Goal: Communication & Community: Ask a question

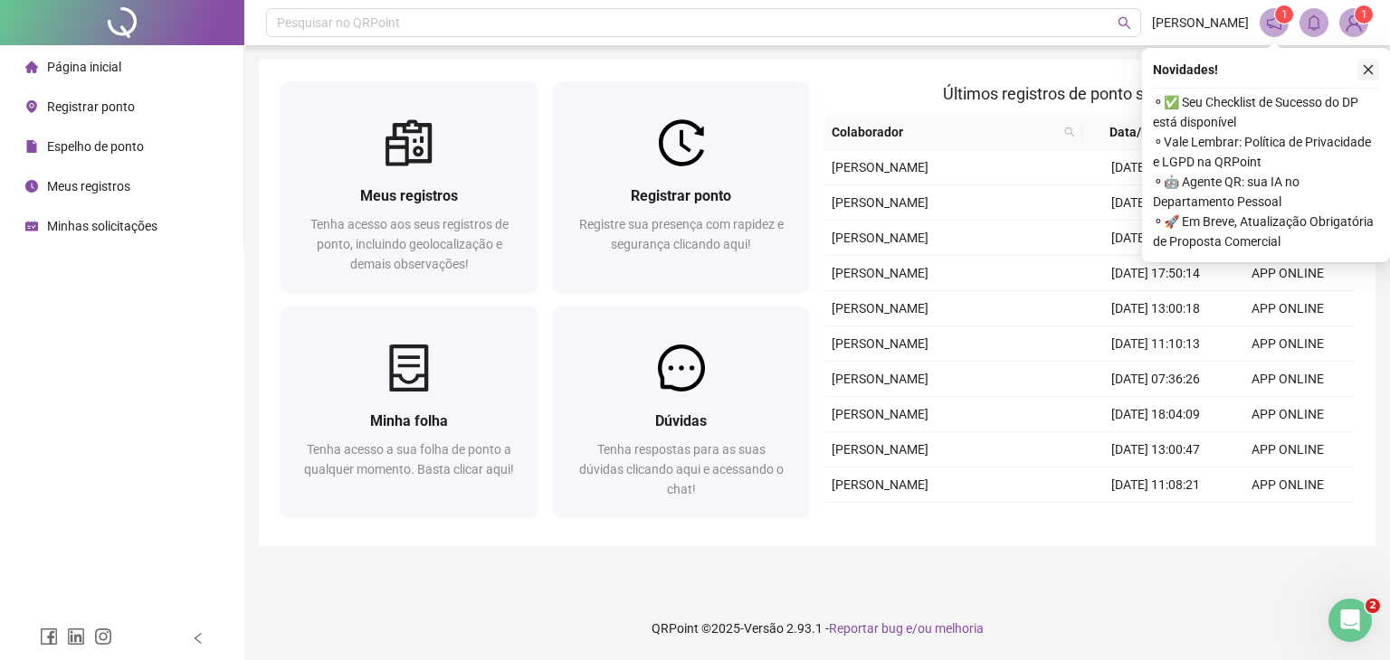
click at [1367, 71] on icon "close" at bounding box center [1368, 69] width 13 height 13
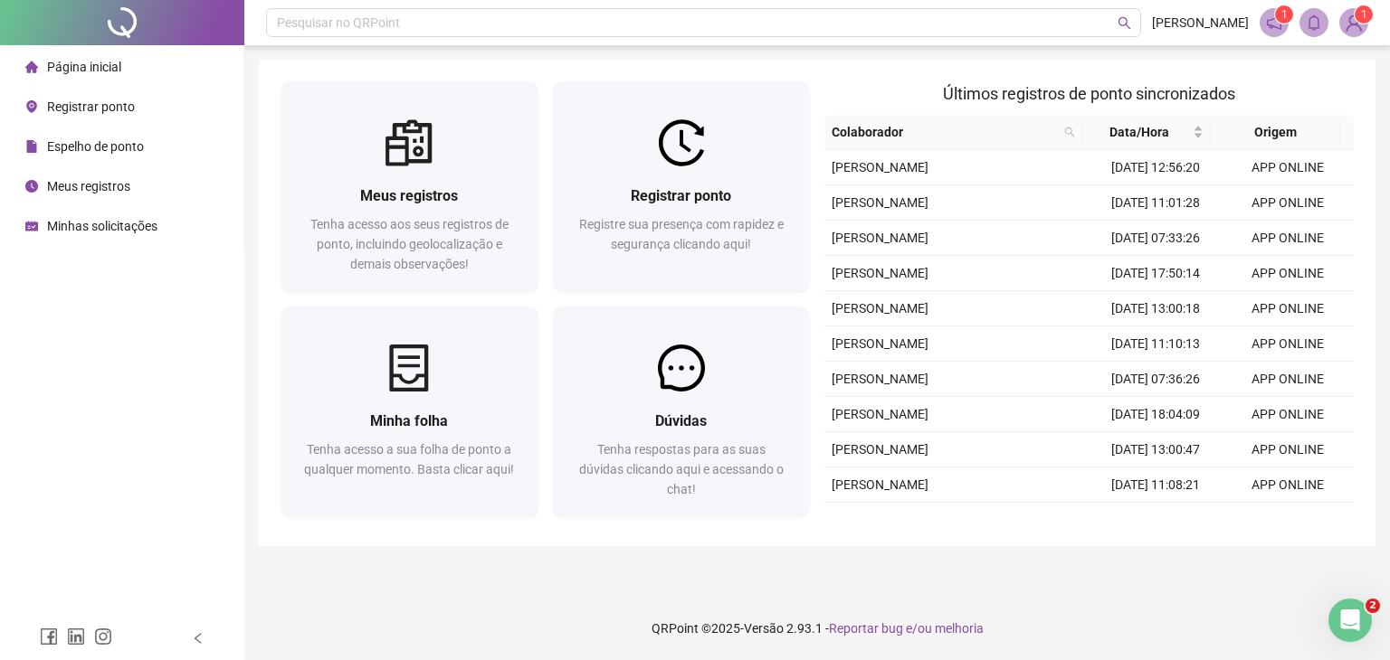
click at [1352, 26] on img at bounding box center [1353, 22] width 27 height 27
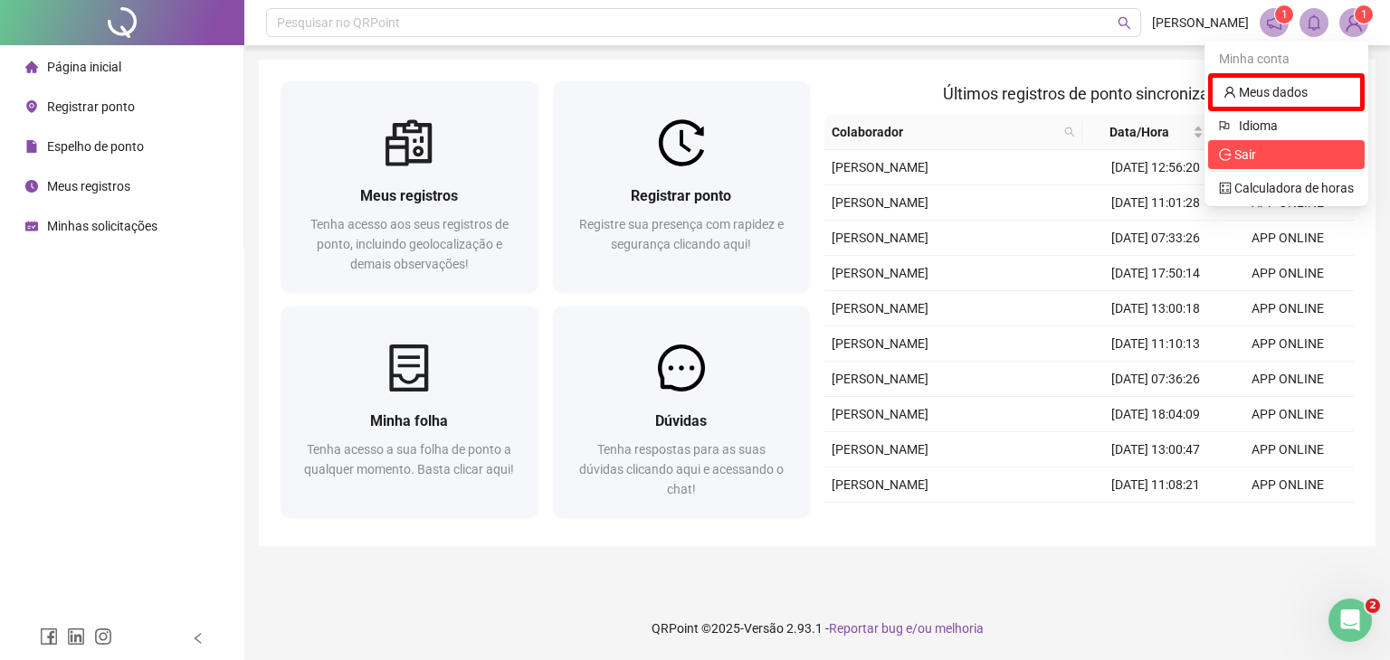
click at [1286, 153] on span "Sair" at bounding box center [1286, 155] width 135 height 20
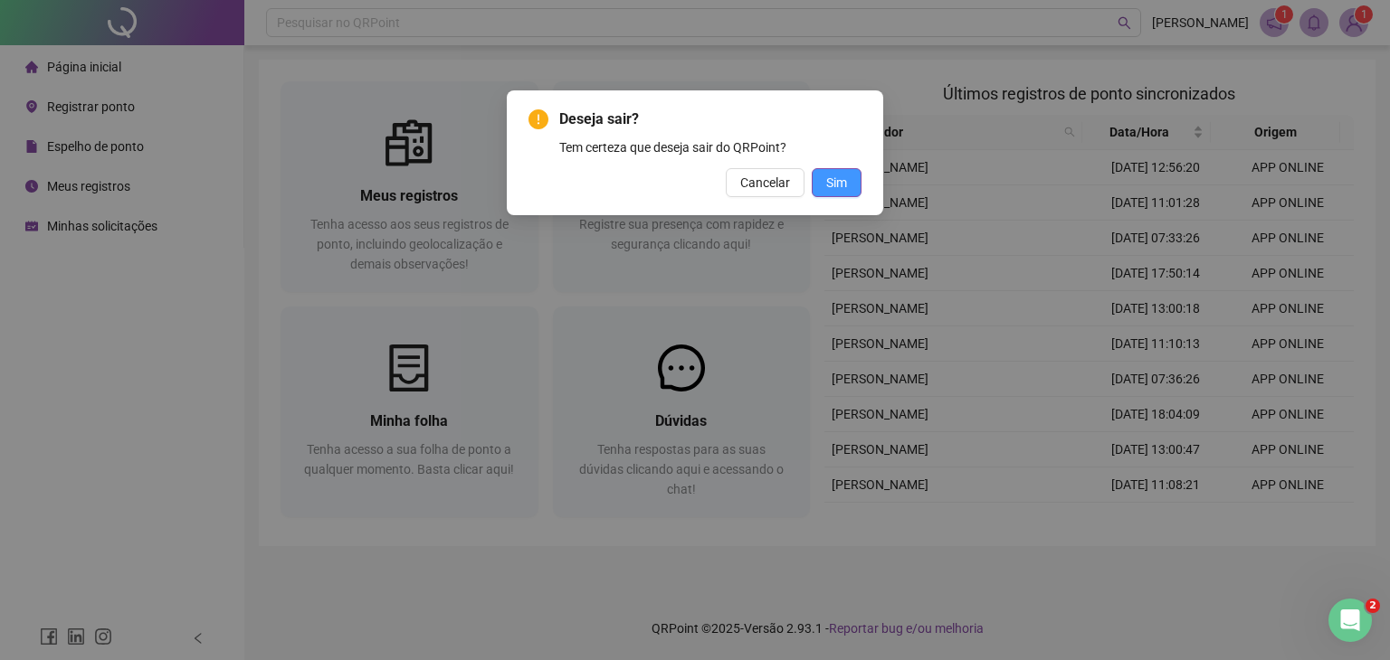
click at [836, 177] on span "Sim" at bounding box center [836, 183] width 21 height 20
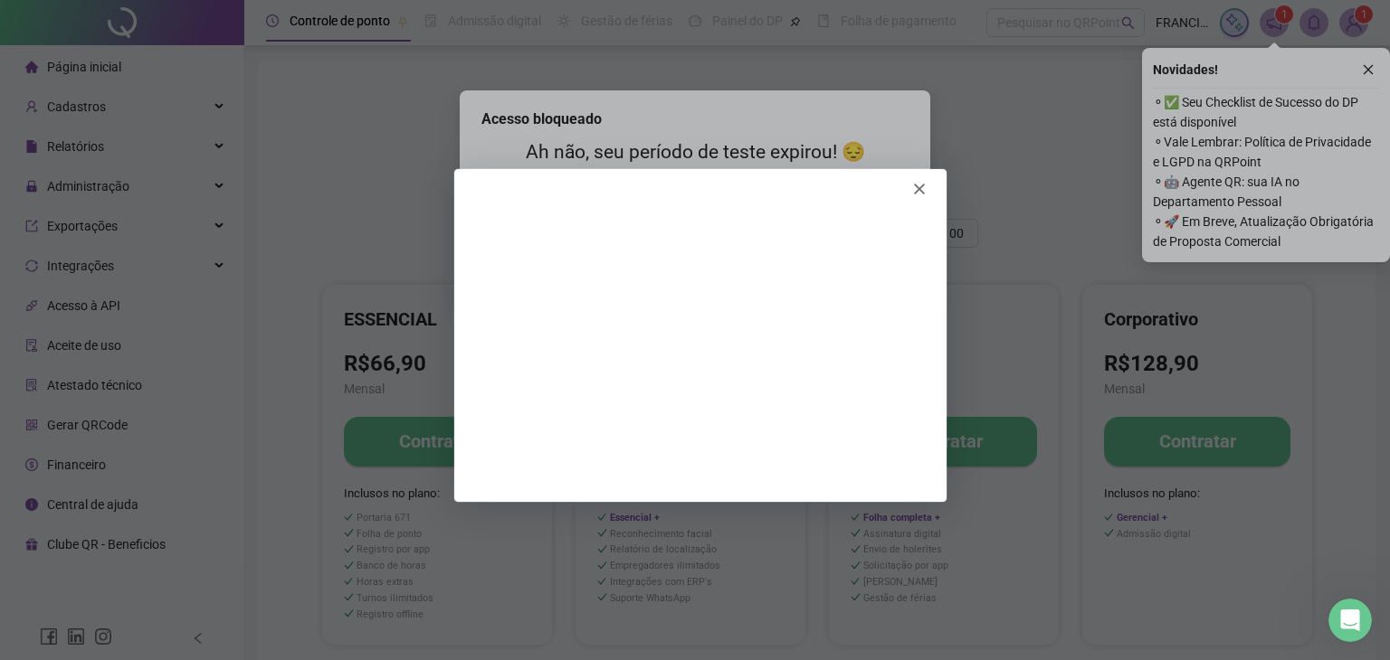
click at [920, 185] on polygon "Fechar" at bounding box center [918, 188] width 11 height 11
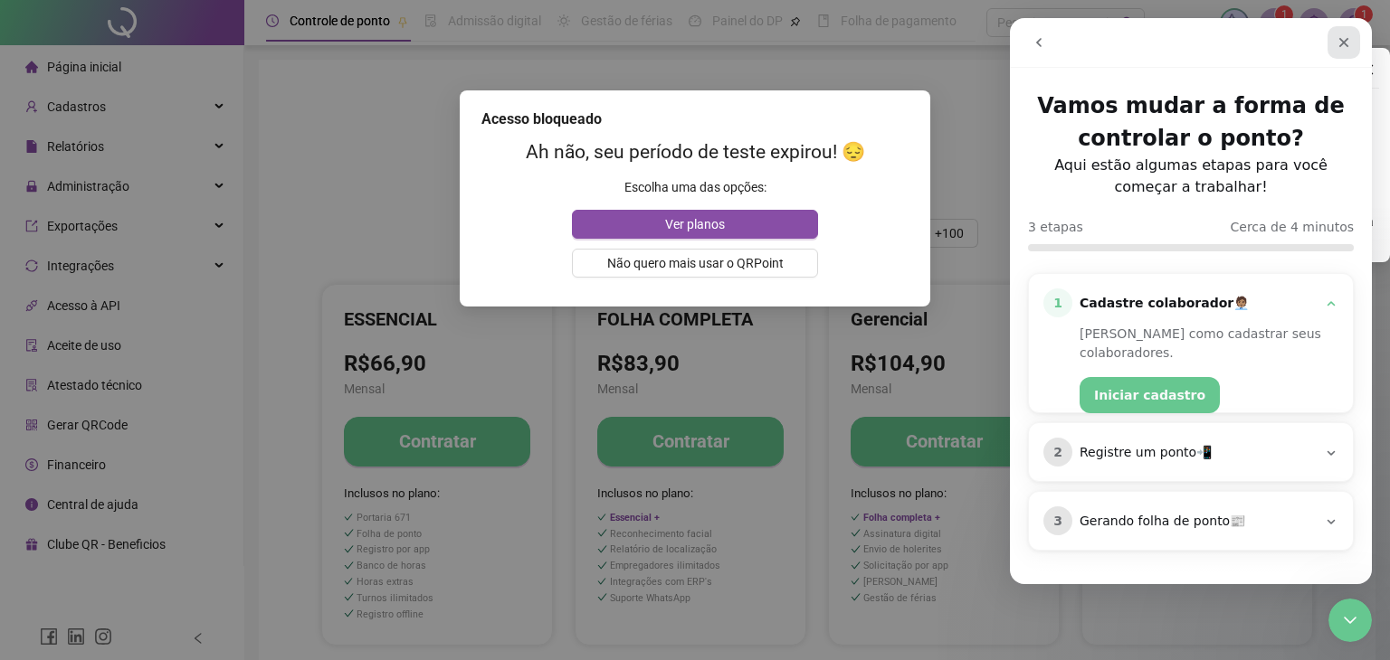
click at [1341, 43] on icon "Fechar" at bounding box center [1343, 42] width 14 height 14
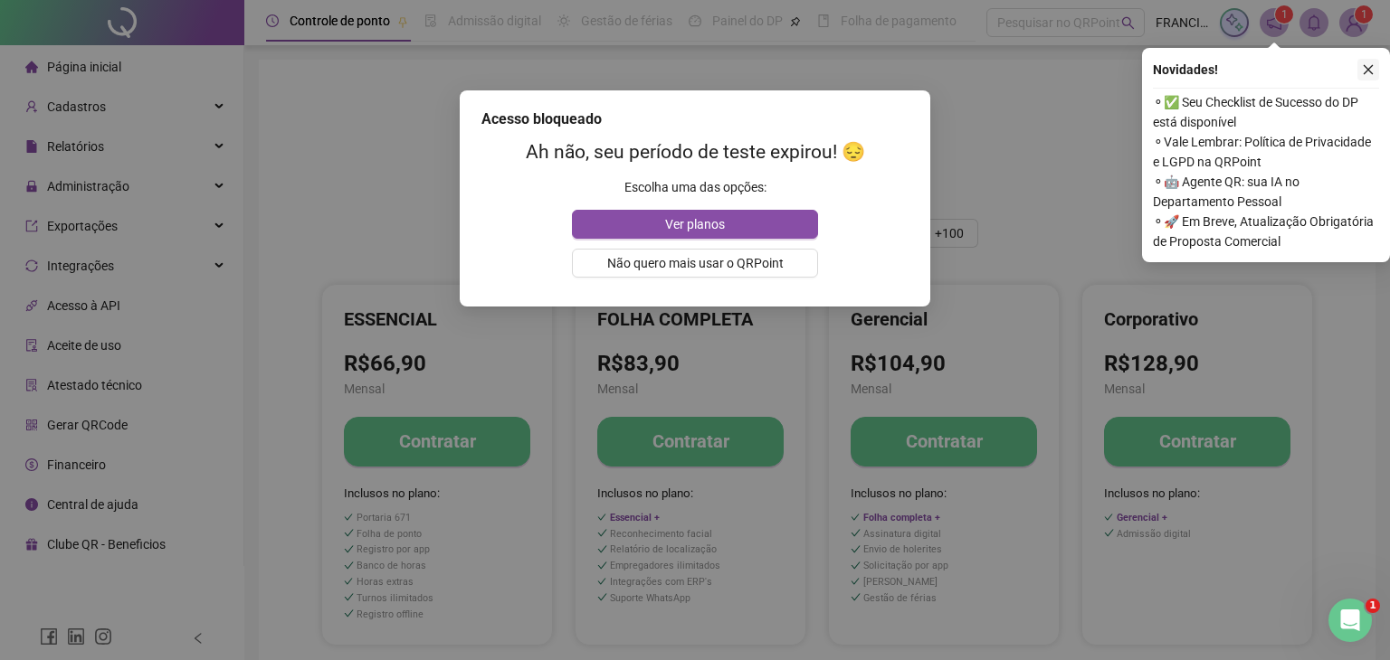
click at [1366, 71] on icon "close" at bounding box center [1368, 70] width 10 height 10
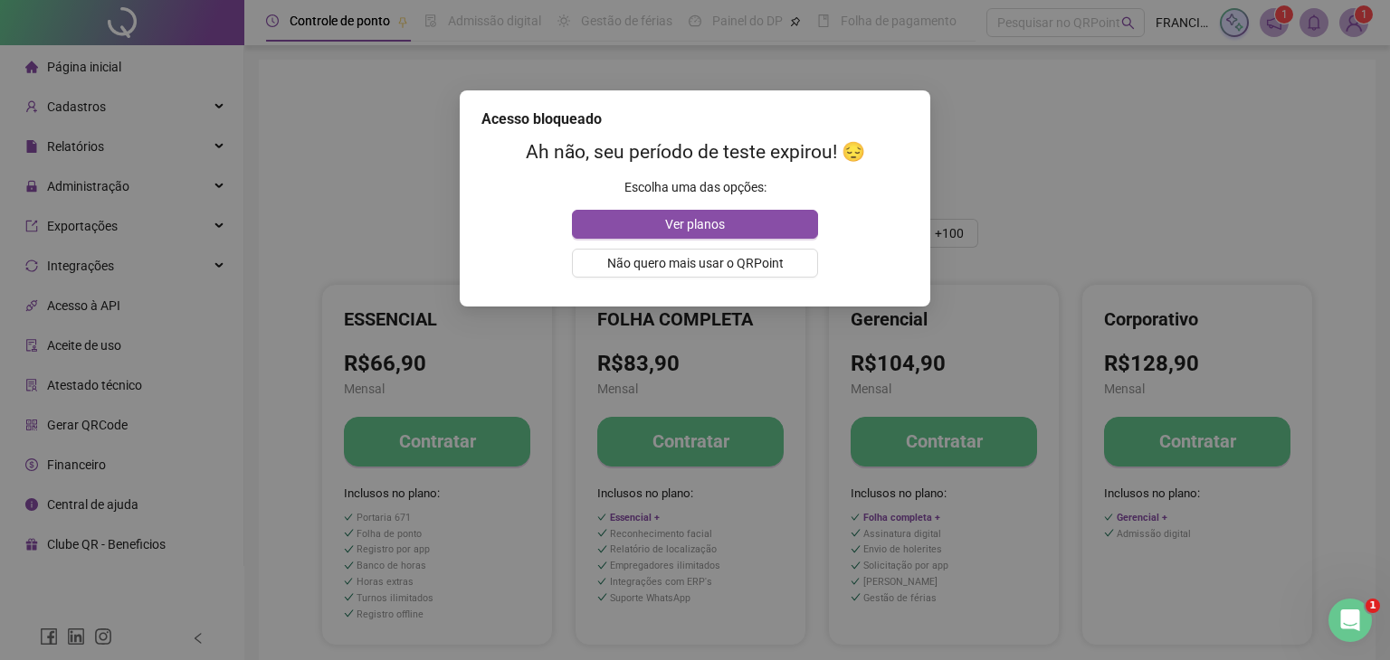
click at [1097, 171] on div "Acesso bloqueado Ah não, seu período de teste expirou! 😔 Escolha uma das opções…" at bounding box center [695, 330] width 1390 height 660
click at [1348, 23] on div "Acesso bloqueado Ah não, seu período de teste expirou! 😔 Escolha uma das opções…" at bounding box center [695, 330] width 1390 height 660
click at [783, 225] on button "Ver planos" at bounding box center [694, 224] width 245 height 29
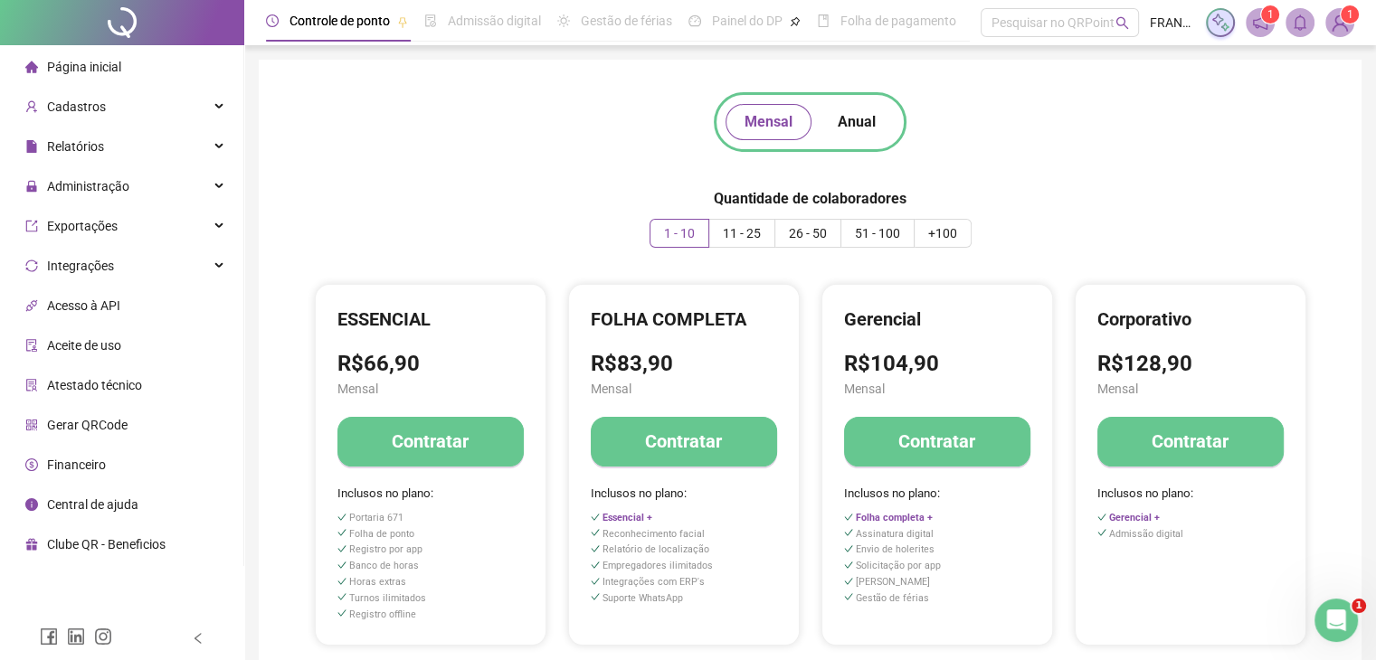
click at [1342, 24] on img at bounding box center [1339, 22] width 27 height 27
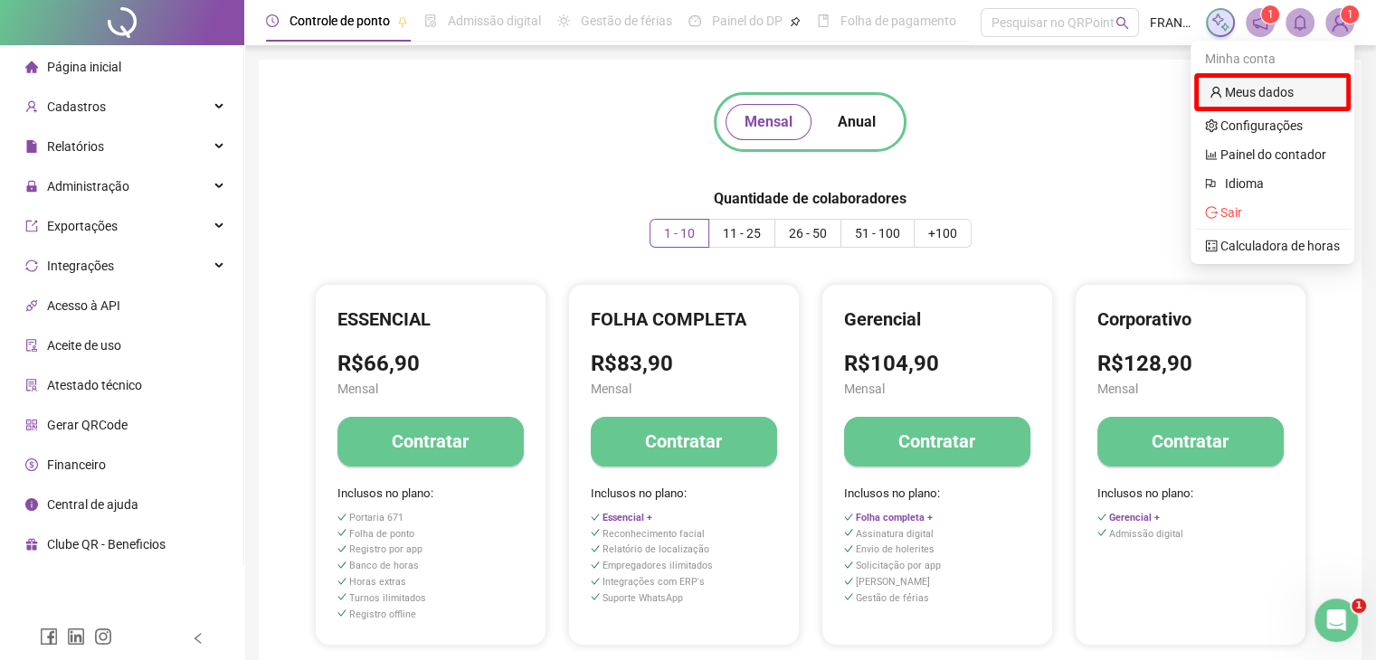
click at [1265, 91] on link "Meus dados" at bounding box center [1252, 92] width 84 height 14
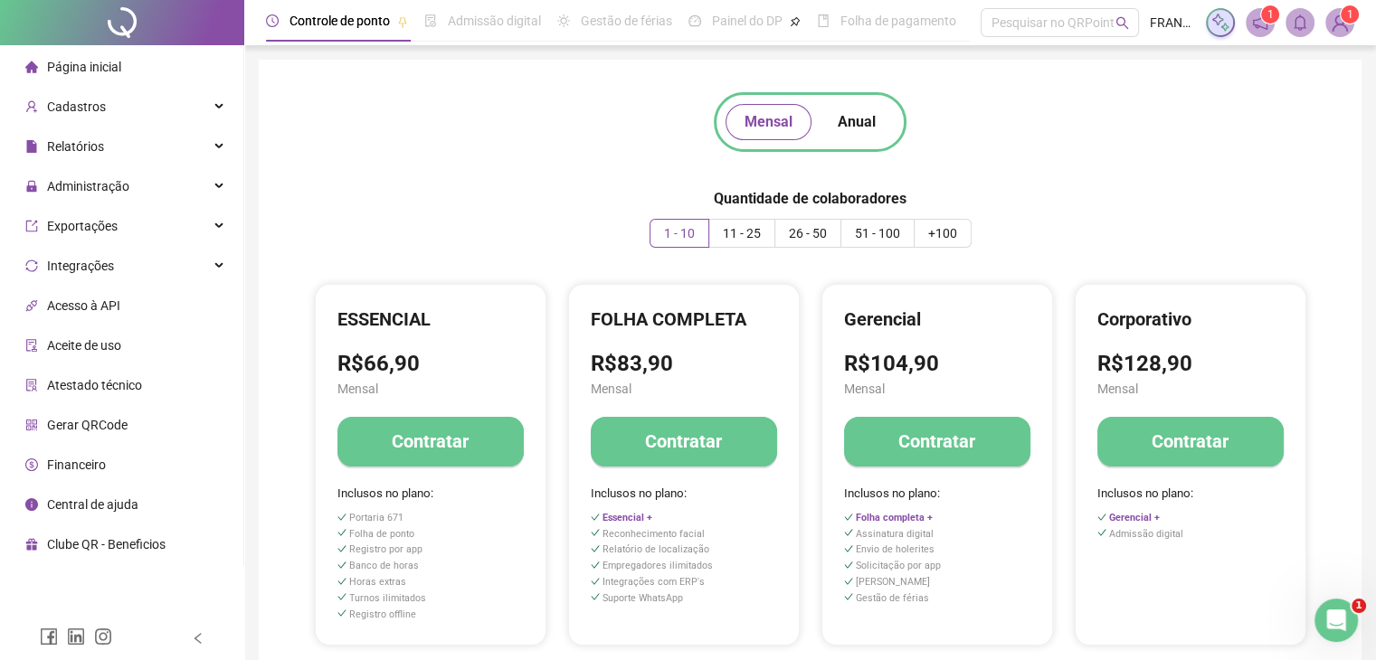
click at [1338, 27] on img at bounding box center [1339, 22] width 27 height 27
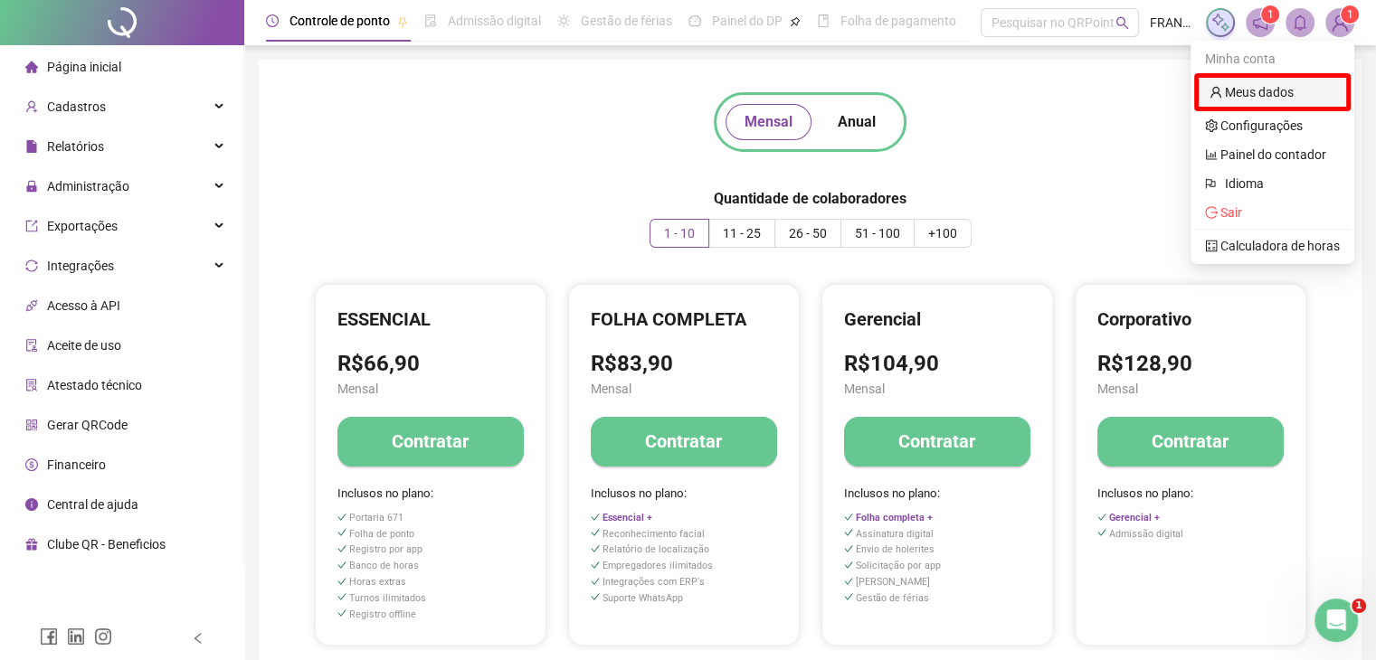
click at [1287, 91] on link "Meus dados" at bounding box center [1252, 92] width 84 height 14
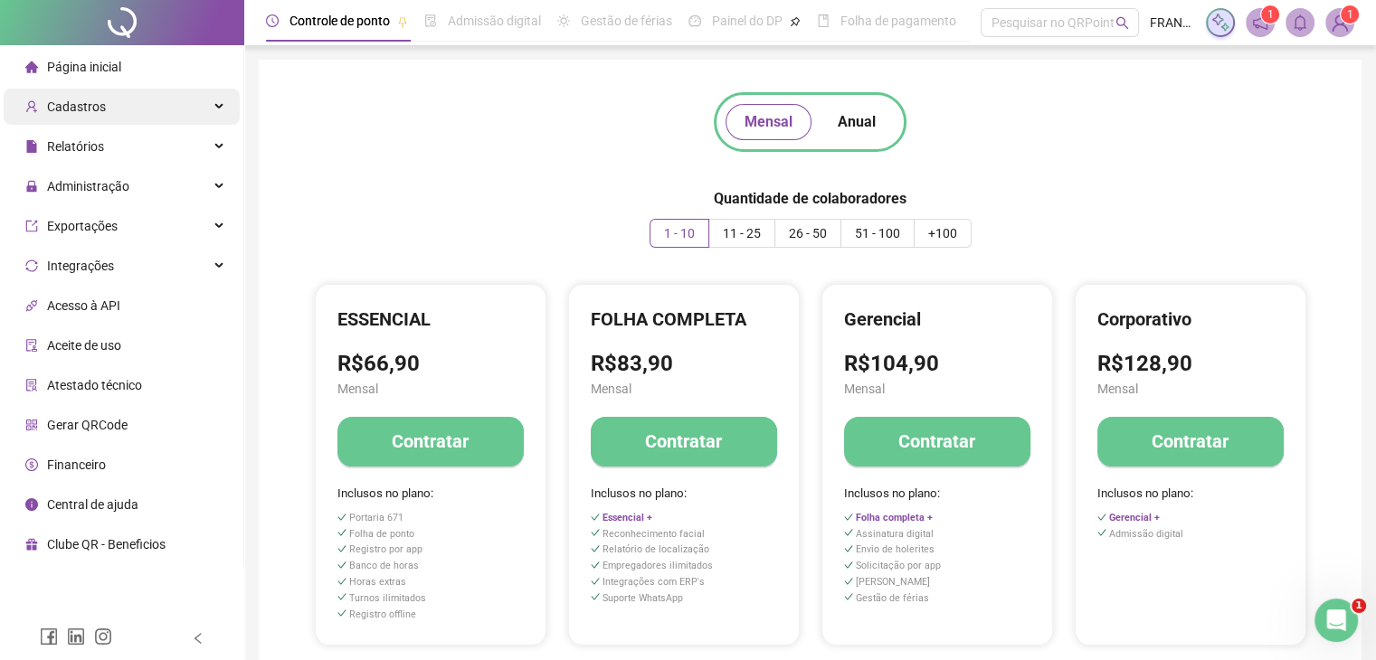
click at [96, 104] on span "Cadastros" at bounding box center [76, 107] width 59 height 14
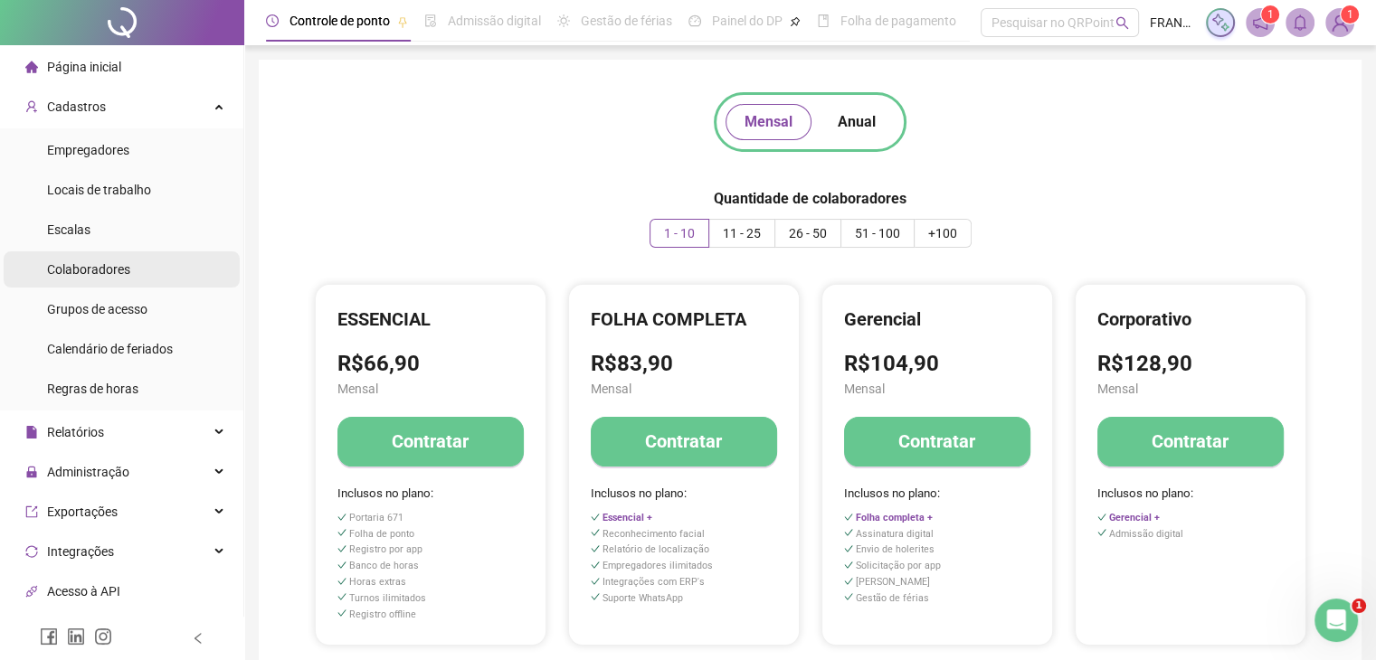
click at [94, 280] on div "Colaboradores" at bounding box center [88, 270] width 83 height 36
click at [90, 273] on span "Colaboradores" at bounding box center [88, 269] width 83 height 14
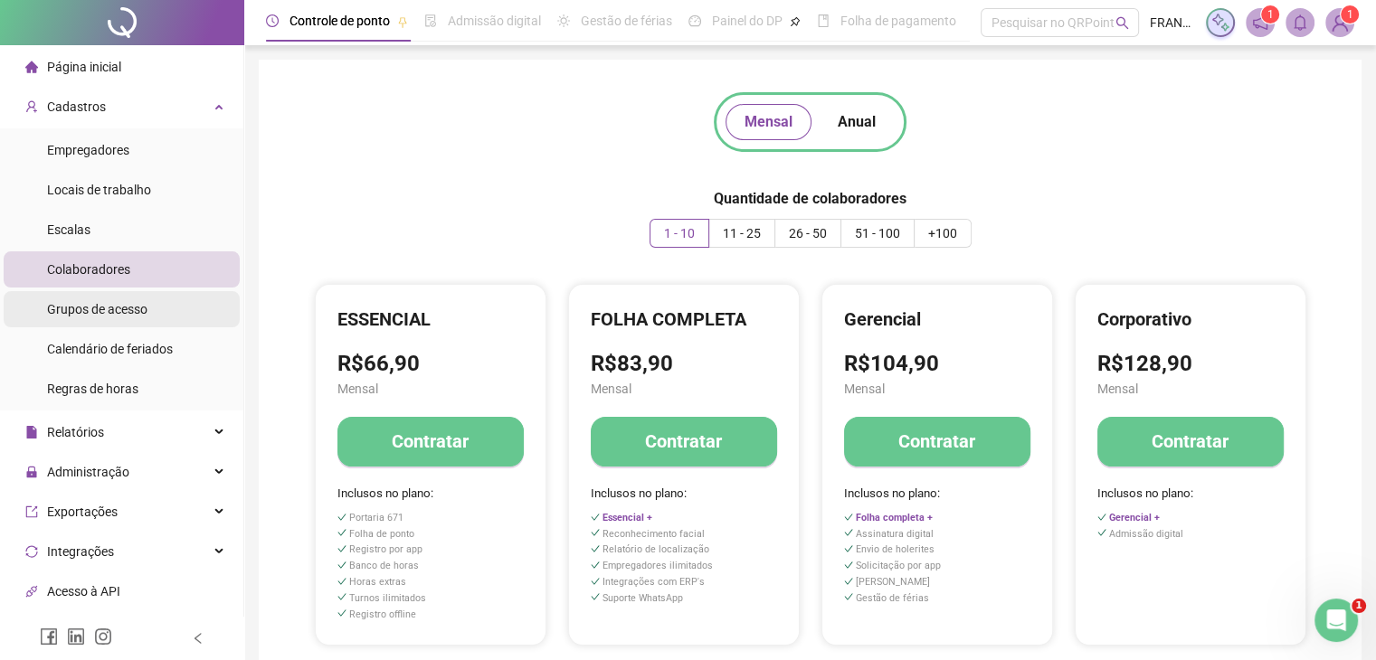
click at [109, 309] on span "Grupos de acesso" at bounding box center [97, 309] width 100 height 14
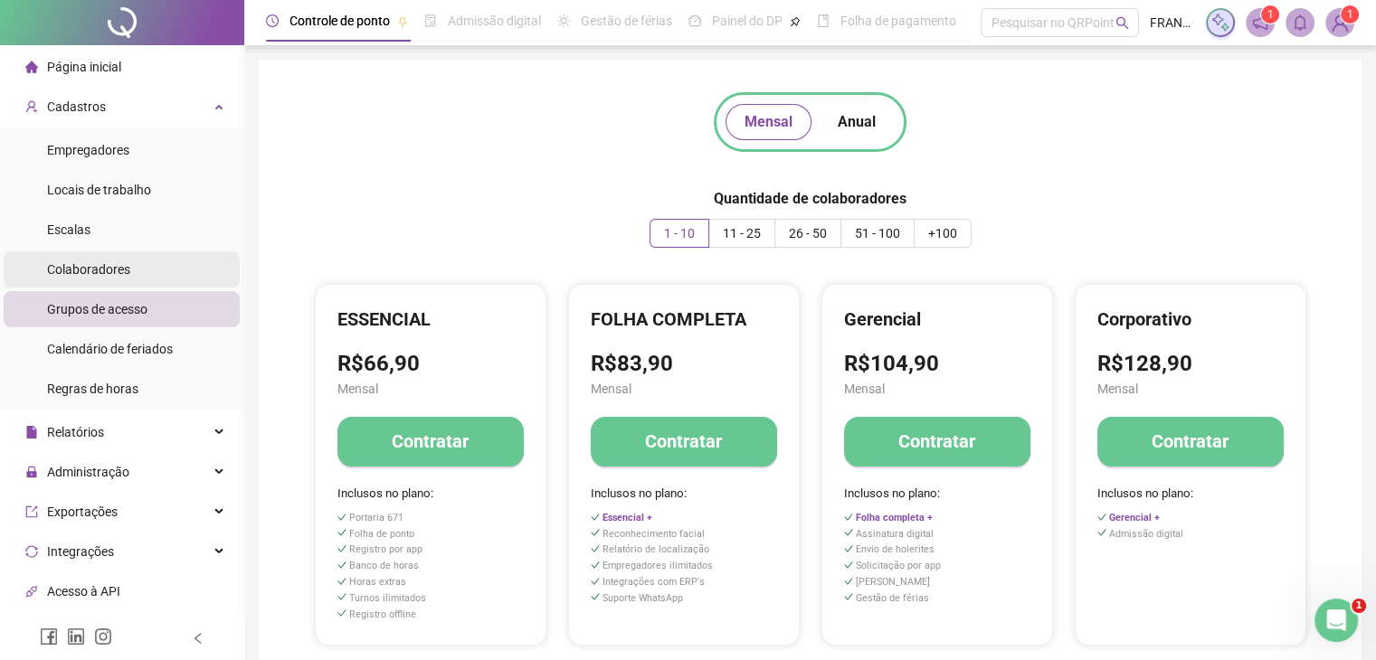
click at [105, 263] on span "Colaboradores" at bounding box center [88, 269] width 83 height 14
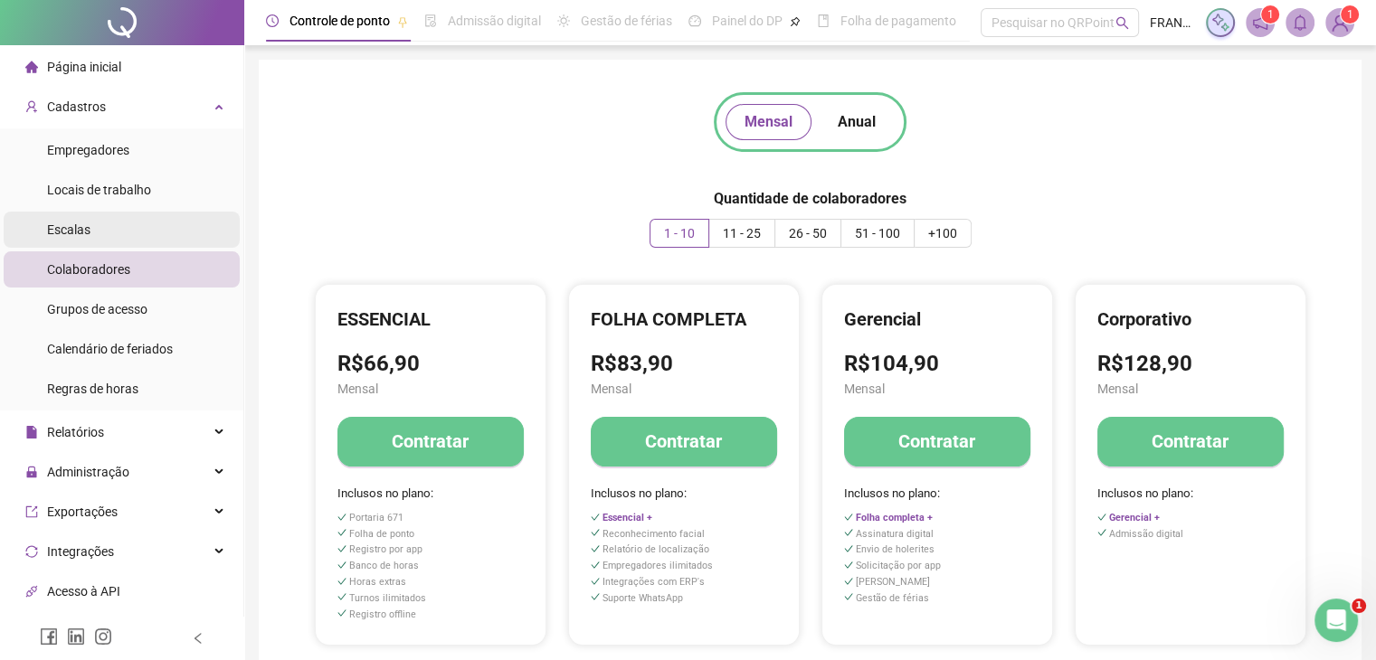
click at [85, 233] on span "Escalas" at bounding box center [68, 230] width 43 height 14
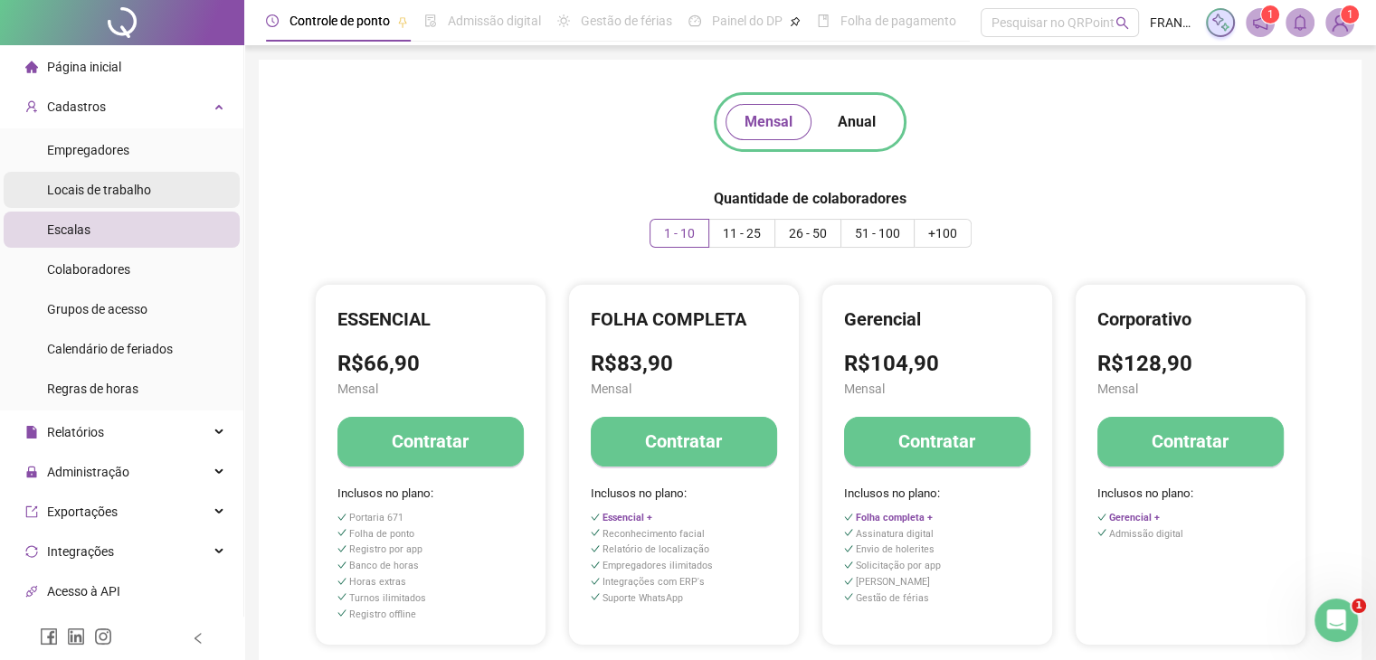
click at [101, 183] on span "Locais de trabalho" at bounding box center [99, 190] width 104 height 14
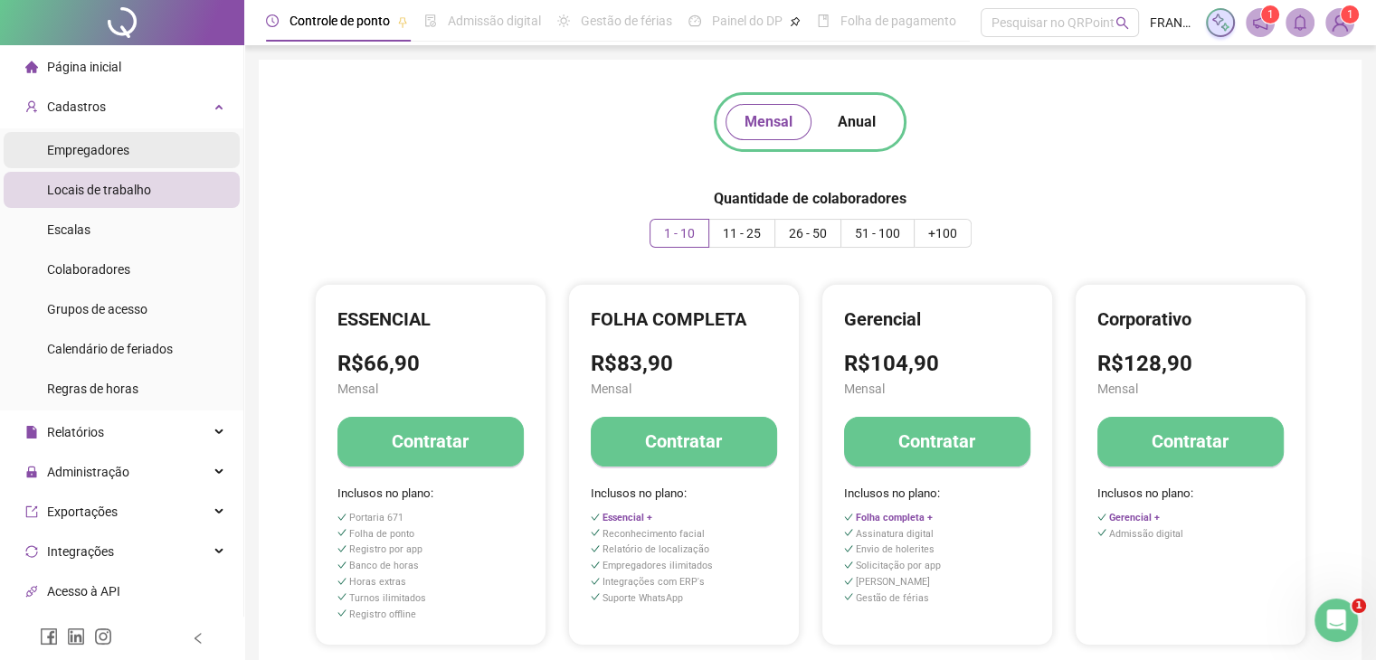
click at [102, 147] on span "Empregadores" at bounding box center [88, 150] width 82 height 14
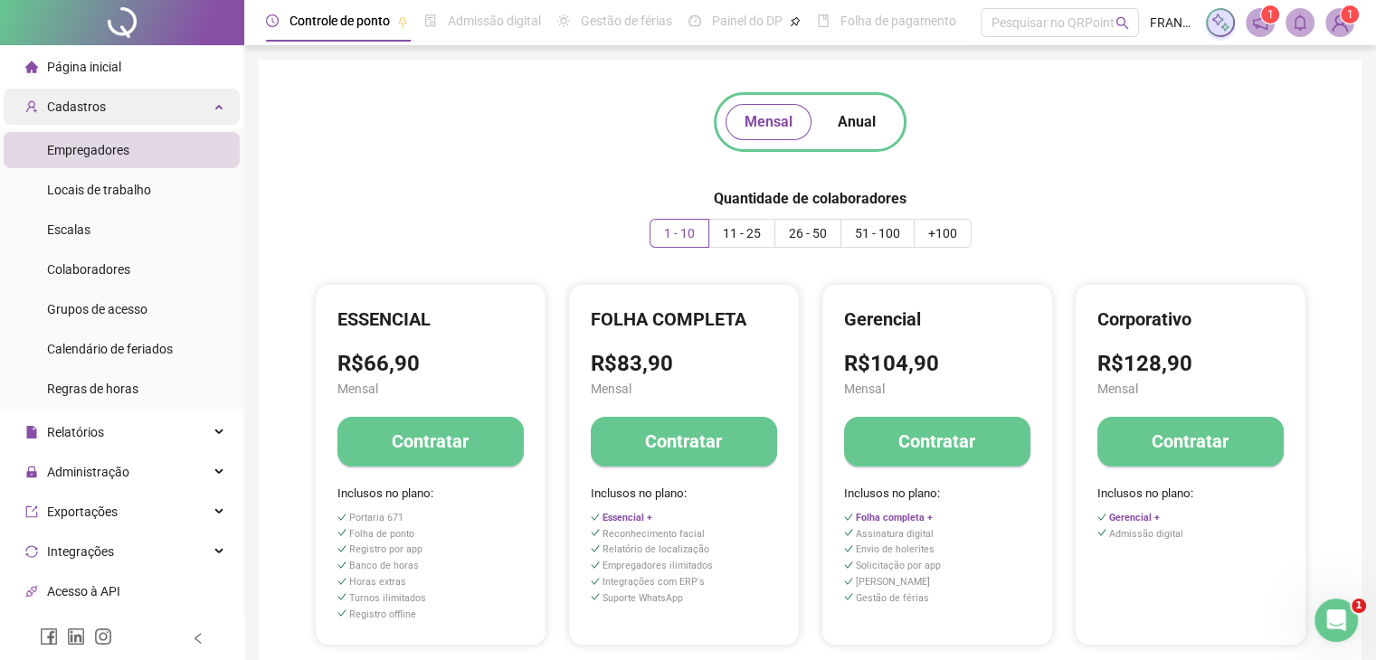
click at [95, 110] on span "Cadastros" at bounding box center [76, 107] width 59 height 14
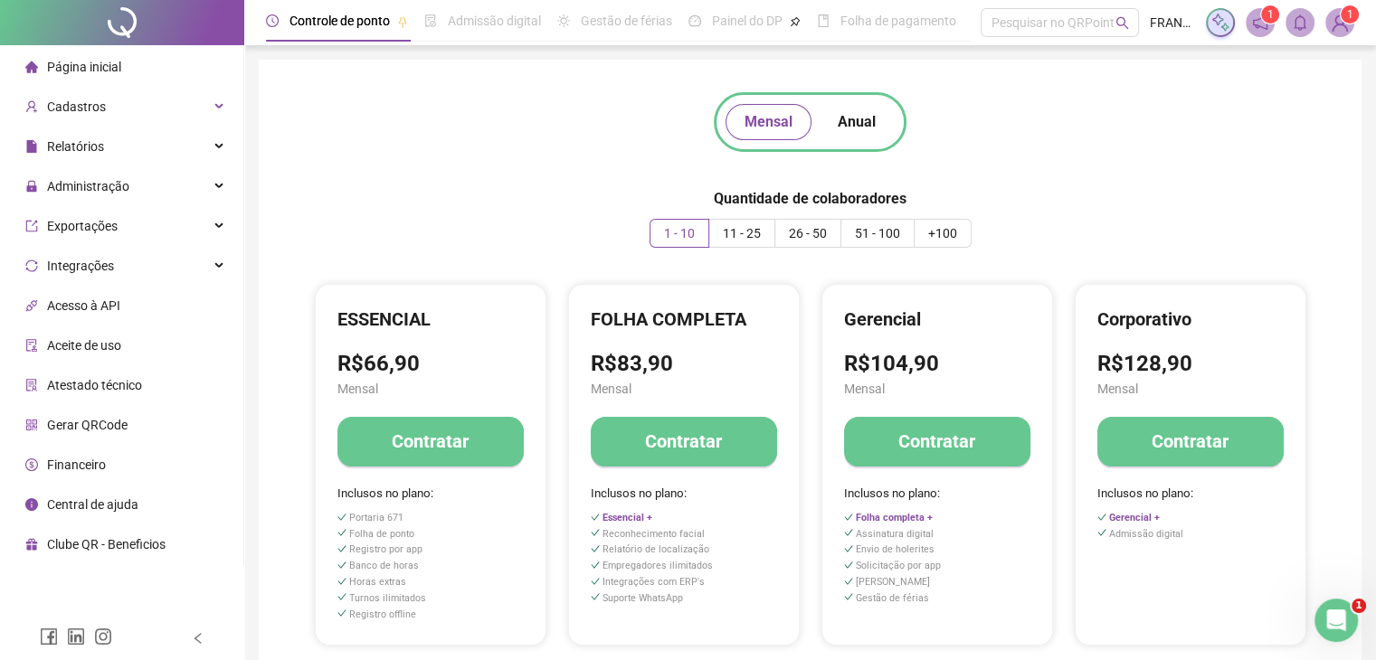
click at [1347, 19] on span "1" at bounding box center [1350, 14] width 6 height 13
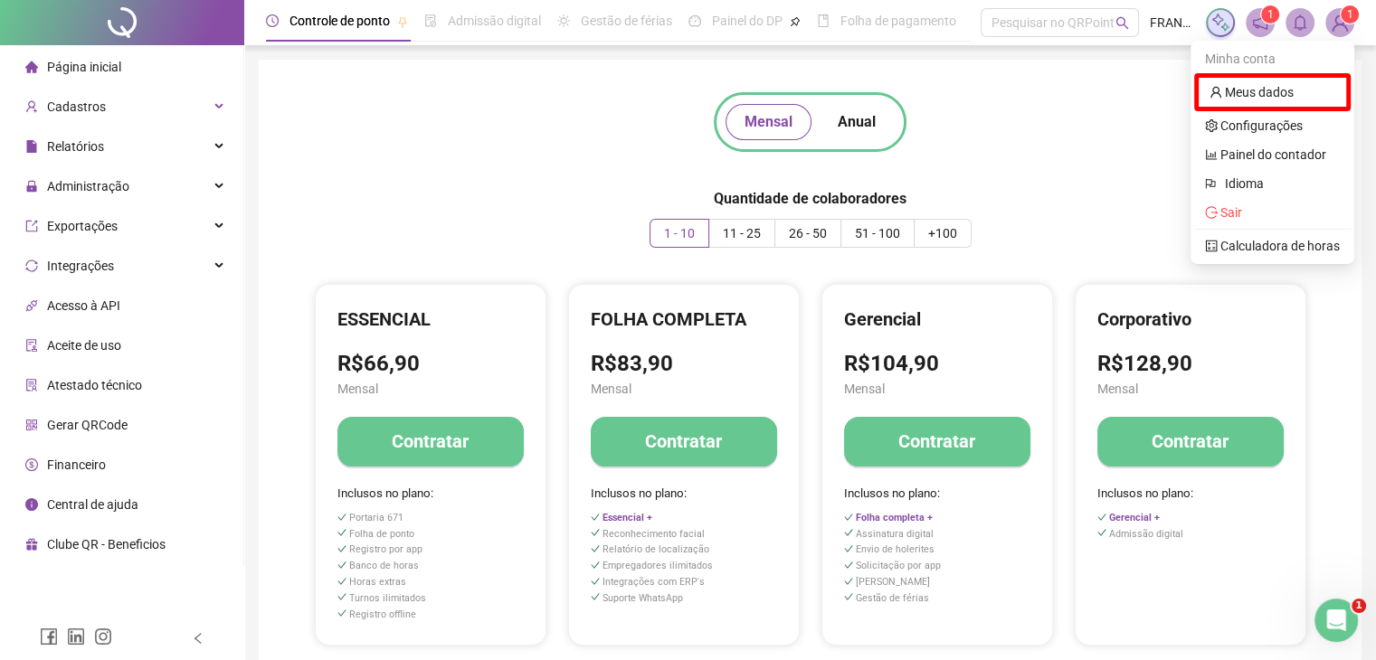
click at [1269, 25] on span at bounding box center [1260, 22] width 29 height 29
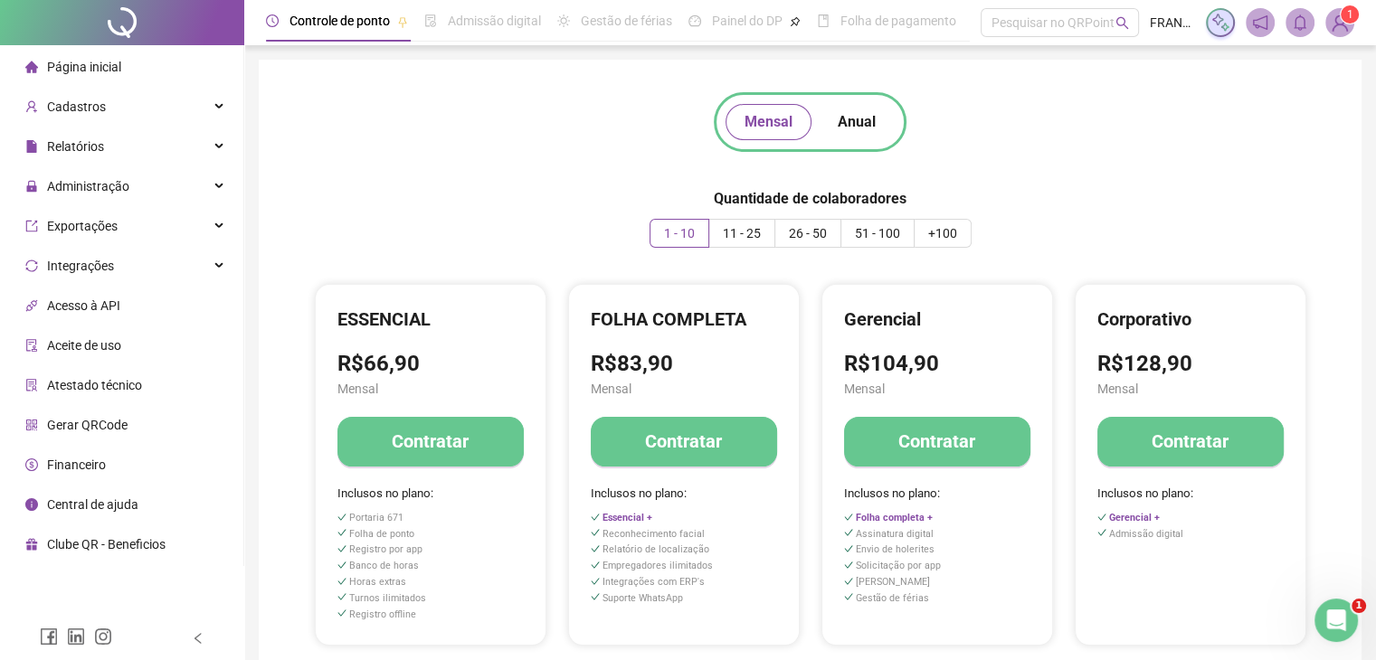
click at [1267, 23] on icon "notification" at bounding box center [1260, 22] width 14 height 14
click at [1304, 31] on span at bounding box center [1300, 22] width 29 height 29
click at [1346, 27] on img at bounding box center [1339, 22] width 27 height 27
click at [1124, 104] on div "Mensal Anual Quantidade de colaboradores 1 - 10 11 - 25 26 - 50 51 - 100 +100 E…" at bounding box center [809, 401] width 1059 height 641
click at [1343, 12] on sup "1" at bounding box center [1350, 14] width 18 height 18
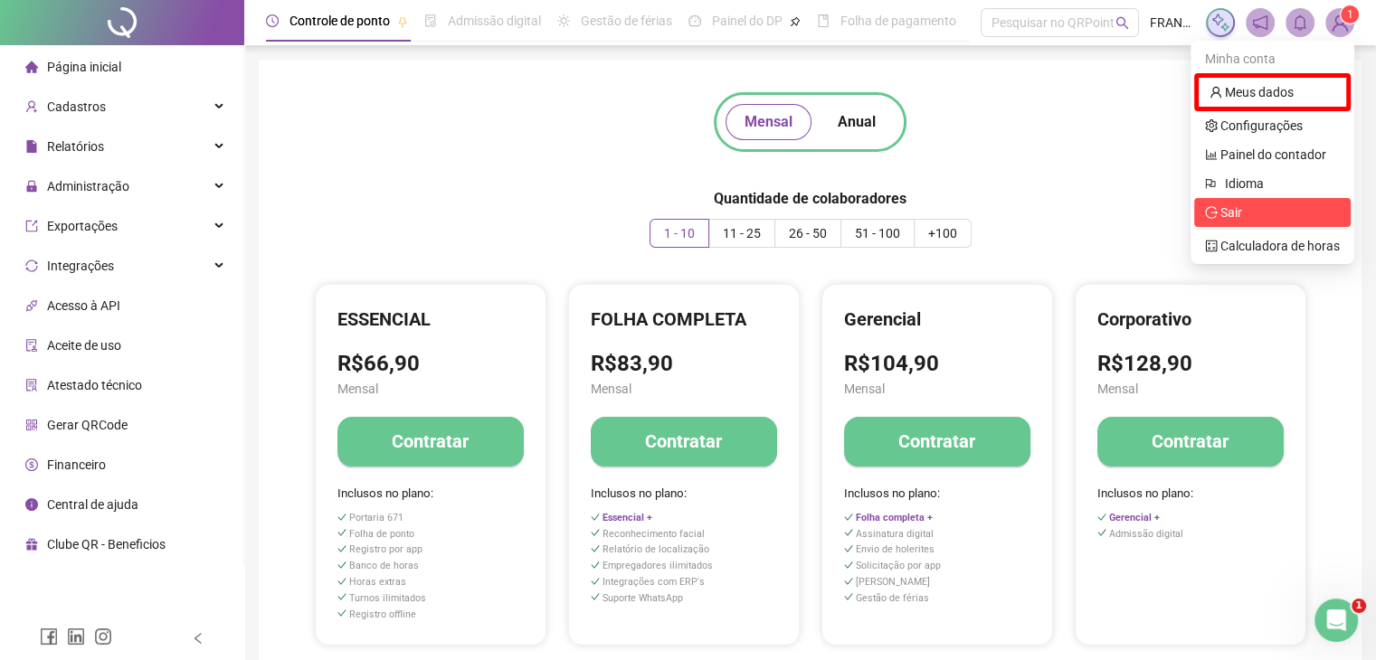
click at [1281, 215] on span "Sair" at bounding box center [1272, 213] width 135 height 20
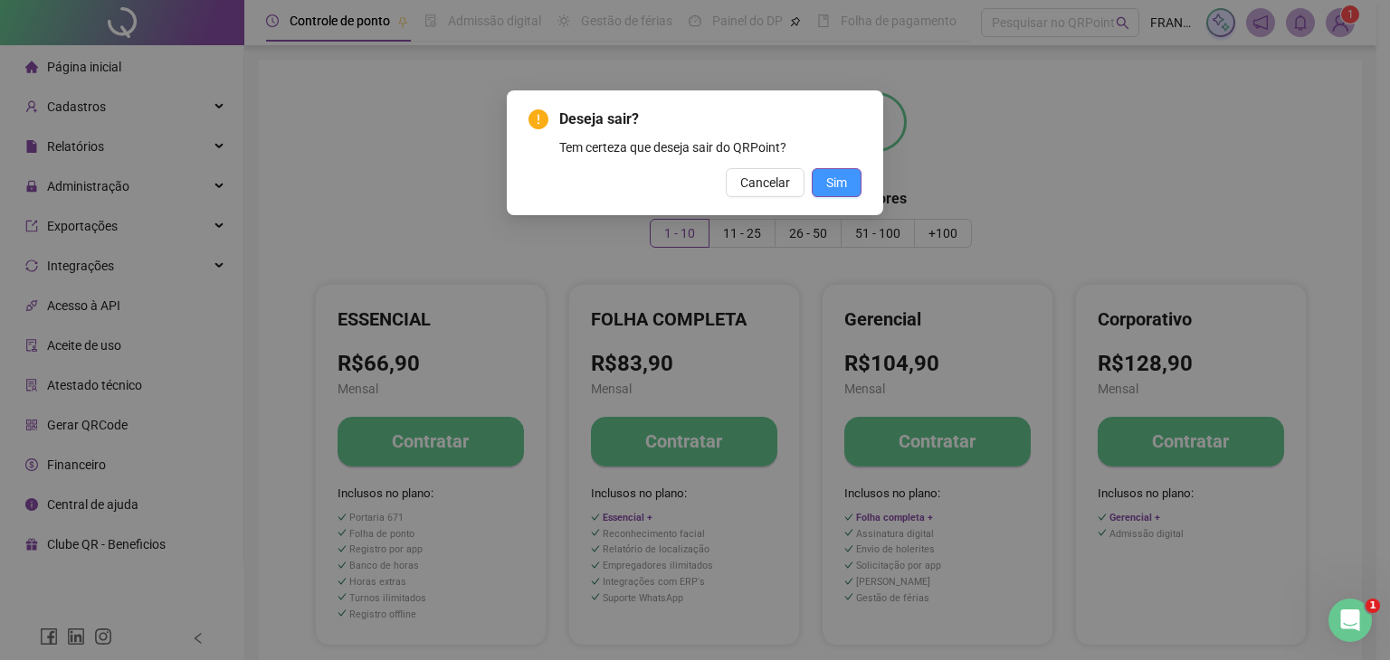
click at [835, 180] on span "Sim" at bounding box center [836, 183] width 21 height 20
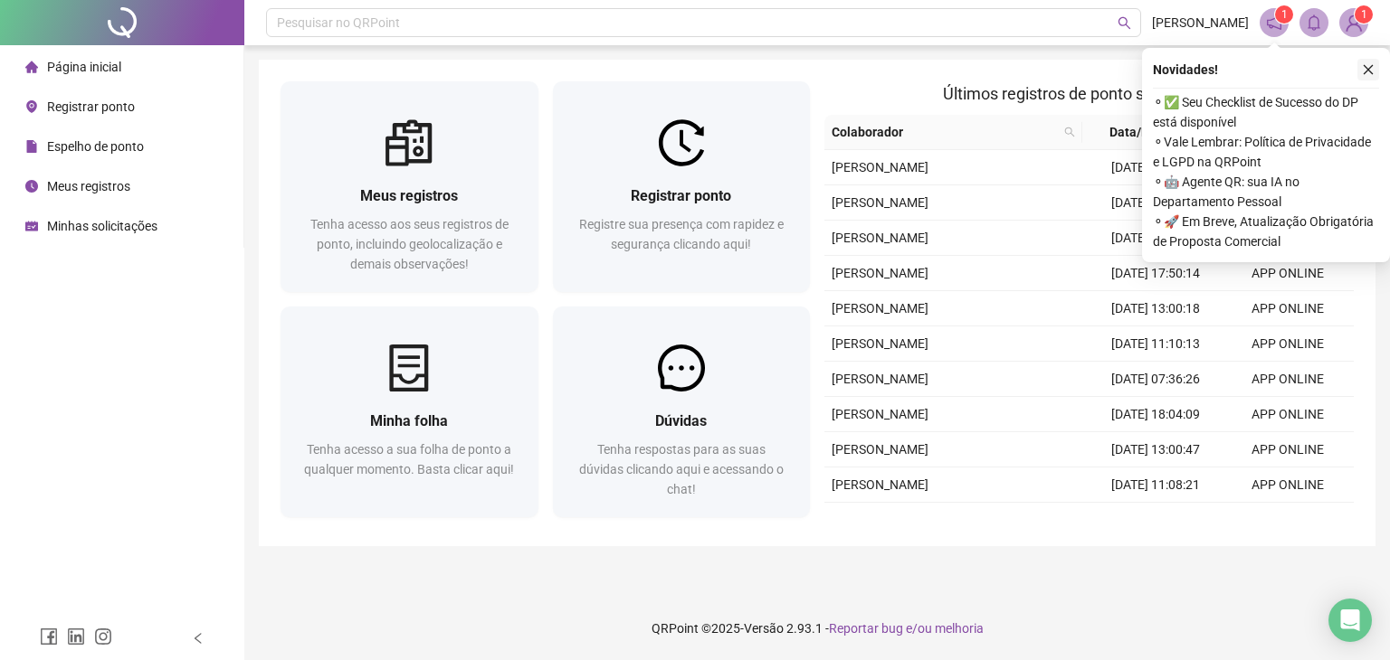
click at [1364, 67] on icon "close" at bounding box center [1368, 69] width 13 height 13
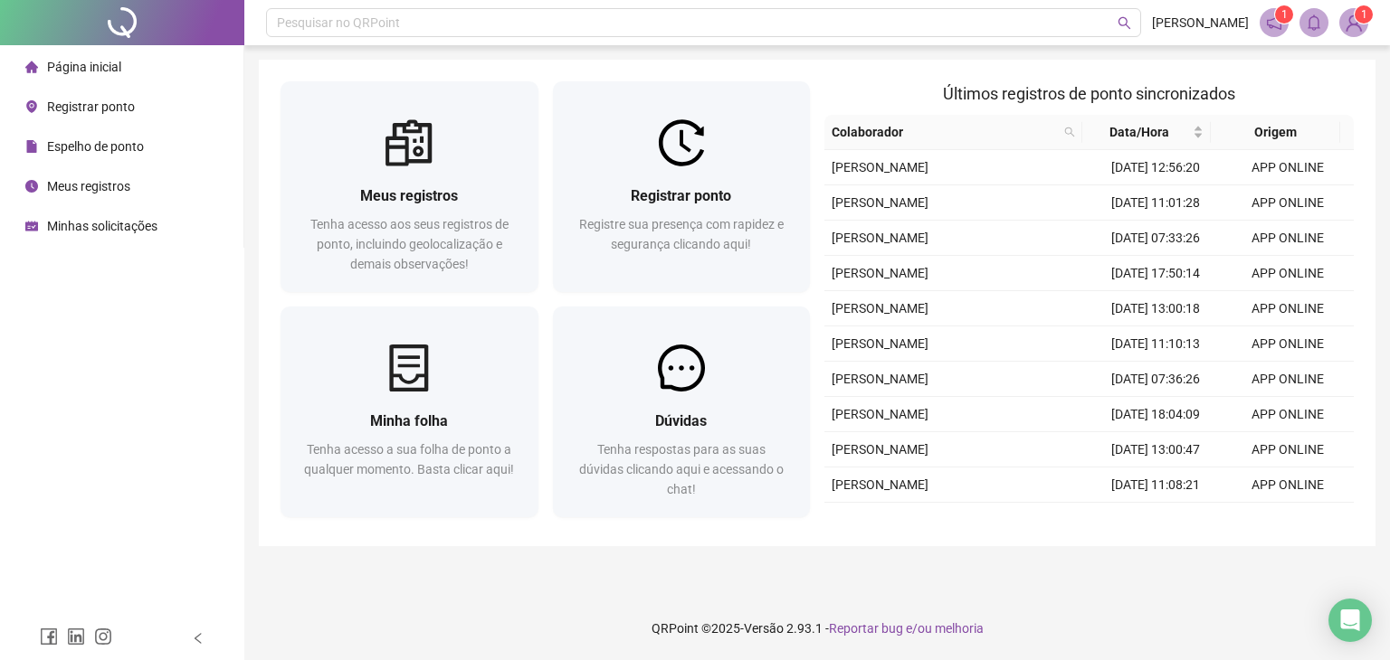
click at [1355, 10] on sup "1" at bounding box center [1363, 14] width 18 height 18
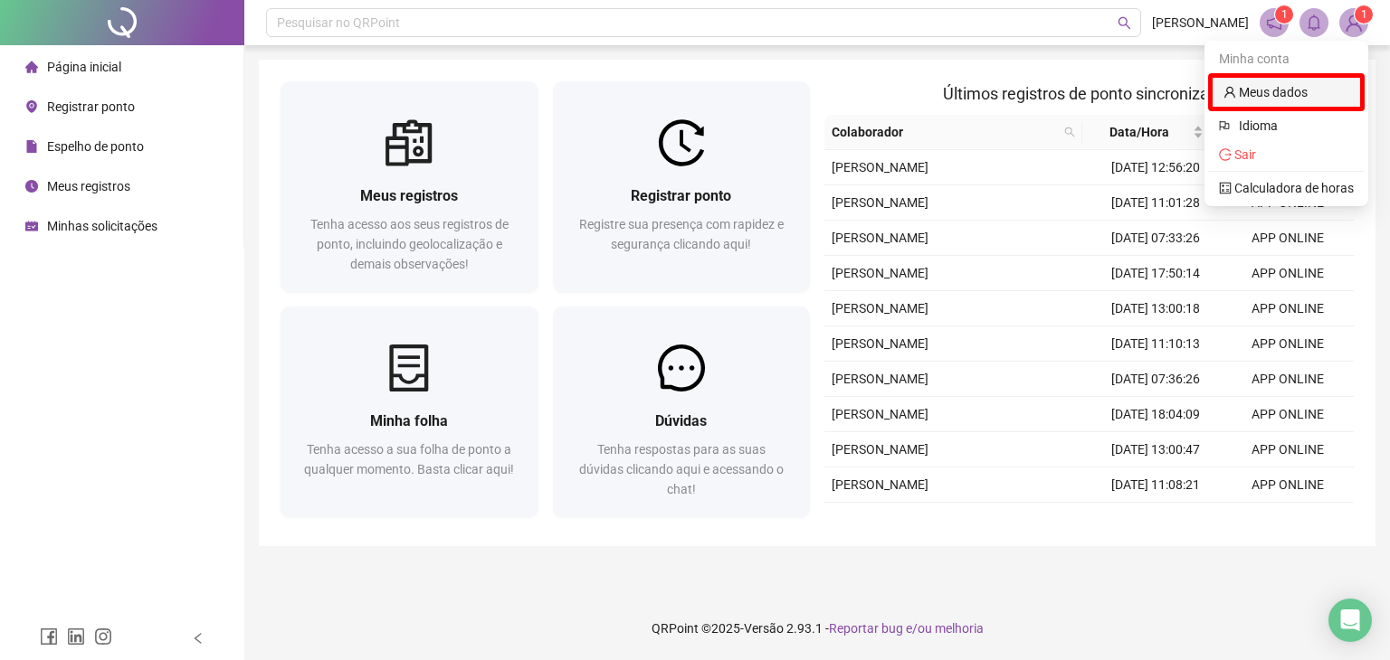
click at [1299, 89] on link "Meus dados" at bounding box center [1265, 92] width 84 height 14
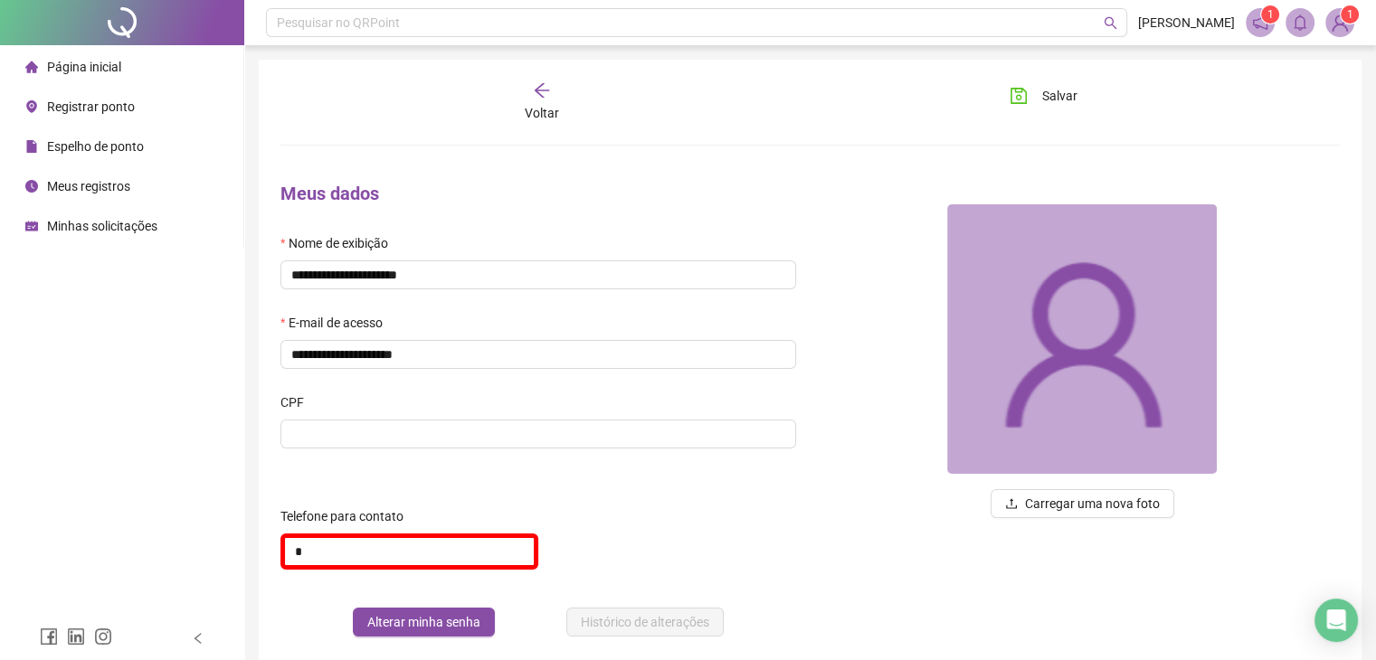
click at [93, 75] on div "Página inicial" at bounding box center [73, 67] width 96 height 36
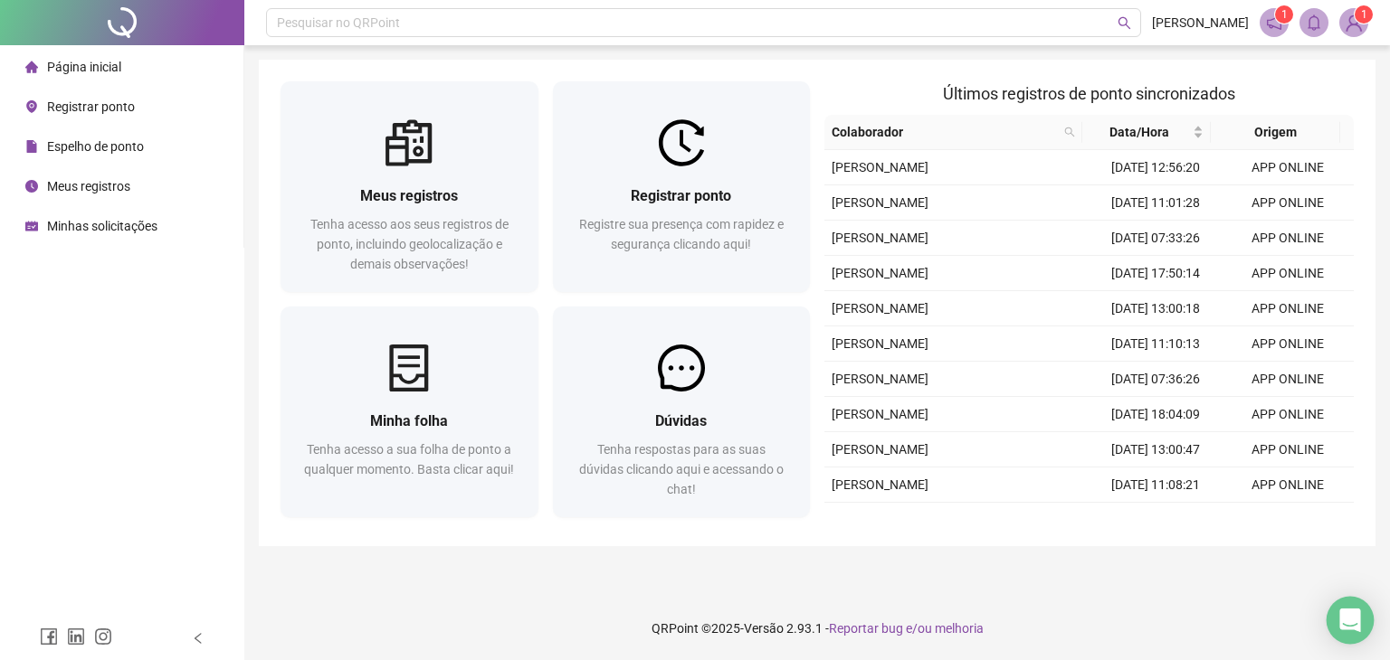
click at [1357, 622] on icon "Open Intercom Messenger" at bounding box center [1349, 621] width 21 height 24
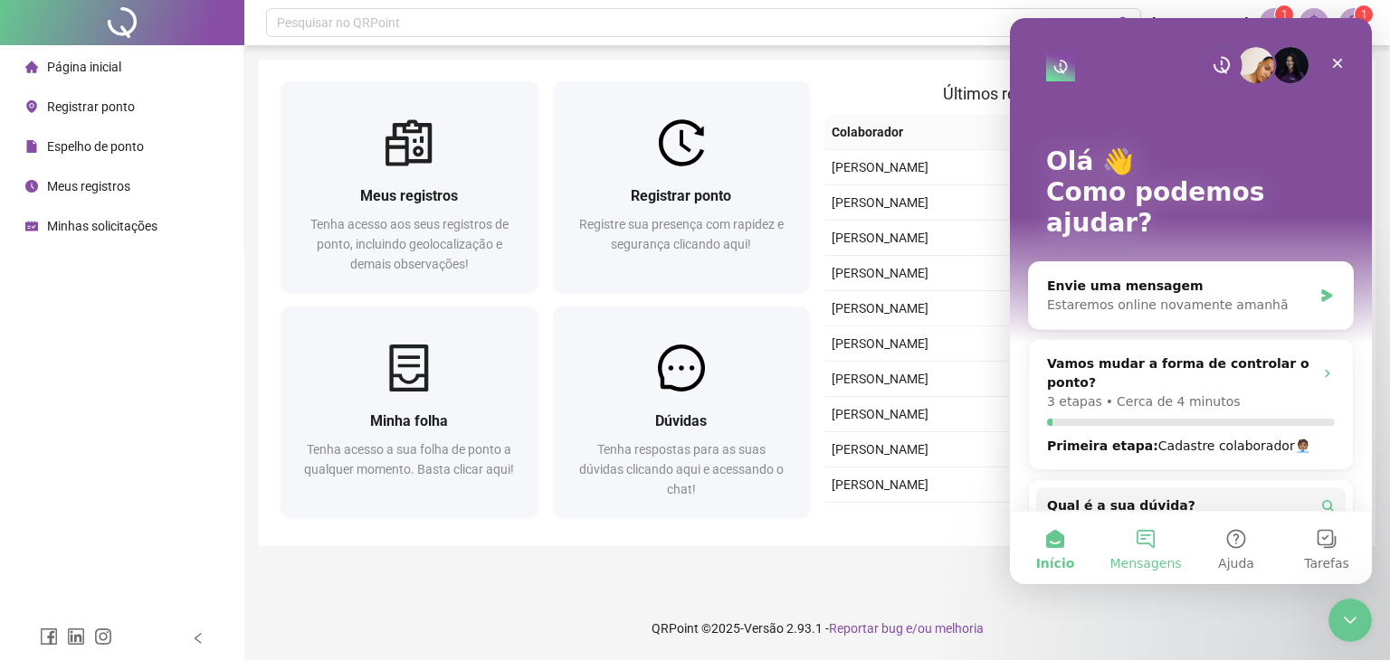
click at [1156, 546] on button "Mensagens" at bounding box center [1145, 548] width 90 height 72
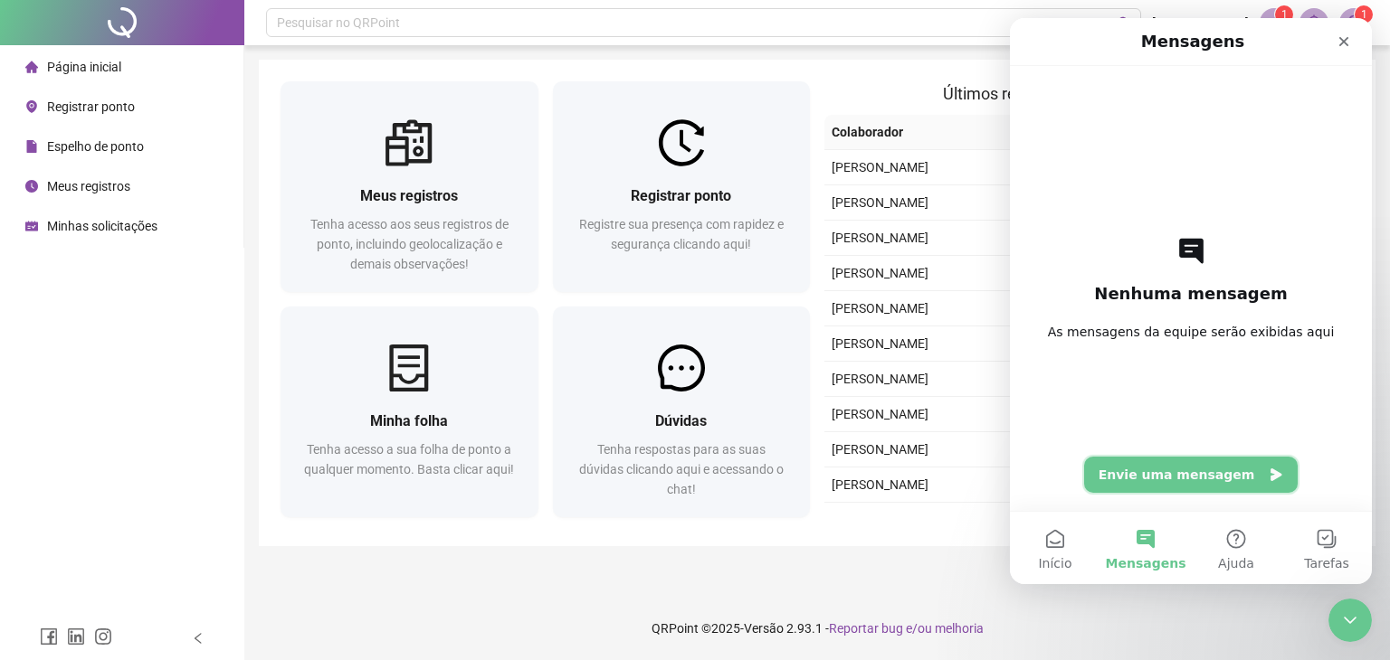
click at [1191, 471] on button "Envie uma mensagem" at bounding box center [1191, 475] width 214 height 36
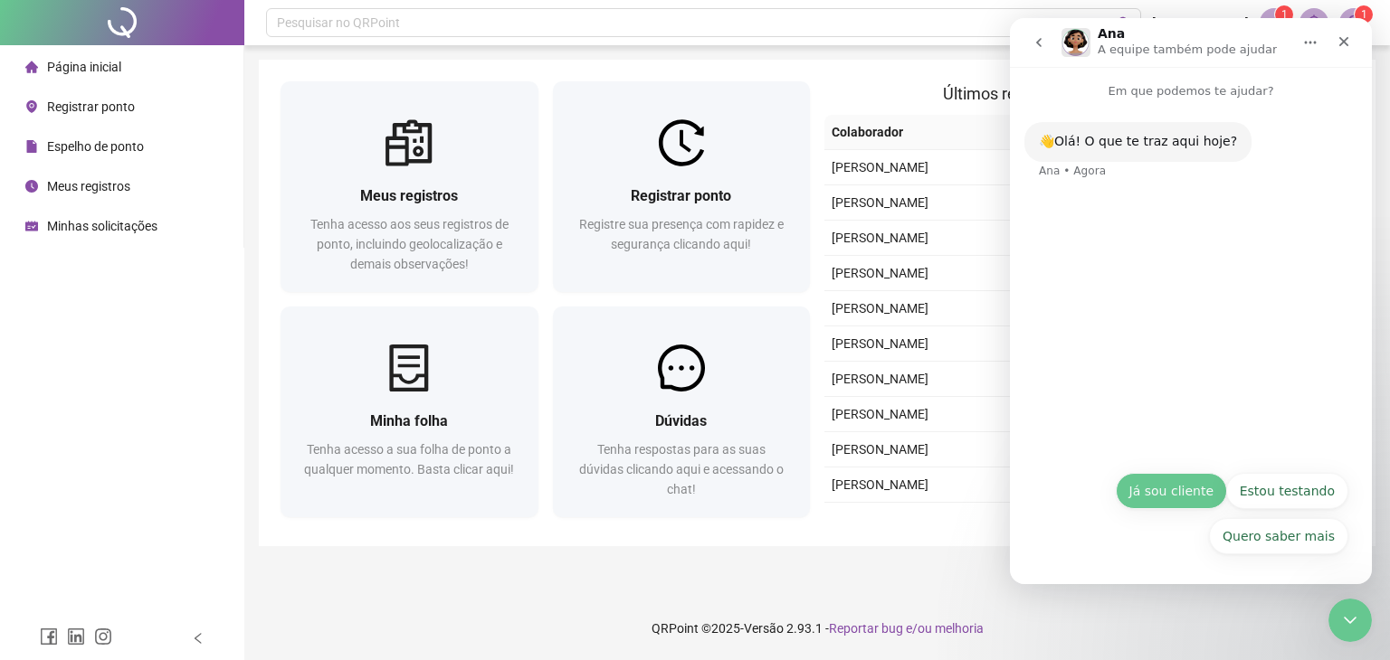
click at [1192, 500] on button "Já sou cliente" at bounding box center [1170, 491] width 111 height 36
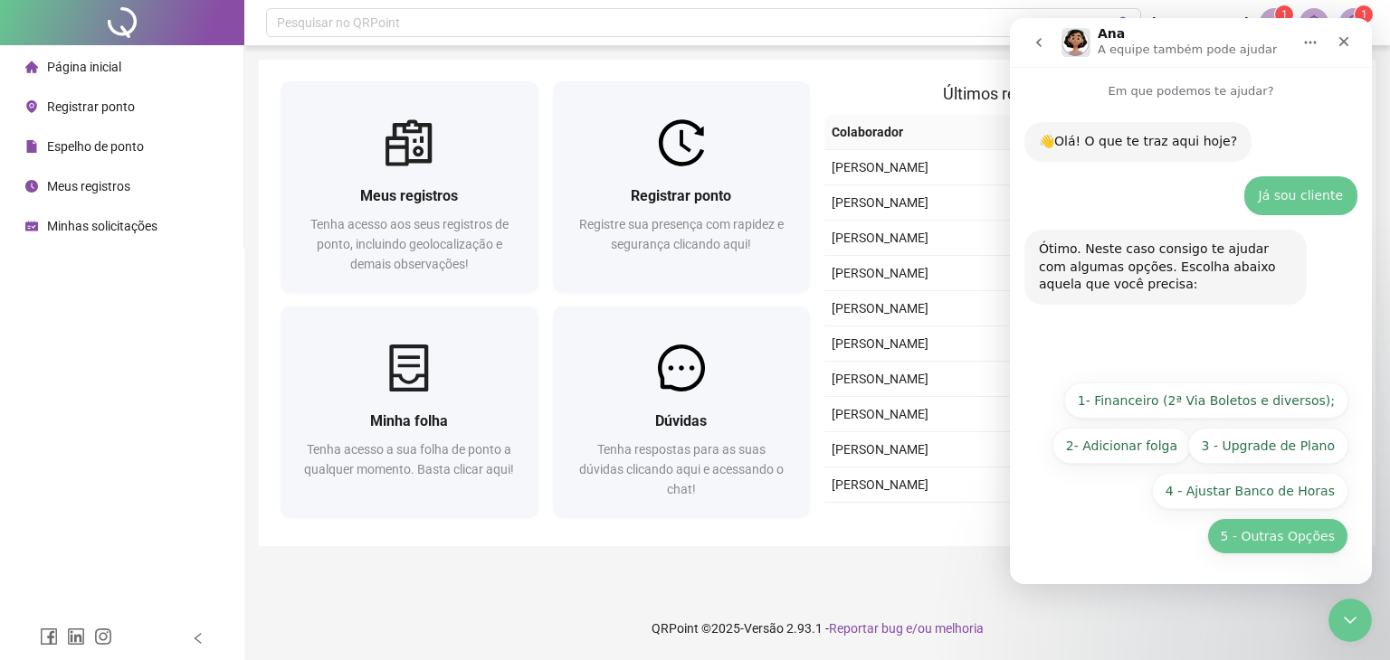
click at [1298, 545] on button "5 - Outras Opções" at bounding box center [1277, 536] width 141 height 36
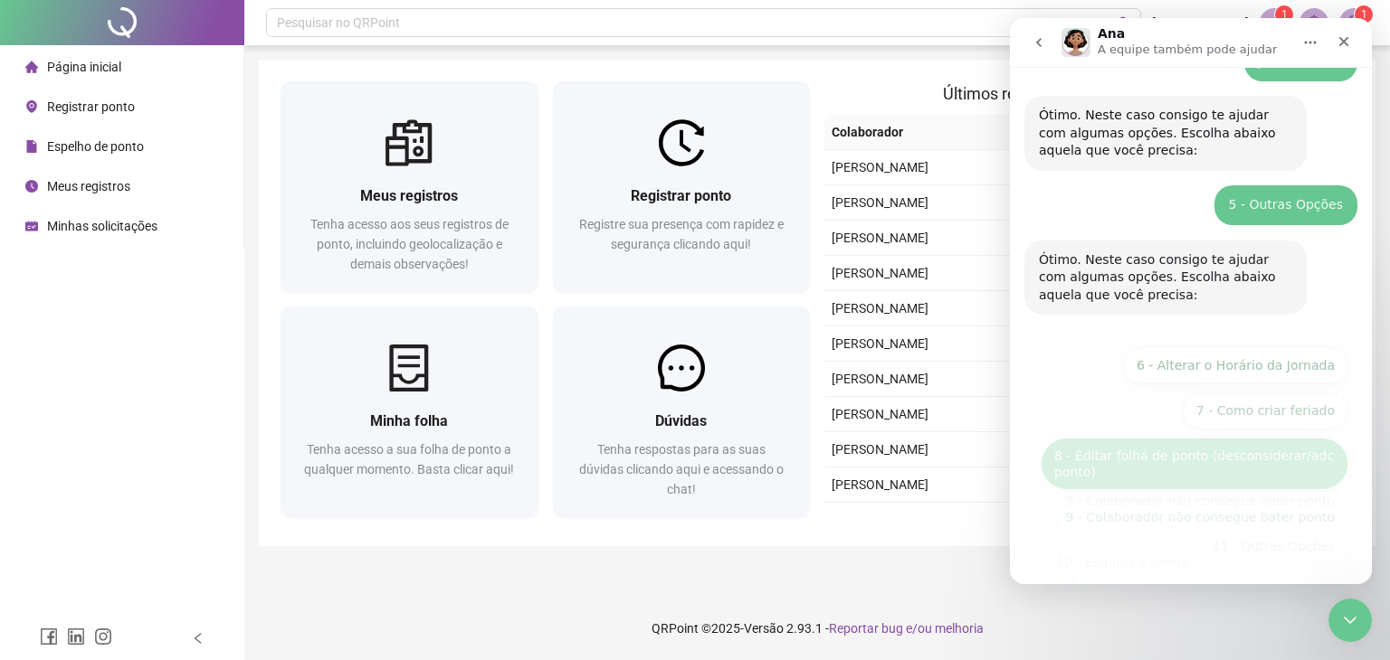
scroll to position [160, 0]
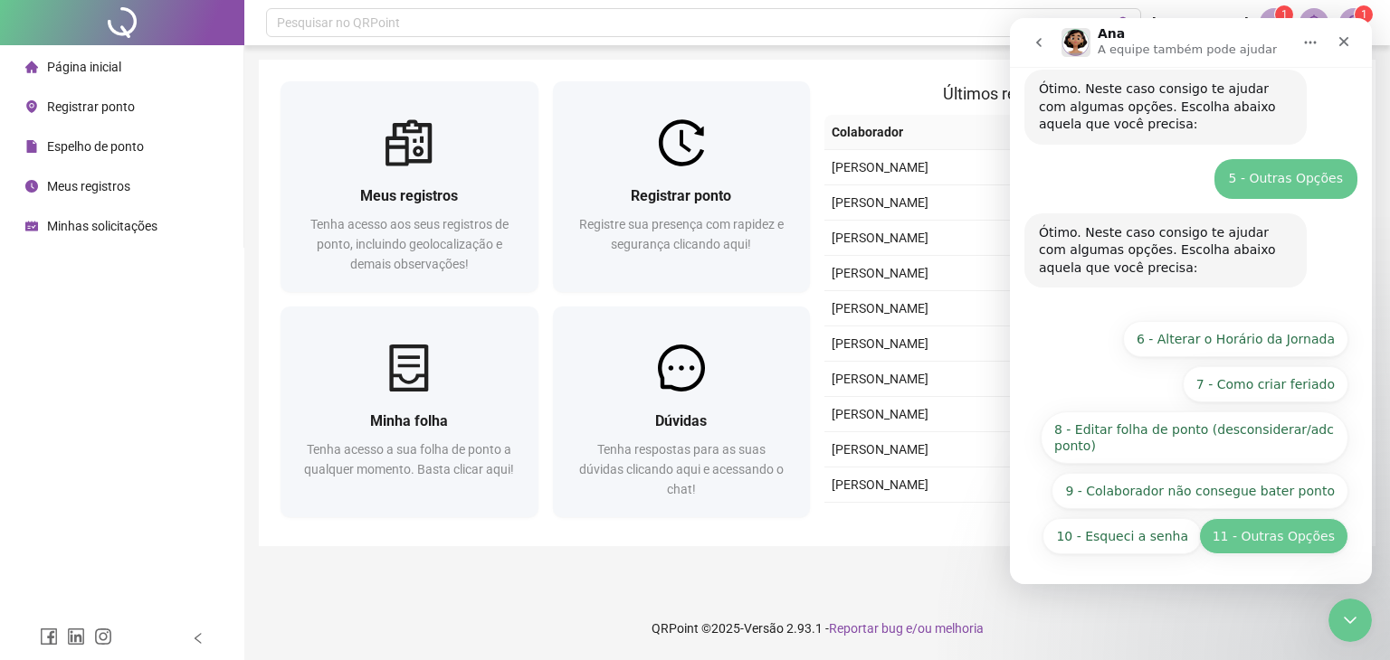
click at [1273, 536] on button "11 - Outras Opções" at bounding box center [1273, 536] width 149 height 36
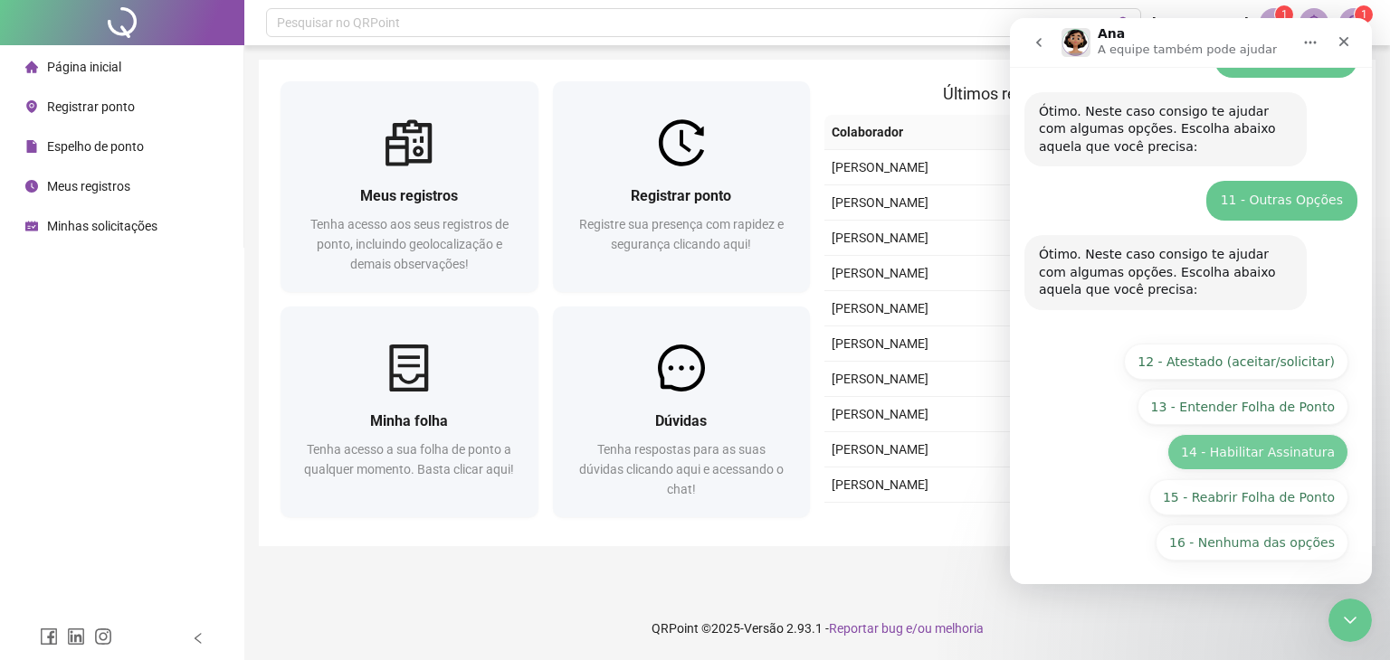
scroll to position [287, 0]
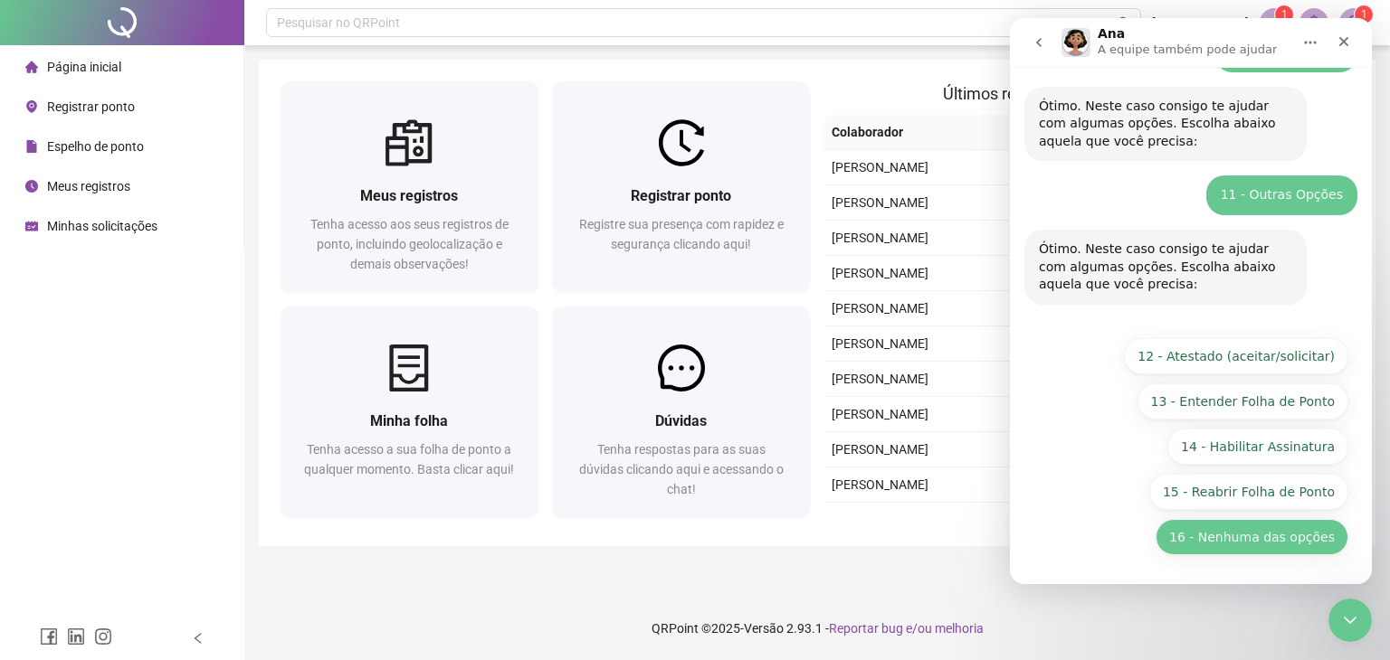
click at [1277, 536] on button "16 - Nenhuma das opções" at bounding box center [1251, 537] width 193 height 36
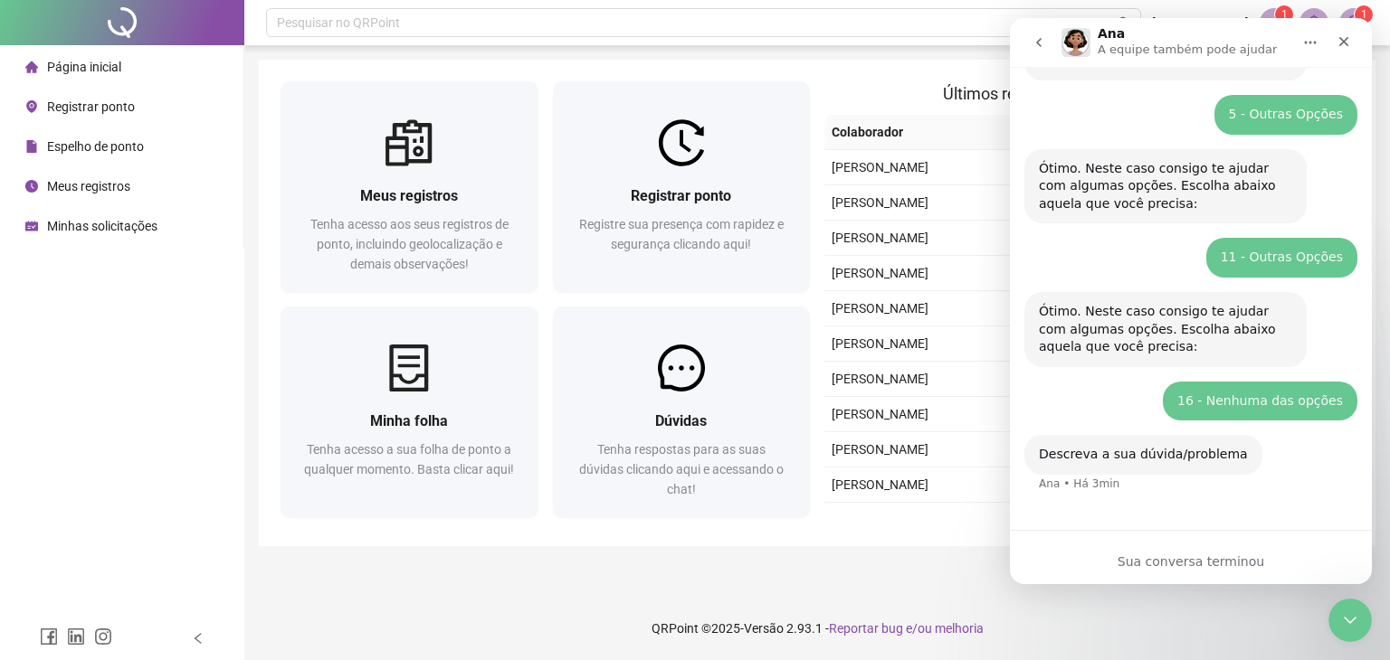
scroll to position [224, 0]
click at [1182, 540] on div "Sua conversa terminou" at bounding box center [1191, 557] width 362 height 54
click at [1186, 561] on div "Sua conversa terminou" at bounding box center [1191, 562] width 362 height 19
click at [1340, 39] on icon "Fechar" at bounding box center [1344, 42] width 10 height 10
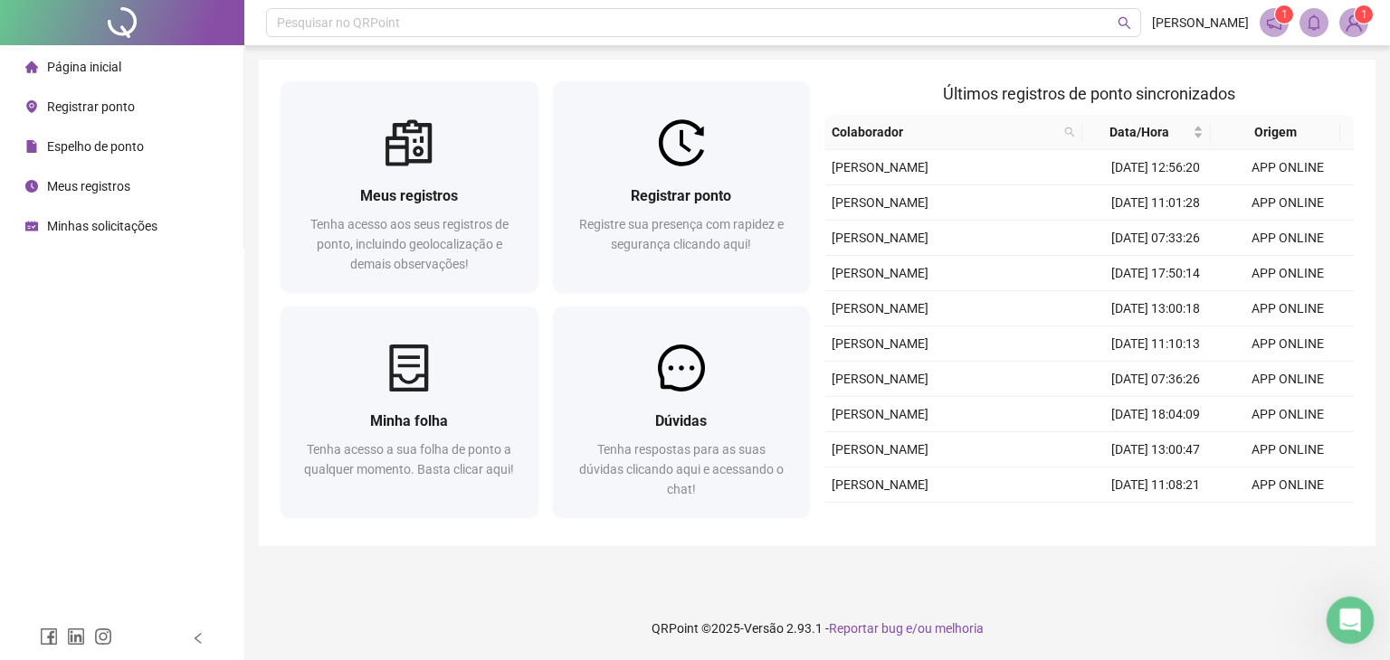
click at [1356, 611] on icon "Abertura do Messenger da Intercom" at bounding box center [1348, 618] width 30 height 30
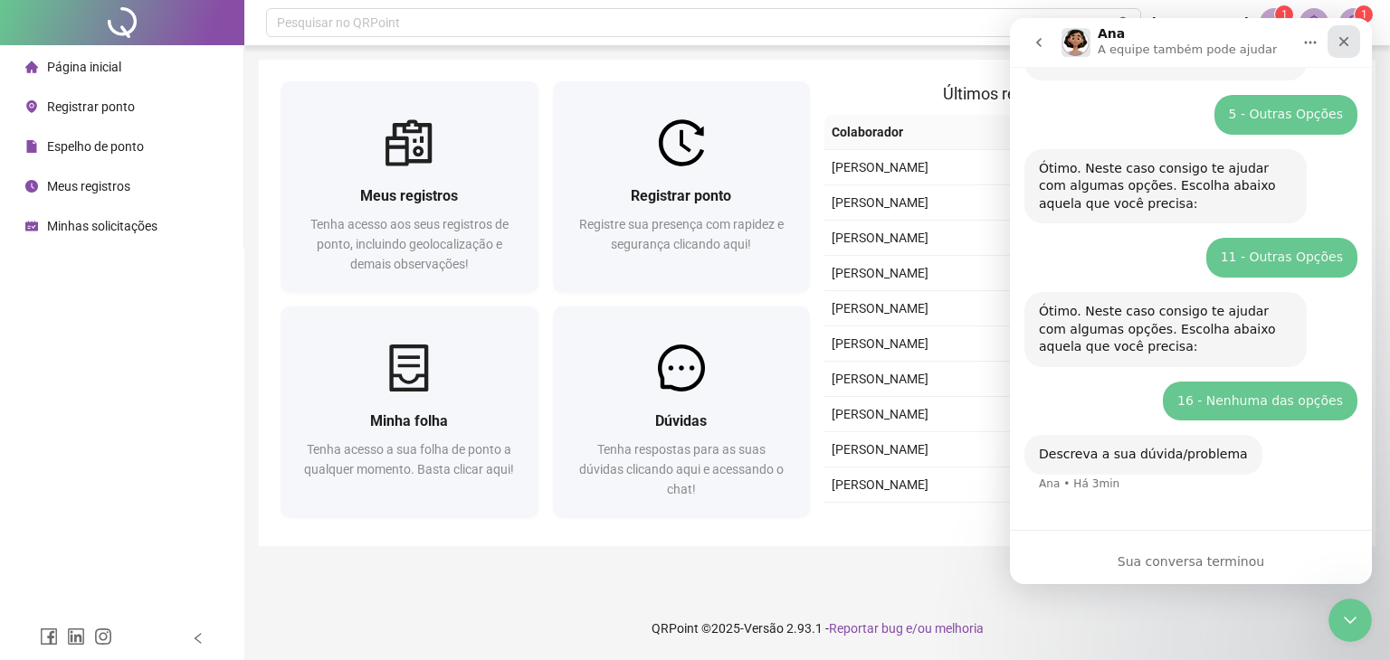
click at [1345, 44] on icon "Fechar" at bounding box center [1343, 41] width 14 height 14
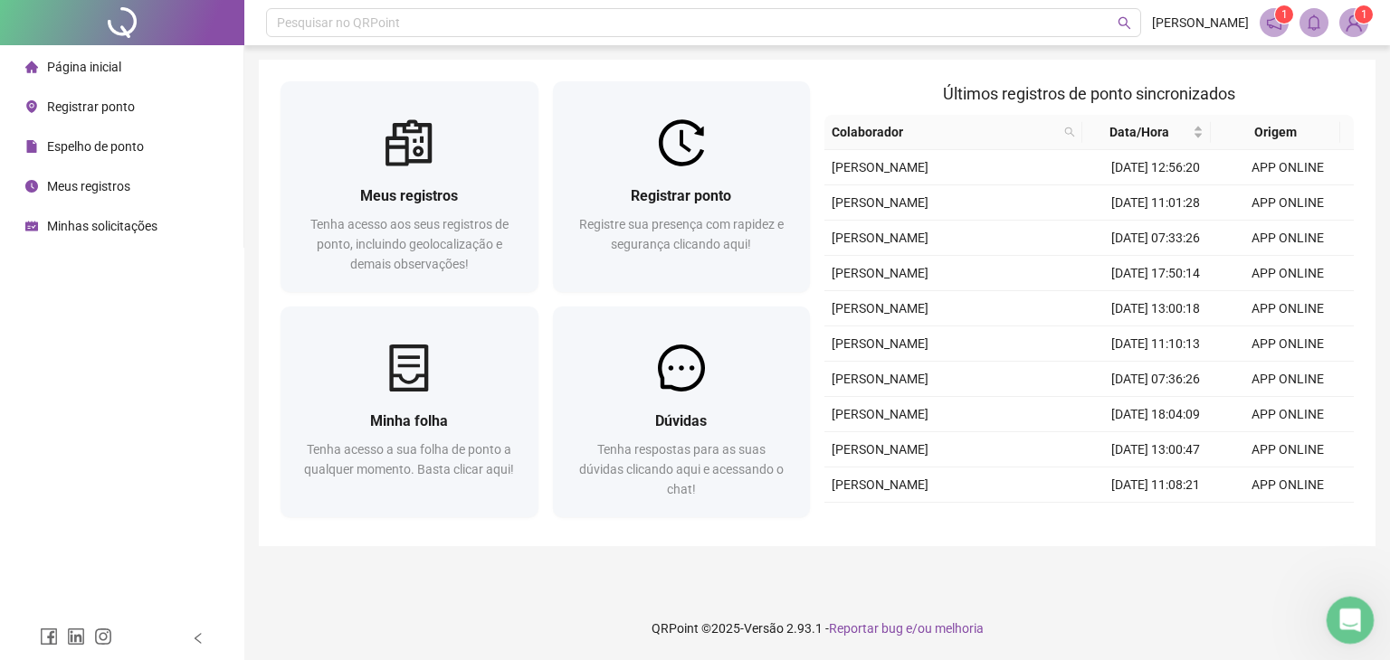
click at [1356, 606] on div "Abertura do Messenger da Intercom" at bounding box center [1347, 618] width 60 height 60
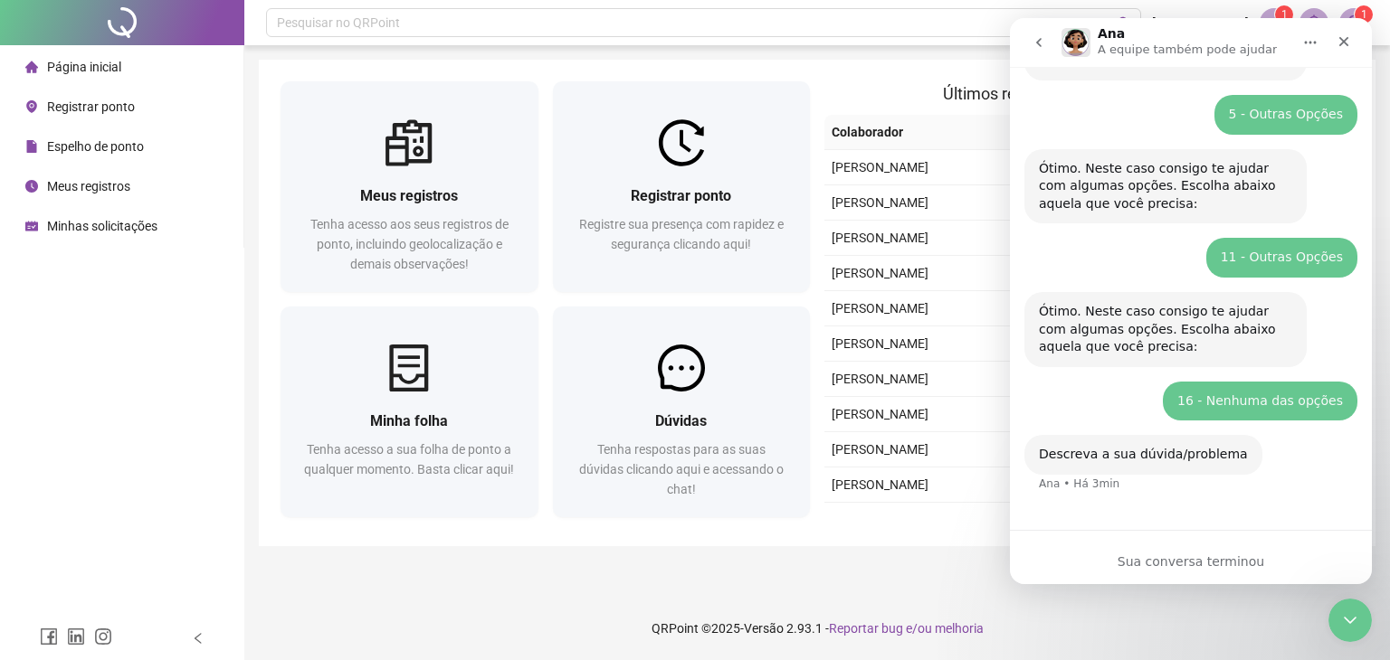
click at [1140, 554] on div "Sua conversa terminou" at bounding box center [1191, 562] width 362 height 19
click at [1133, 555] on div "Sua conversa terminou" at bounding box center [1191, 562] width 362 height 19
click at [1125, 484] on div "Descreva a sua dúvida/problema Ana • Há 3min" at bounding box center [1190, 475] width 333 height 80
drag, startPoint x: 1125, startPoint y: 484, endPoint x: 1124, endPoint y: 470, distance: 13.6
click at [1125, 483] on div "Descreva a sua dúvida/problema Ana • Há 3min" at bounding box center [1190, 475] width 333 height 80
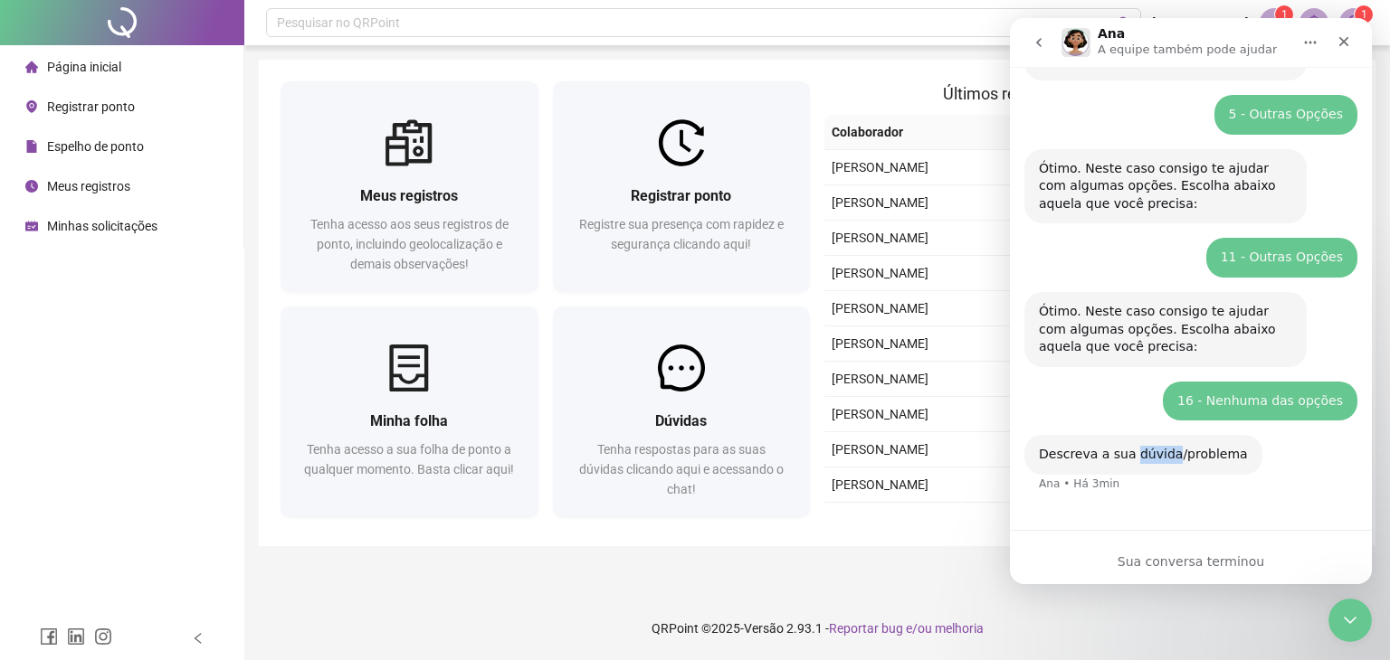
click at [1128, 466] on div "Descreva a sua dúvida/problema Ana • Há 3min" at bounding box center [1143, 455] width 238 height 40
click at [1144, 479] on div "Descreva a sua dúvida/problema Ana • Há 3min" at bounding box center [1190, 475] width 333 height 80
click at [1147, 498] on div "Descreva a sua dúvida/problema Ana • Há 3min" at bounding box center [1190, 475] width 333 height 80
click at [1147, 499] on div "Descreva a sua dúvida/problema Ana • Há 3min" at bounding box center [1190, 475] width 333 height 80
click at [1348, 43] on icon "Fechar" at bounding box center [1343, 41] width 14 height 14
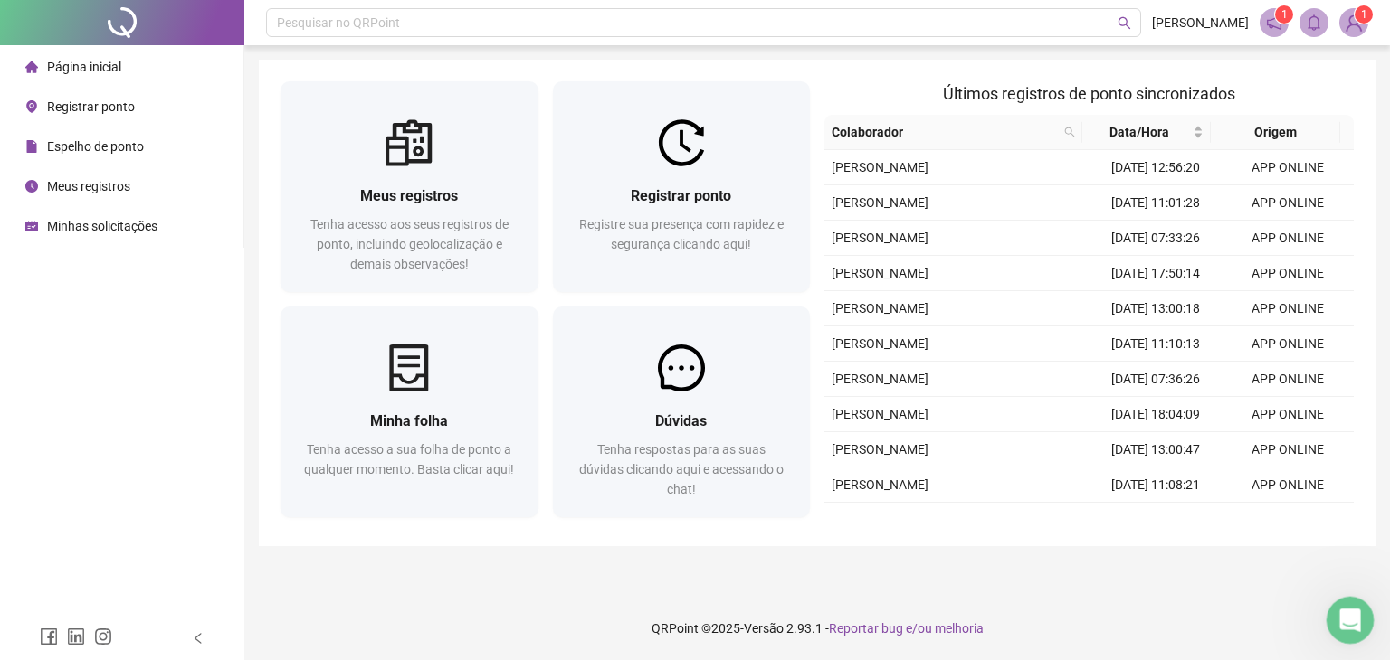
click at [1347, 612] on icon "Abertura do Messenger da Intercom" at bounding box center [1348, 618] width 30 height 30
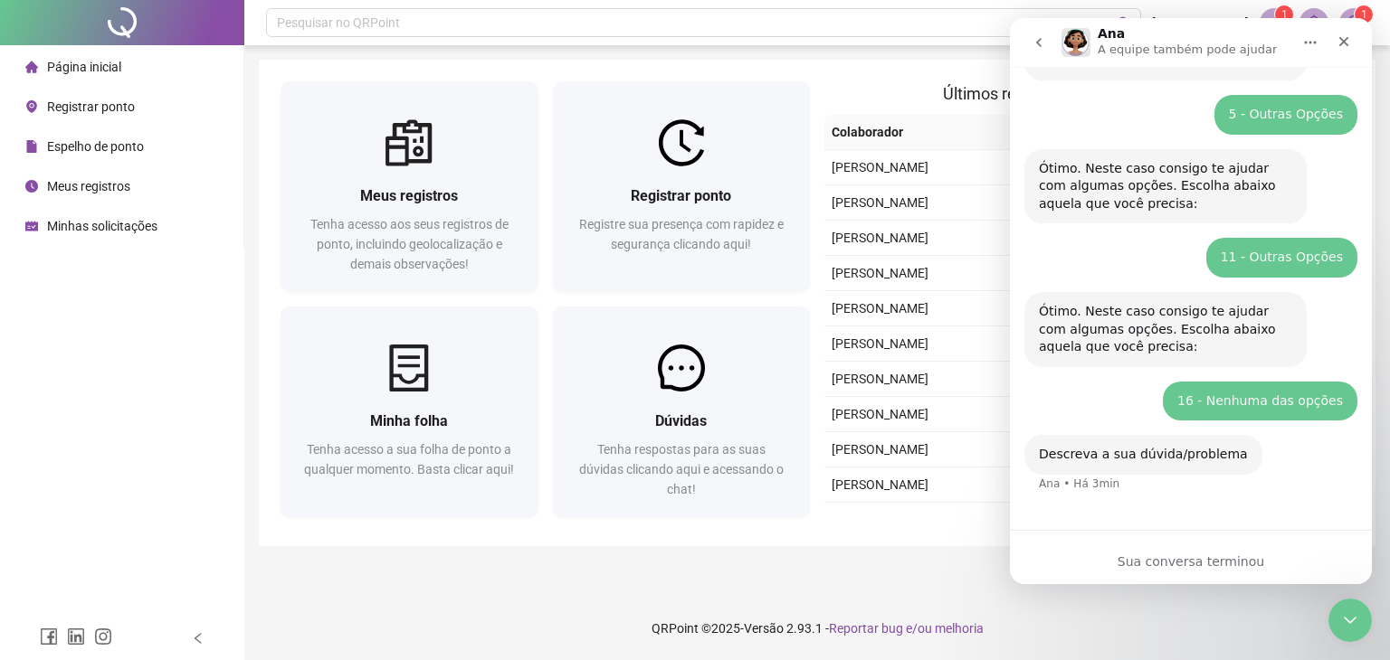
click at [1215, 563] on div "Sua conversa terminou" at bounding box center [1191, 562] width 362 height 19
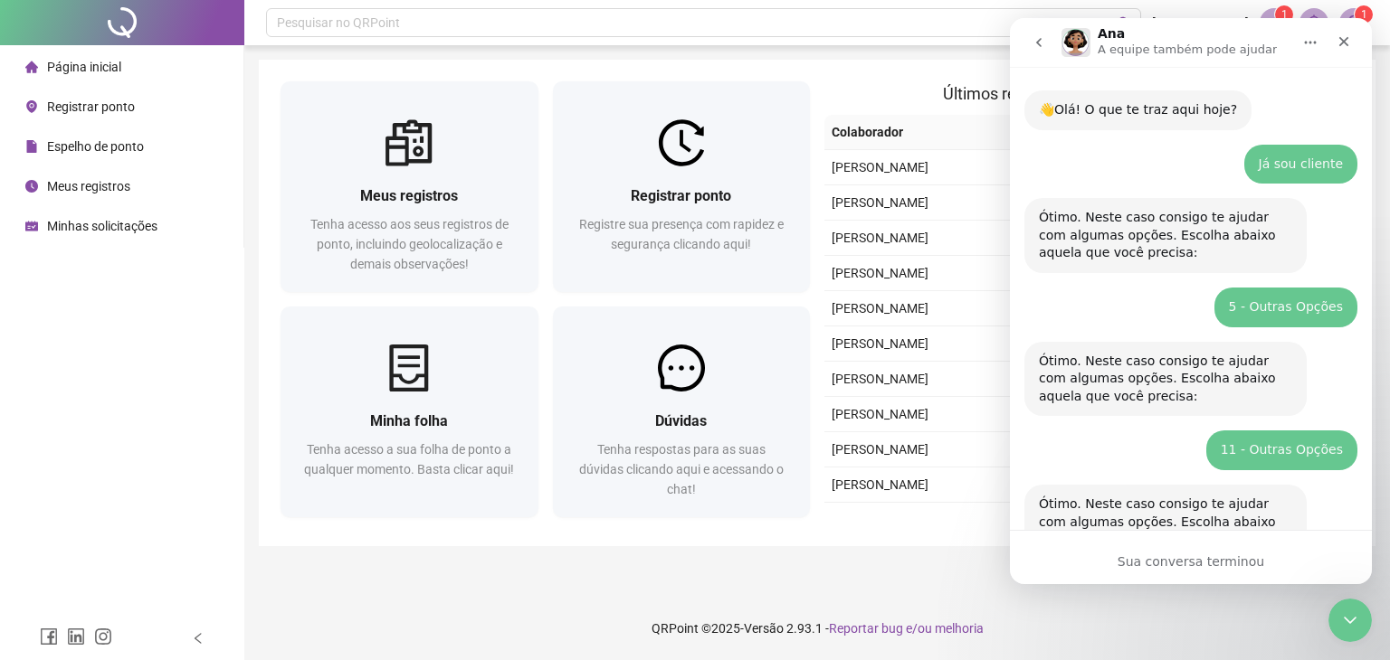
scroll to position [0, 0]
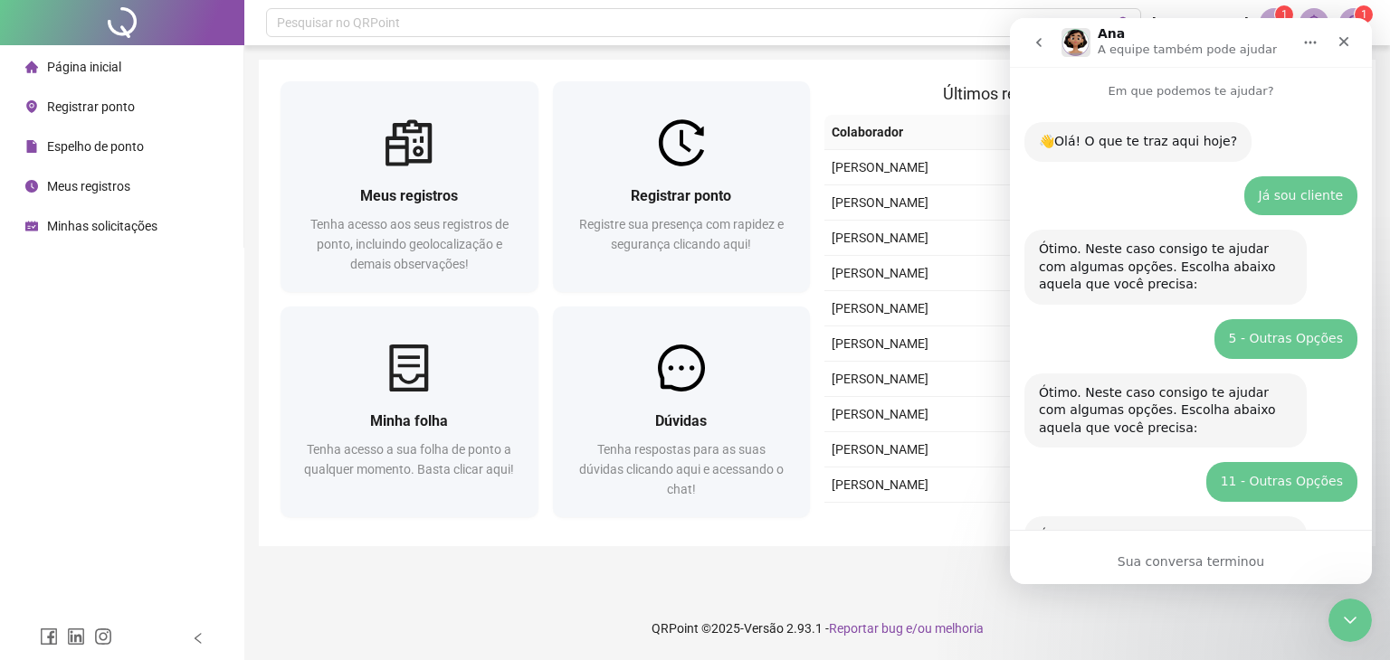
click at [1040, 40] on icon "go back" at bounding box center [1038, 42] width 5 height 9
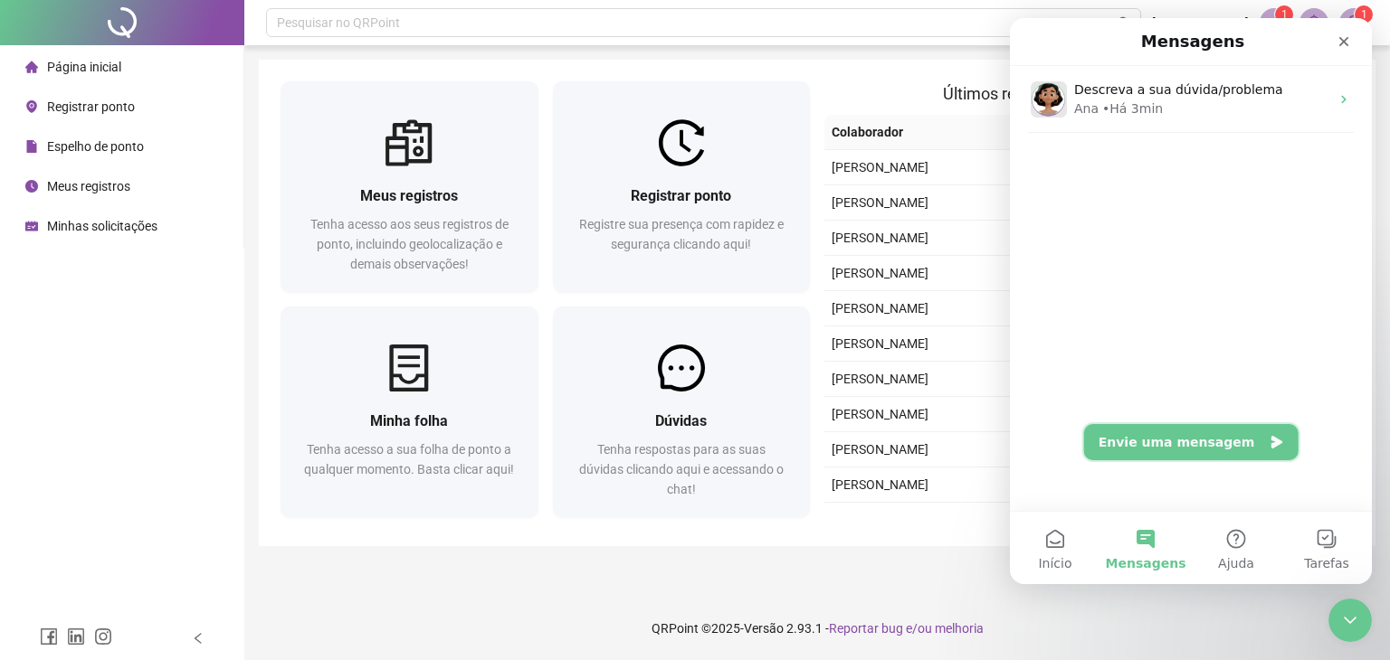
click at [1207, 455] on button "Envie uma mensagem" at bounding box center [1191, 442] width 214 height 36
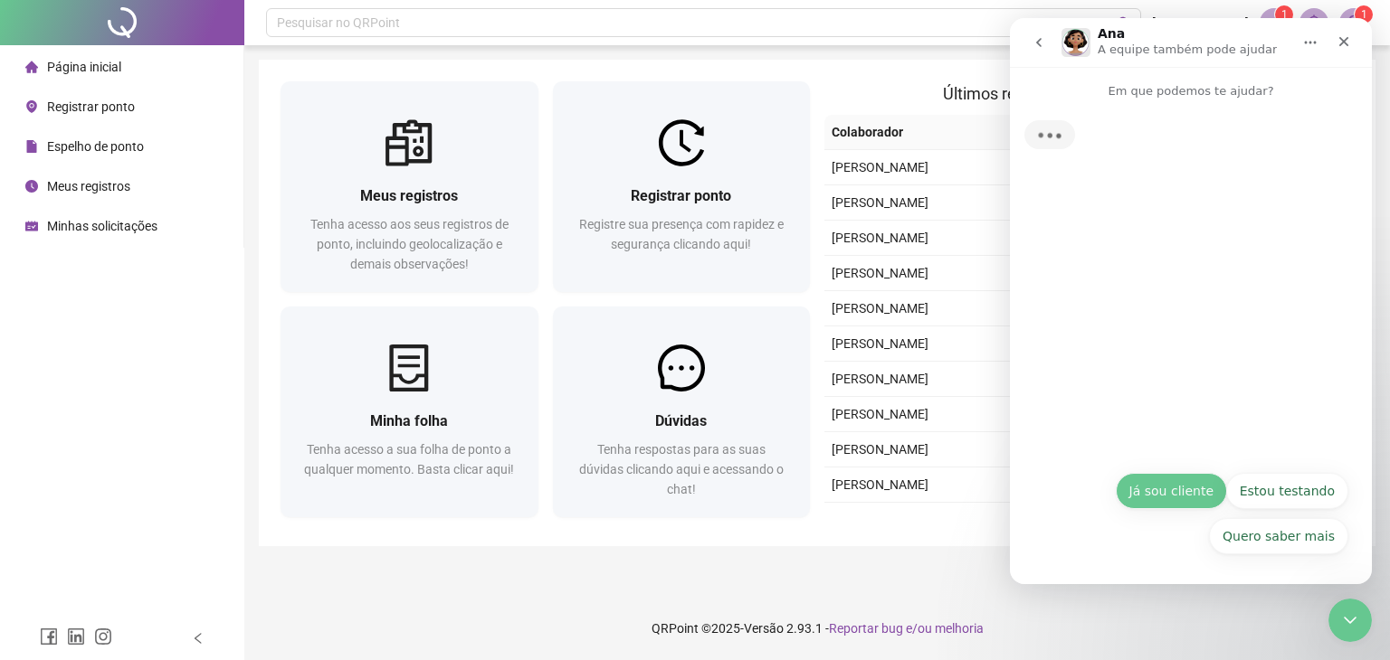
click at [1194, 494] on button "Já sou cliente" at bounding box center [1170, 491] width 111 height 36
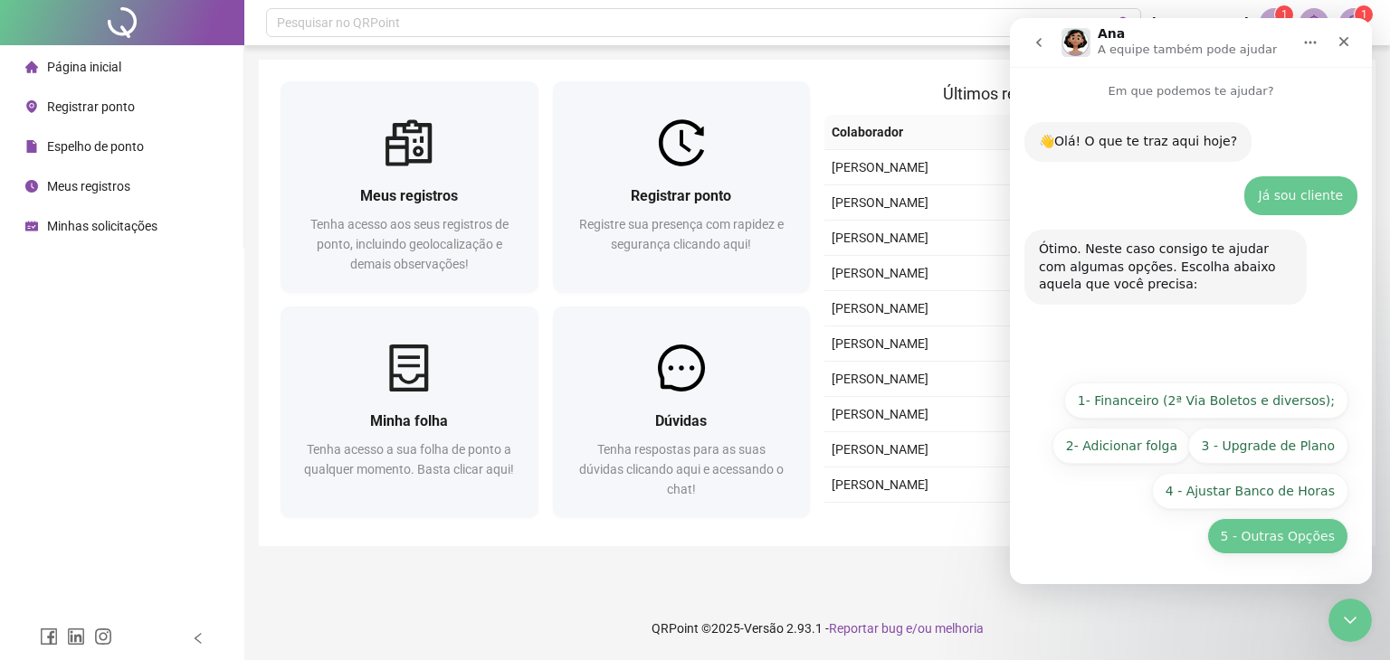
click at [1277, 544] on button "5 - Outras Opções" at bounding box center [1277, 536] width 141 height 36
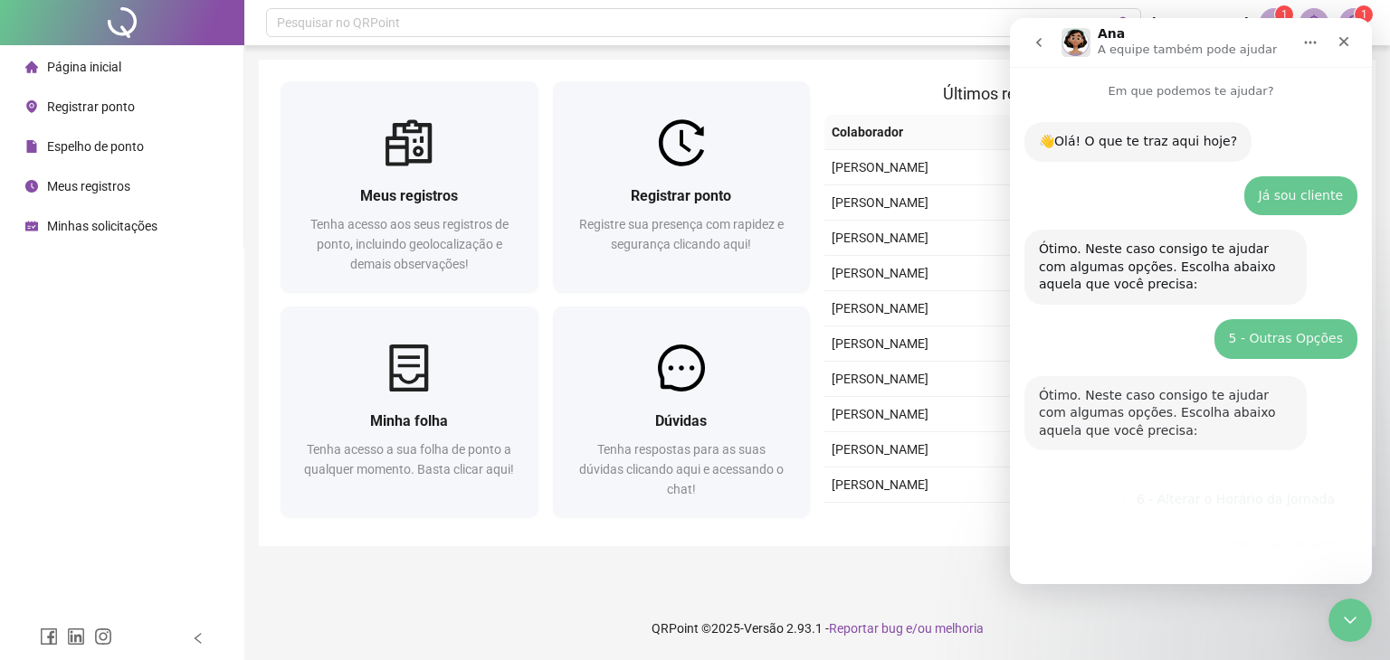
scroll to position [160, 0]
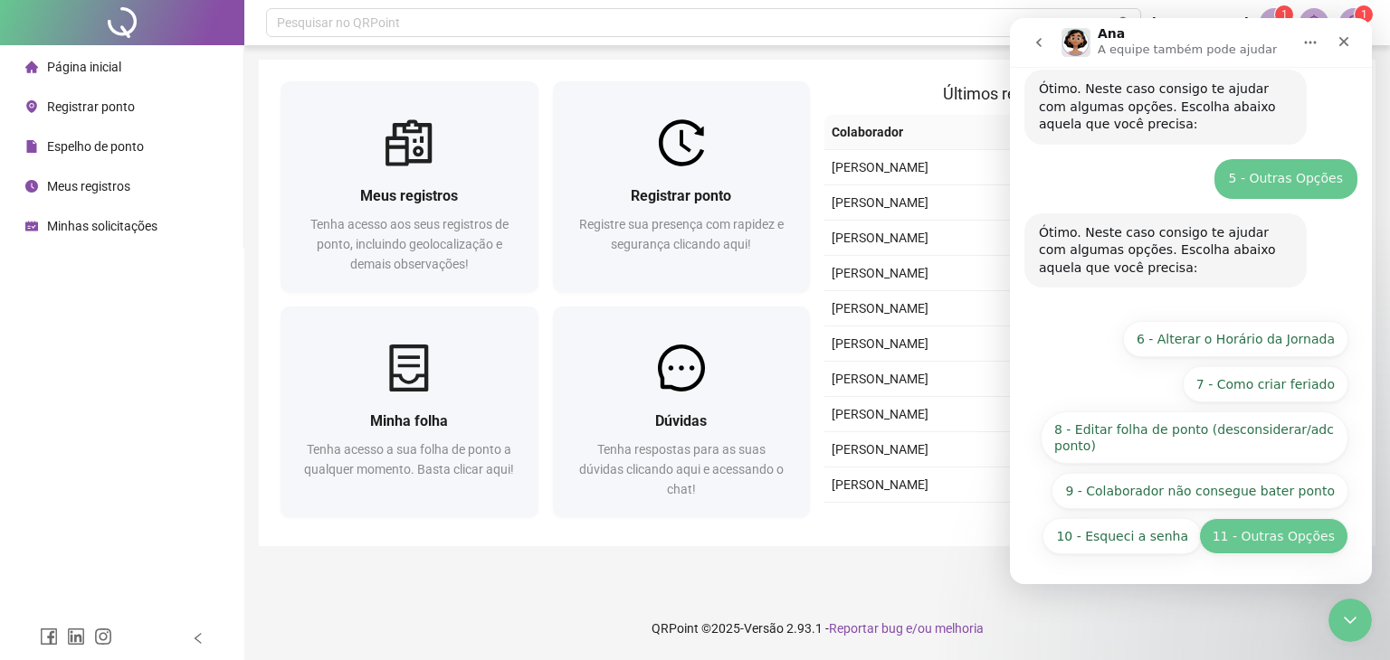
click at [1247, 538] on button "11 - Outras Opções" at bounding box center [1273, 536] width 149 height 36
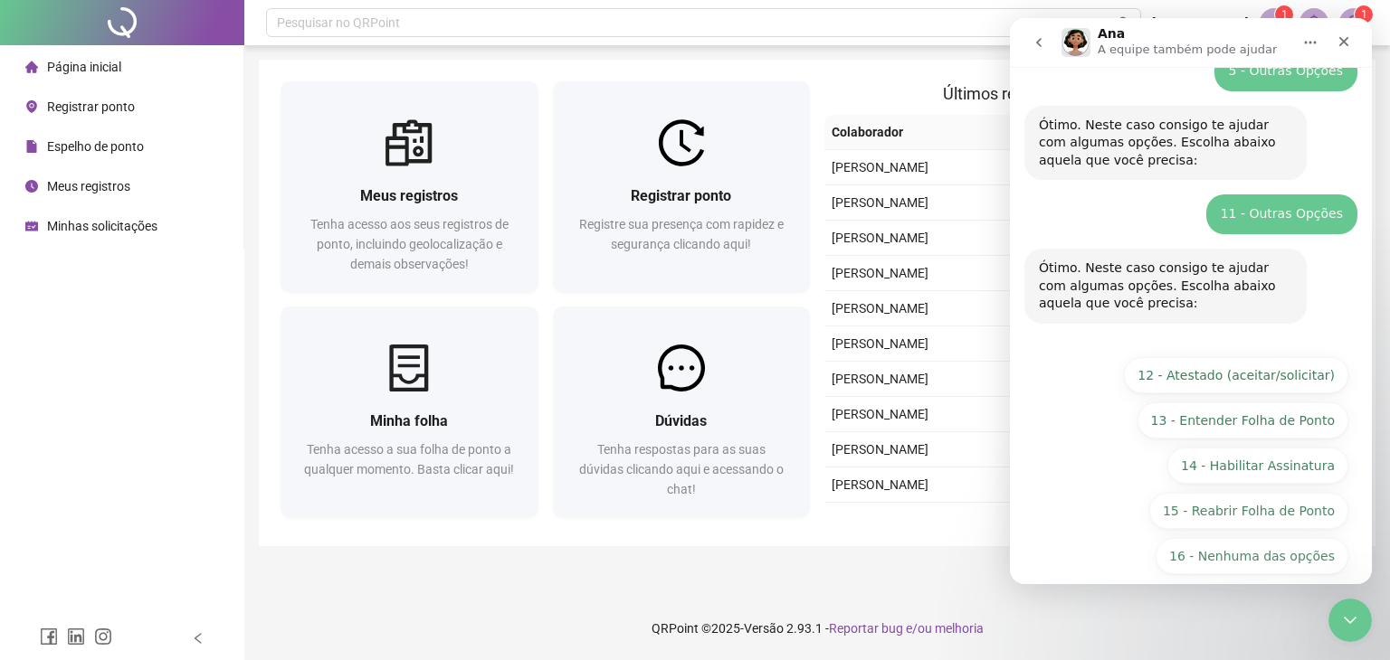
scroll to position [287, 0]
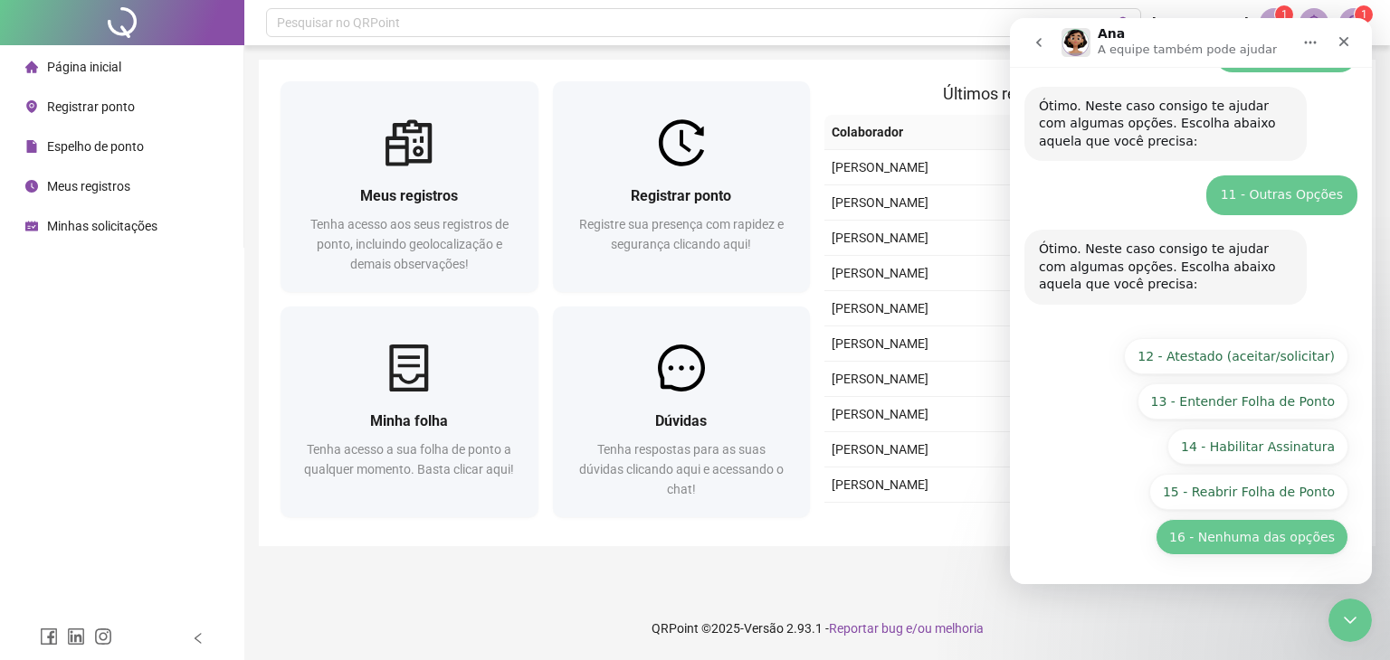
click at [1288, 534] on button "16 - Nenhuma das opções" at bounding box center [1251, 537] width 193 height 36
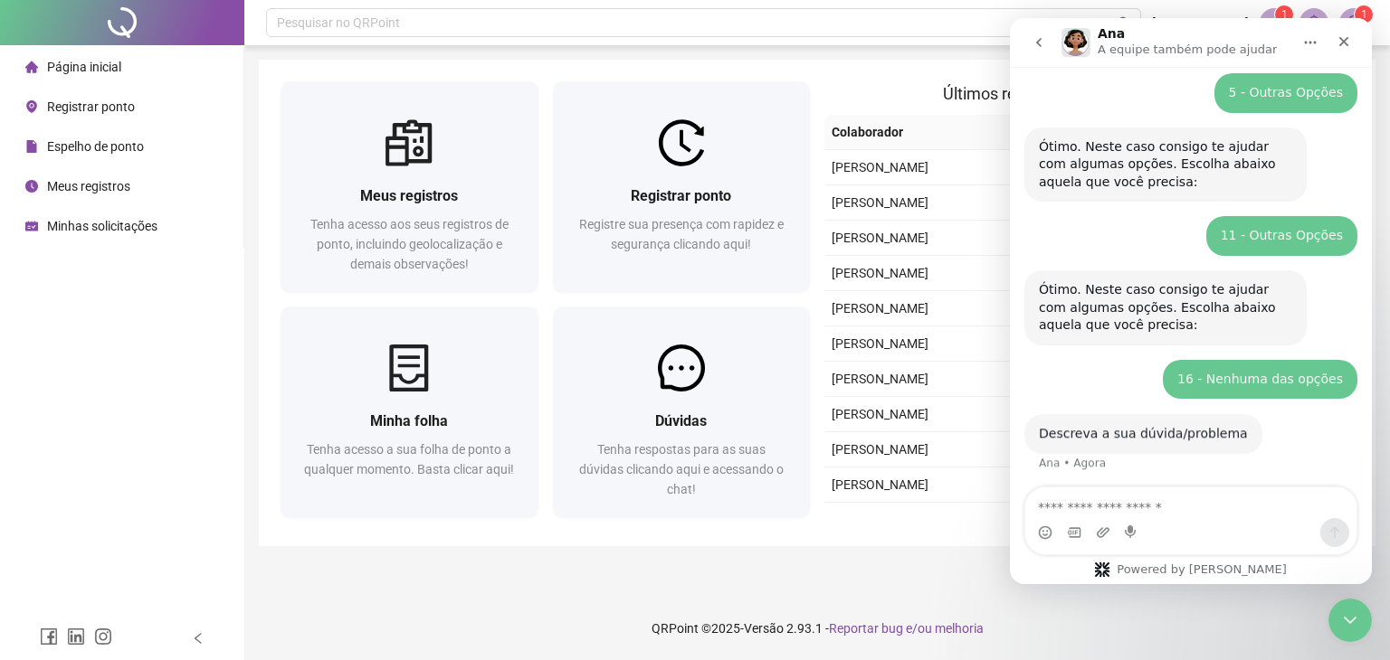
scroll to position [250, 0]
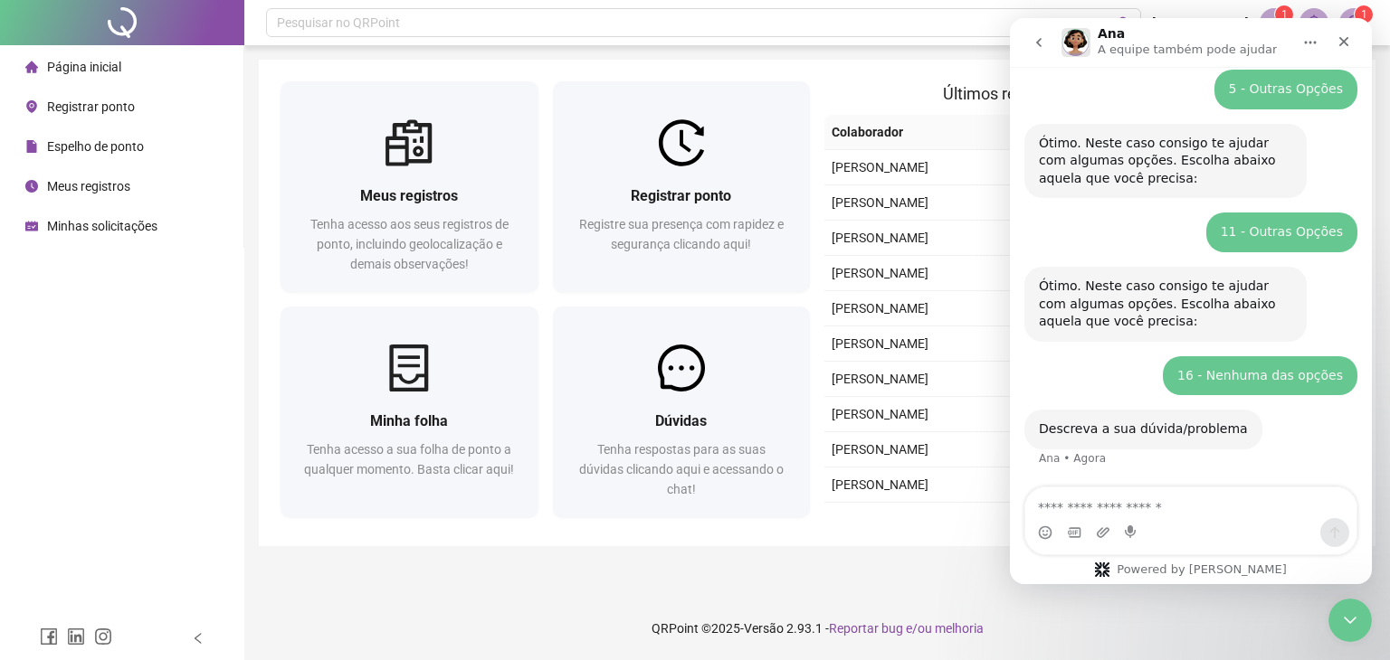
click at [1244, 530] on div "Messenger da Intercom" at bounding box center [1190, 532] width 331 height 29
click at [1220, 511] on textarea "Envie uma mensagem..." at bounding box center [1190, 503] width 331 height 31
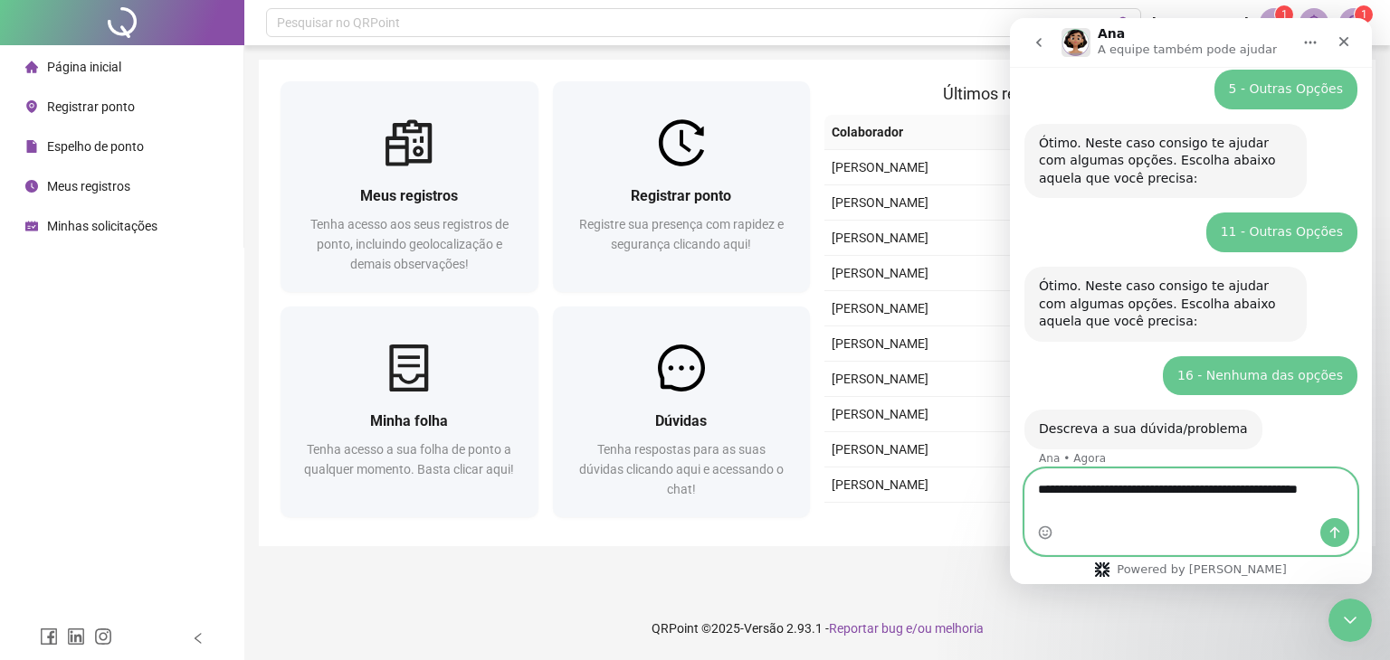
scroll to position [268, 0]
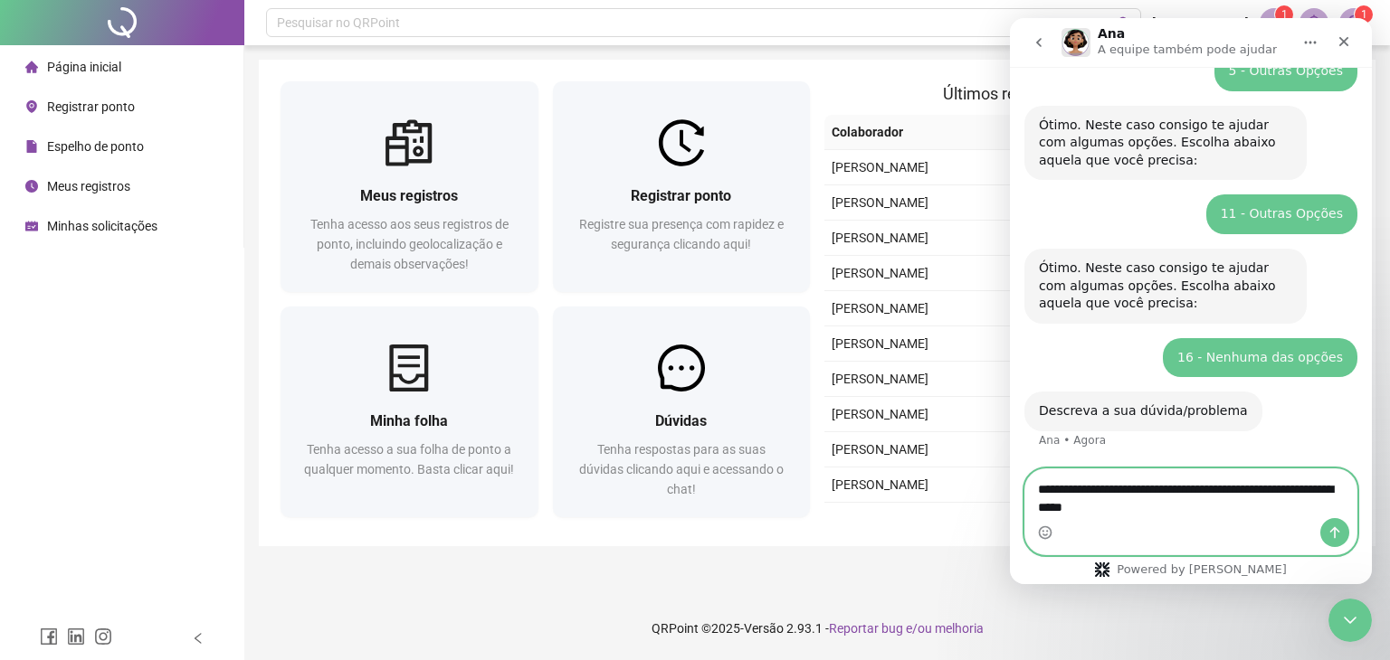
type textarea "**********"
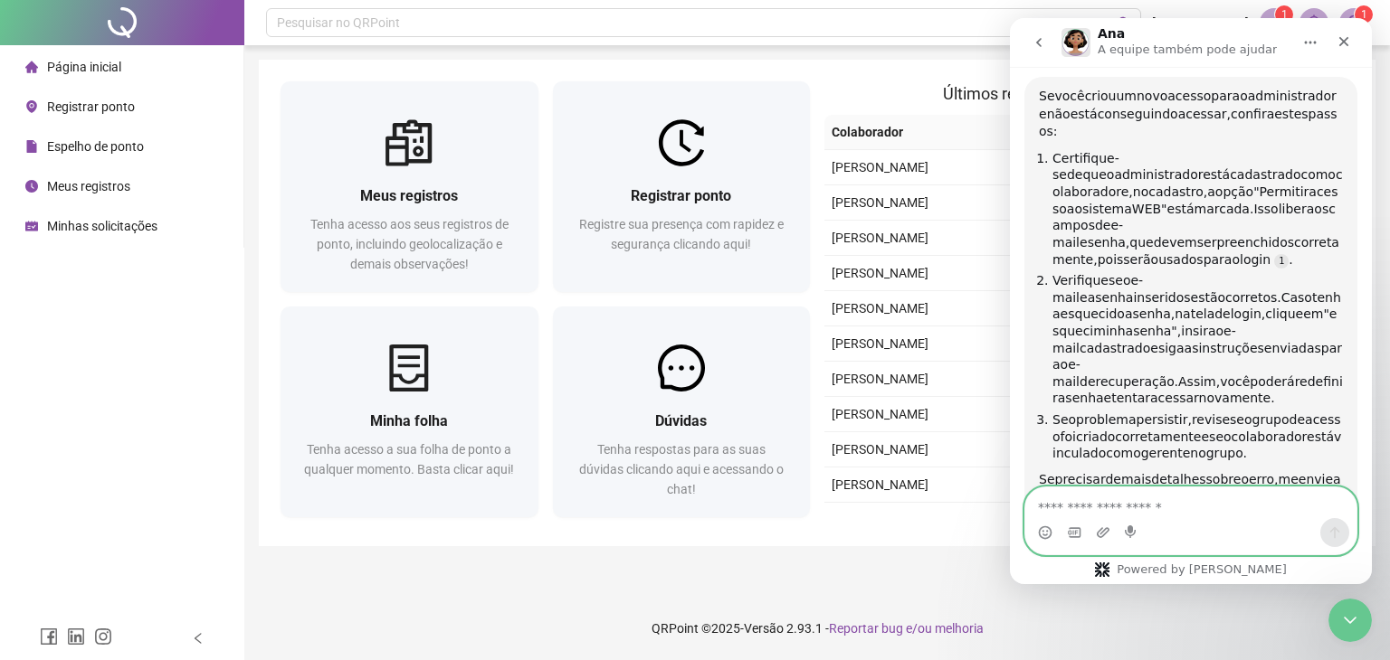
scroll to position [3, 0]
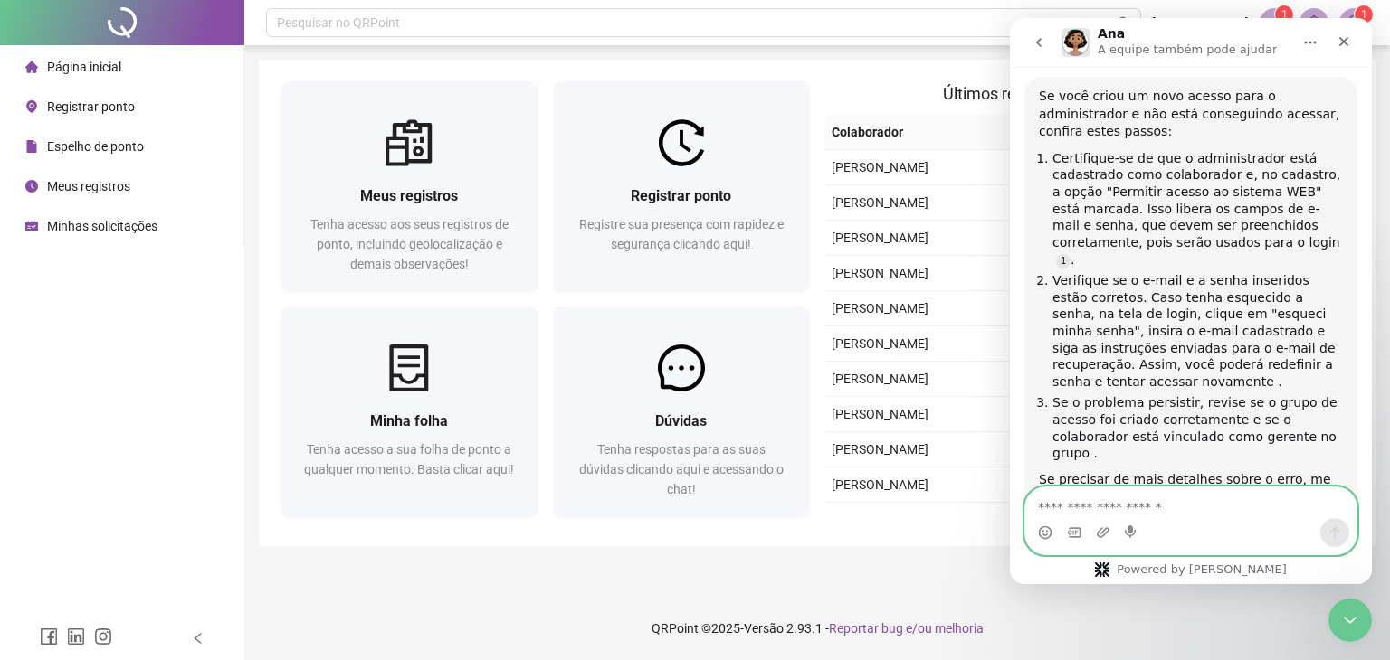
click at [1128, 515] on textarea "Envie uma mensagem..." at bounding box center [1190, 503] width 331 height 31
click at [1132, 506] on textarea "Envie uma mensagem..." at bounding box center [1190, 503] width 331 height 31
type textarea "**********"
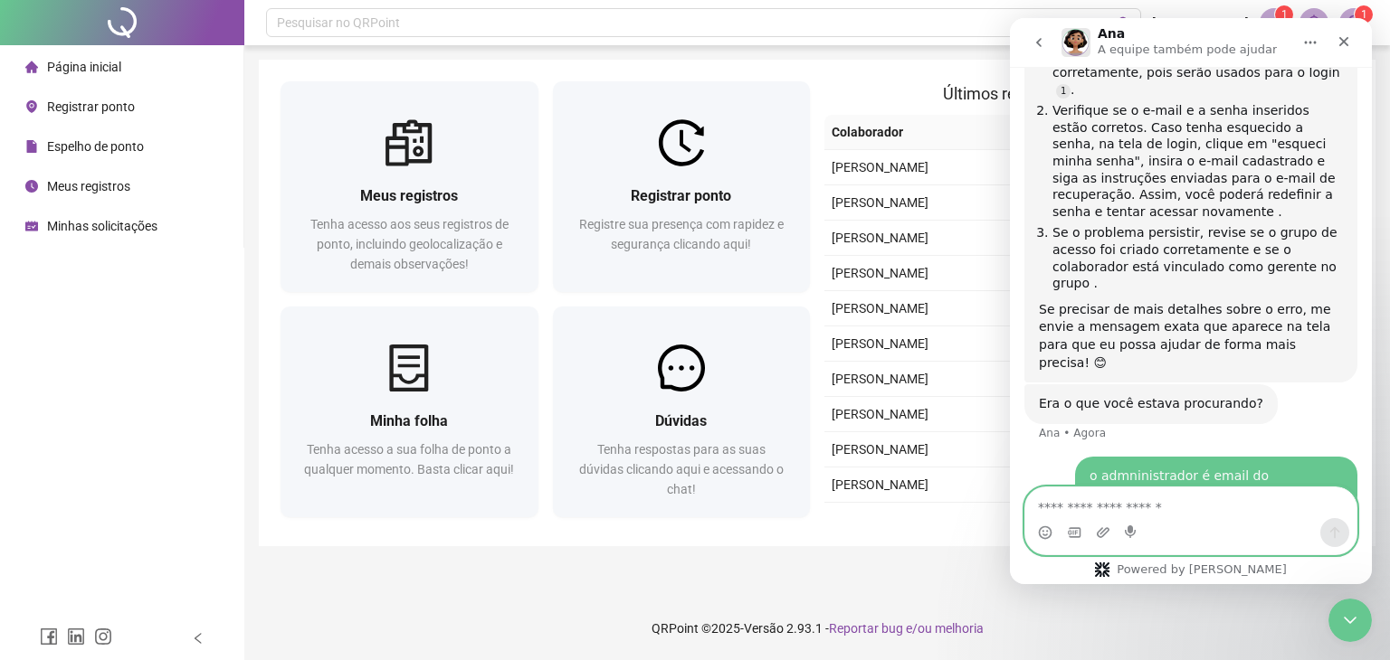
scroll to position [897, 0]
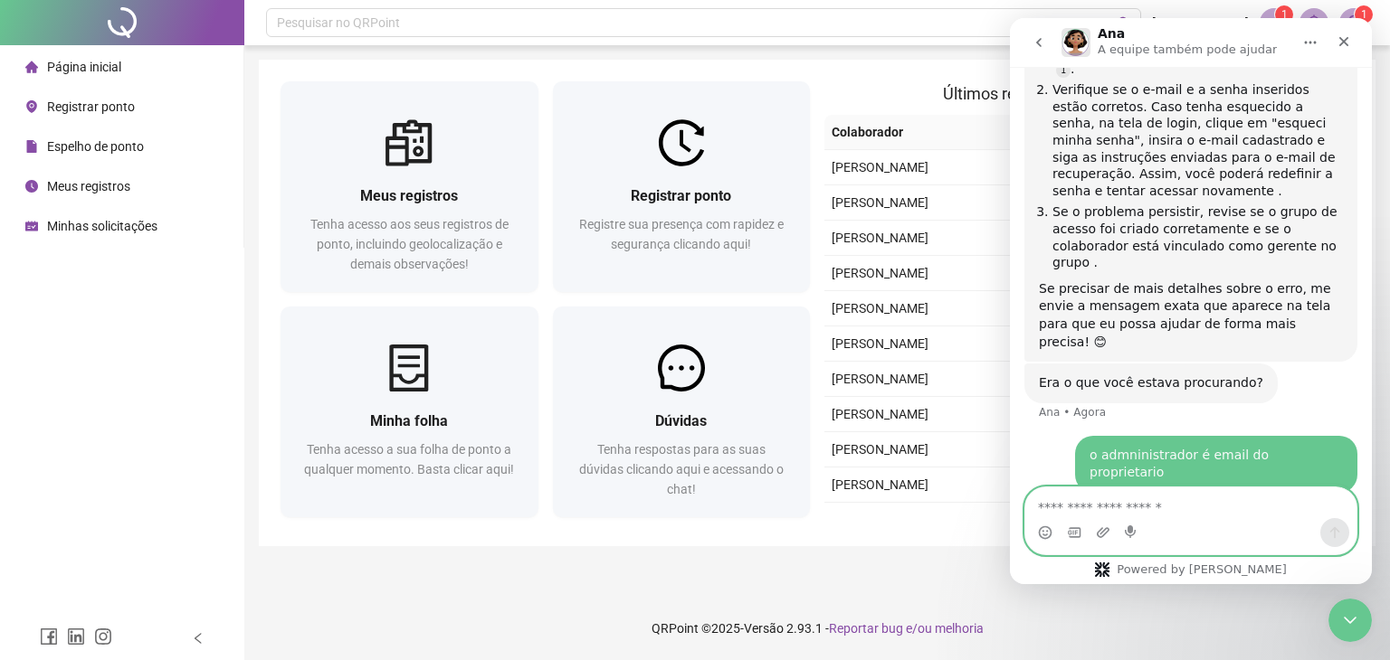
click at [1140, 499] on textarea "Envie uma mensagem..." at bounding box center [1190, 503] width 331 height 31
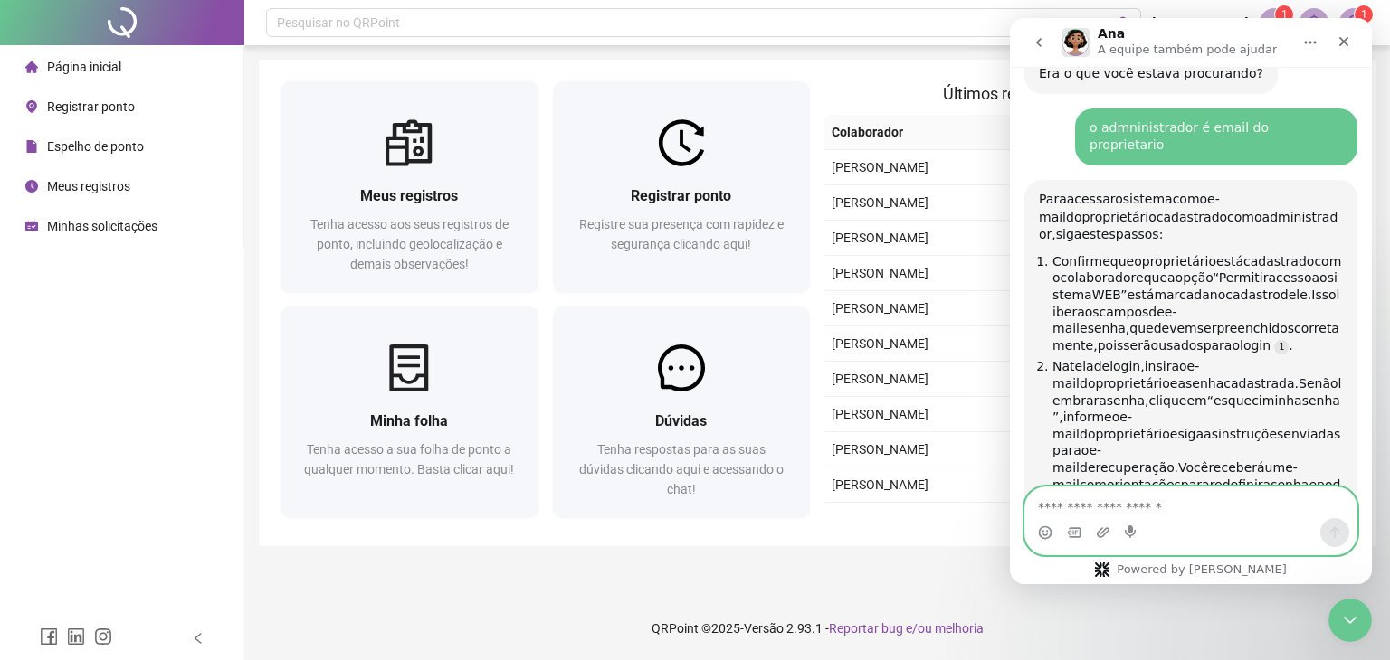
scroll to position [1223, 0]
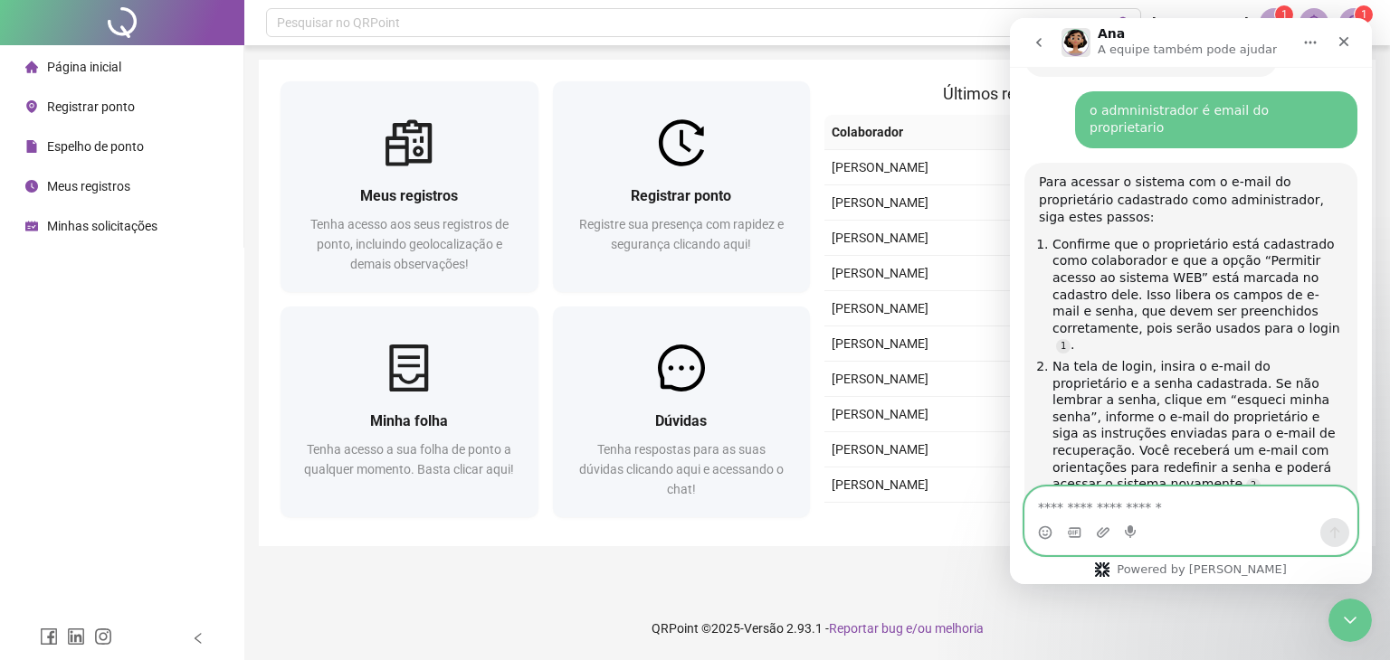
click at [1170, 498] on textarea "Envie uma mensagem..." at bounding box center [1190, 503] width 331 height 31
click at [1151, 496] on textarea "Envie uma mensagem..." at bounding box center [1190, 503] width 331 height 31
click at [1143, 494] on textarea "Envie uma mensagem..." at bounding box center [1190, 503] width 331 height 31
type textarea "*"
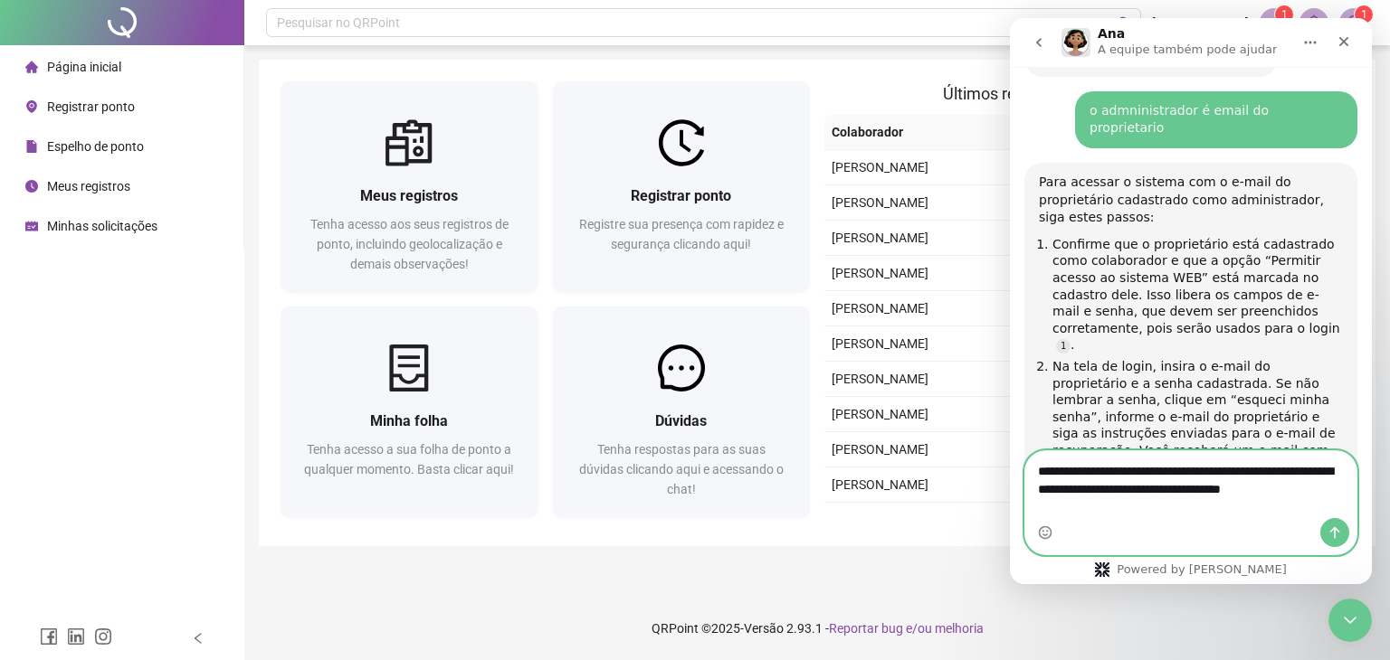
type textarea "**********"
click at [1328, 540] on button "Enviar uma mensagem" at bounding box center [1334, 532] width 29 height 29
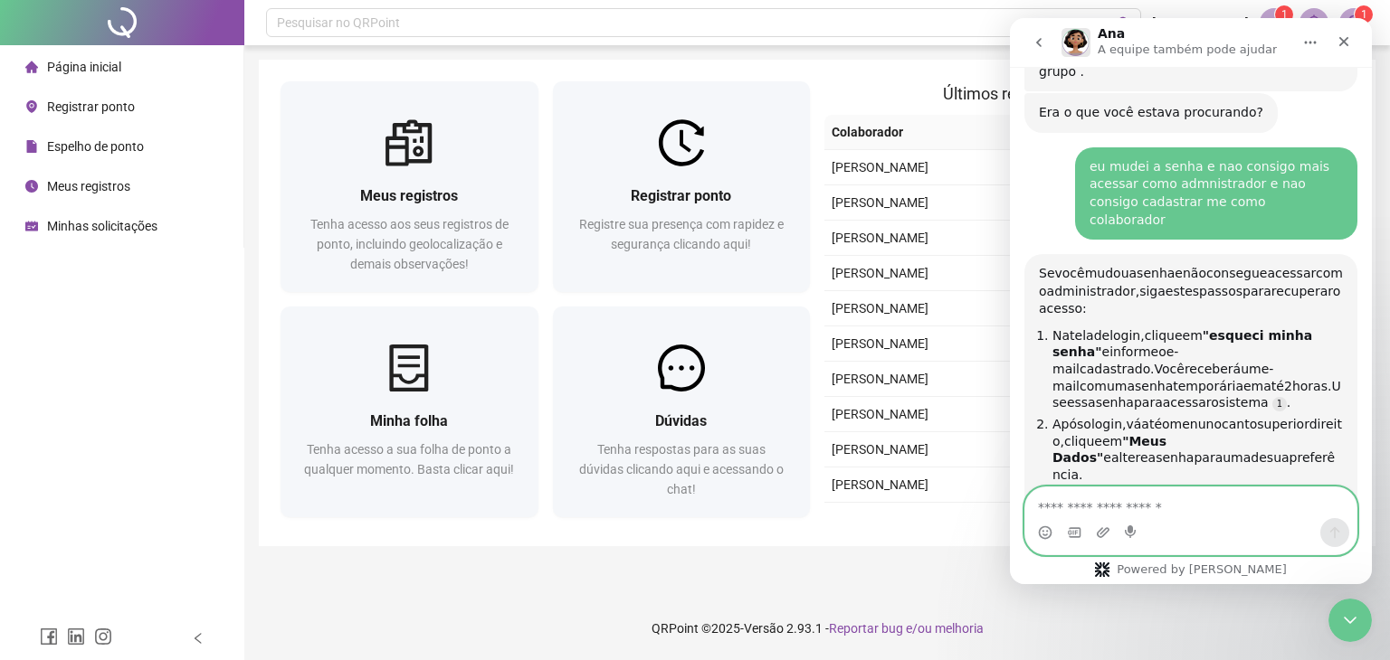
scroll to position [1776, 0]
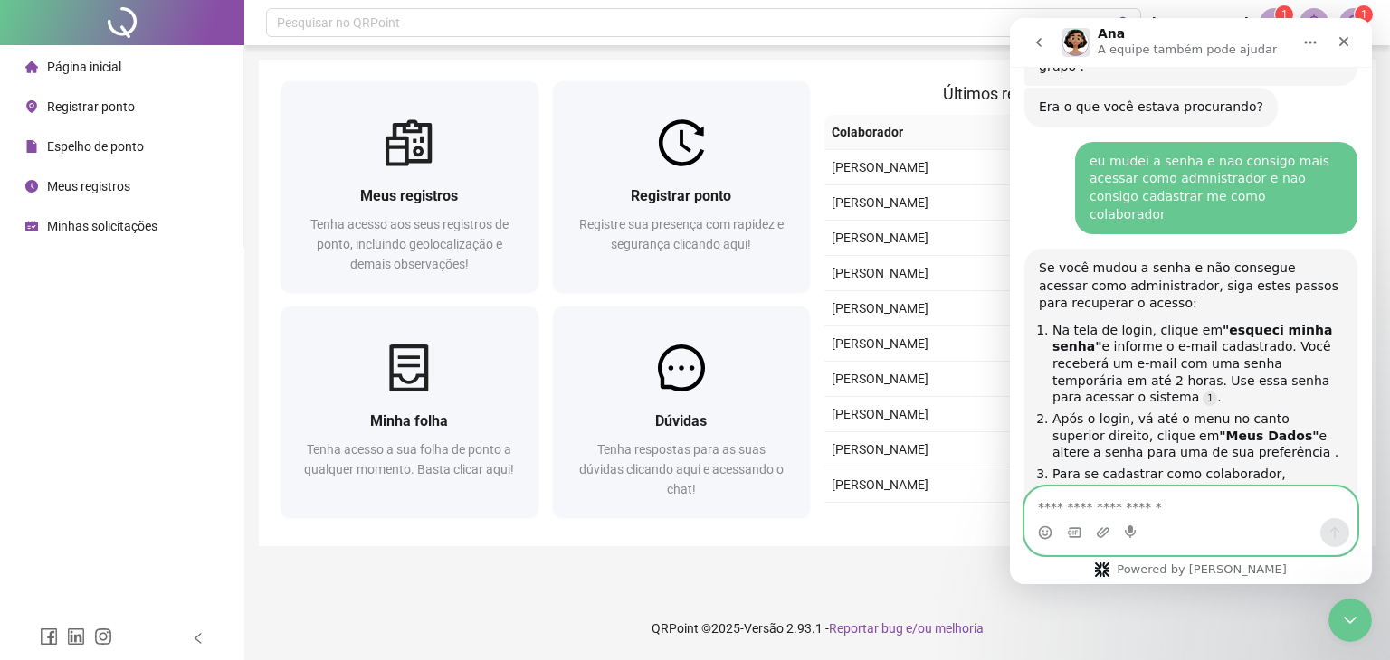
click at [1152, 511] on textarea "Envie uma mensagem..." at bounding box center [1190, 503] width 331 height 31
type textarea "*"
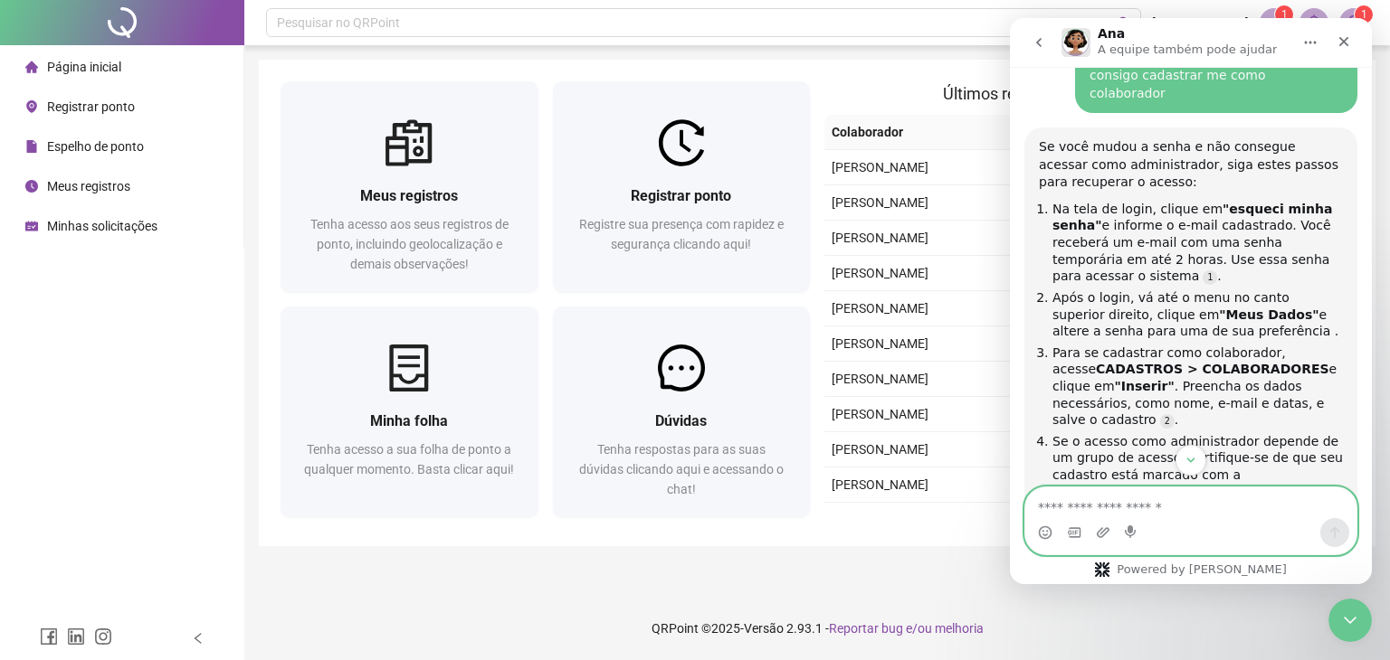
scroll to position [1928, 0]
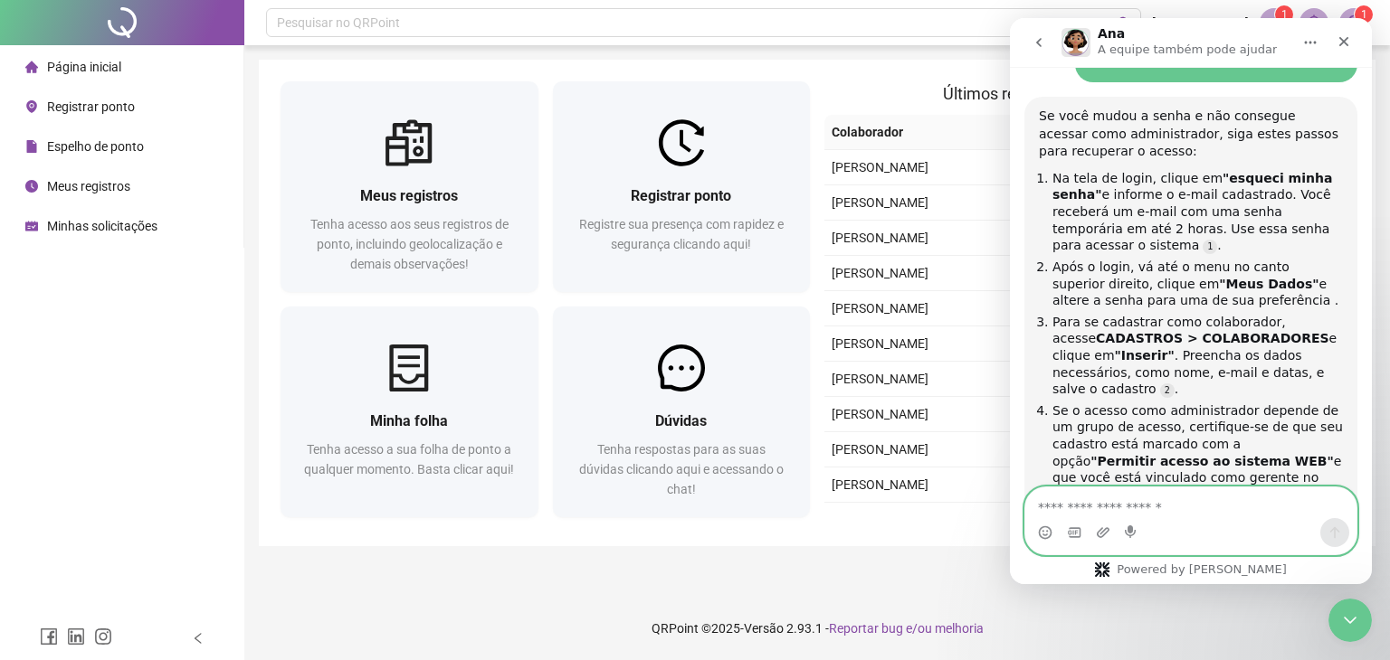
click at [1155, 507] on textarea "Envie uma mensagem..." at bounding box center [1190, 503] width 331 height 31
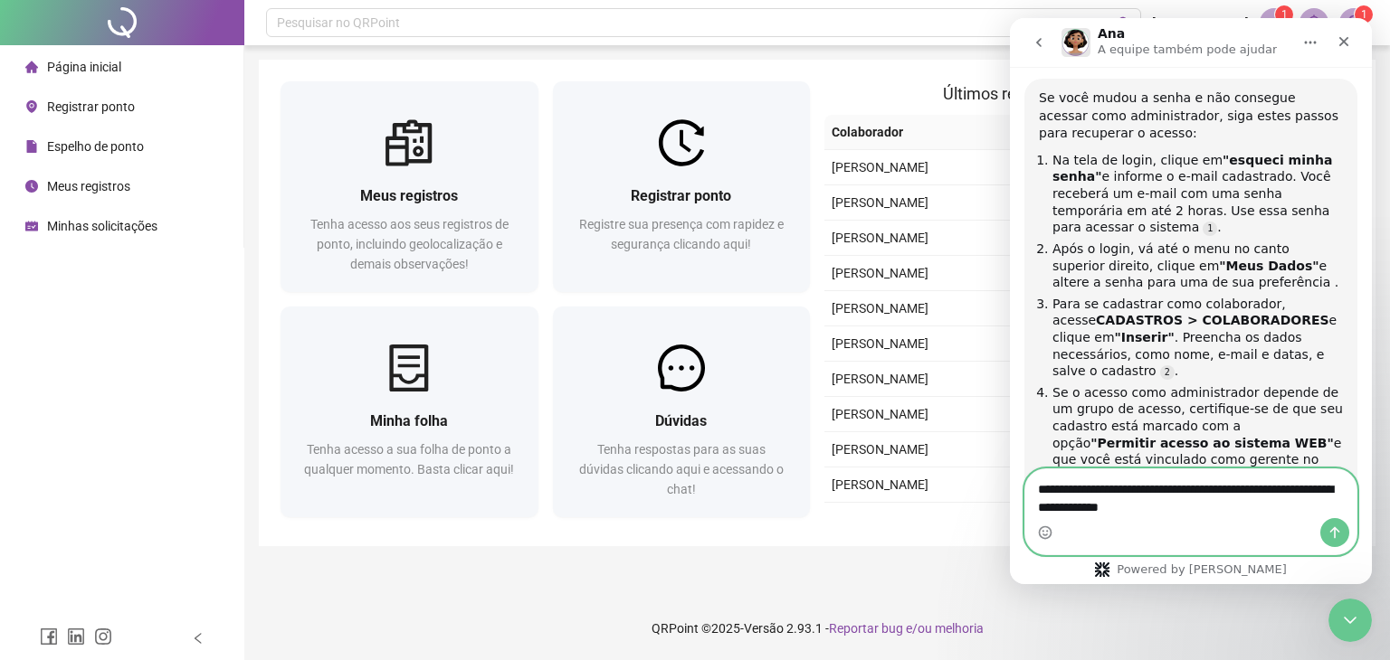
type textarea "**********"
click at [1340, 527] on icon "Enviar uma mensagem" at bounding box center [1334, 533] width 14 height 14
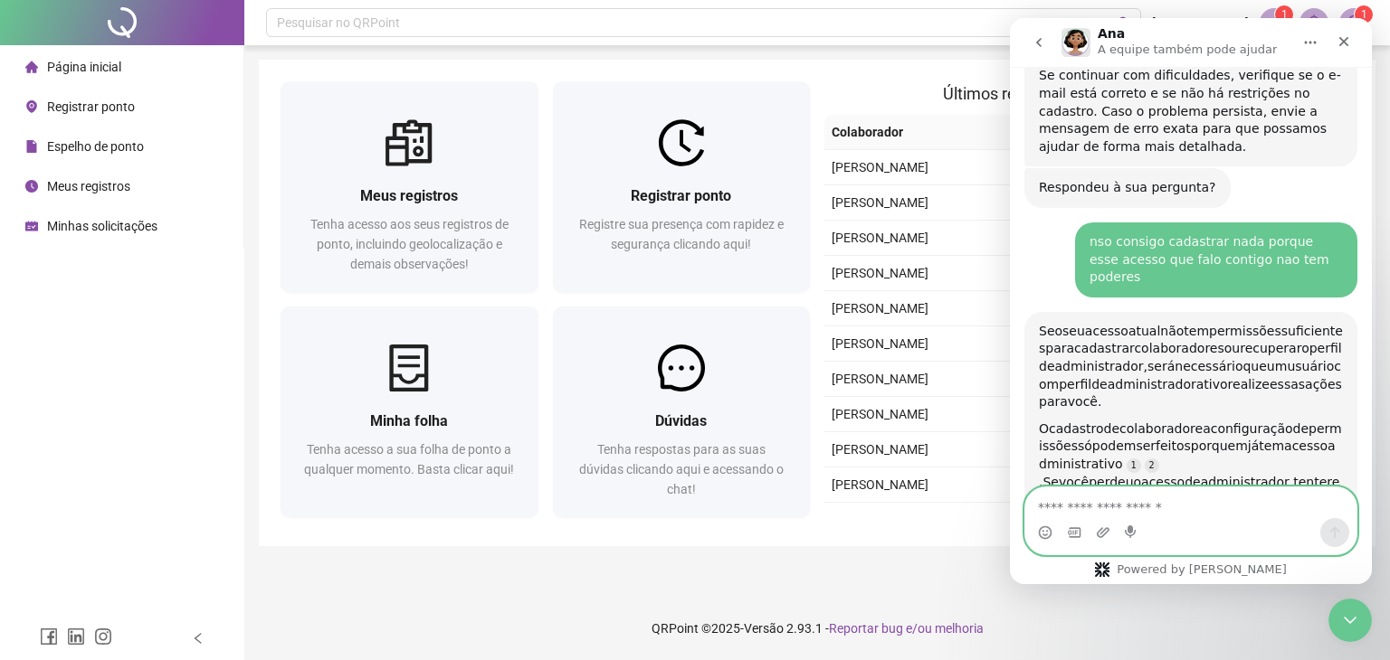
scroll to position [2385, 0]
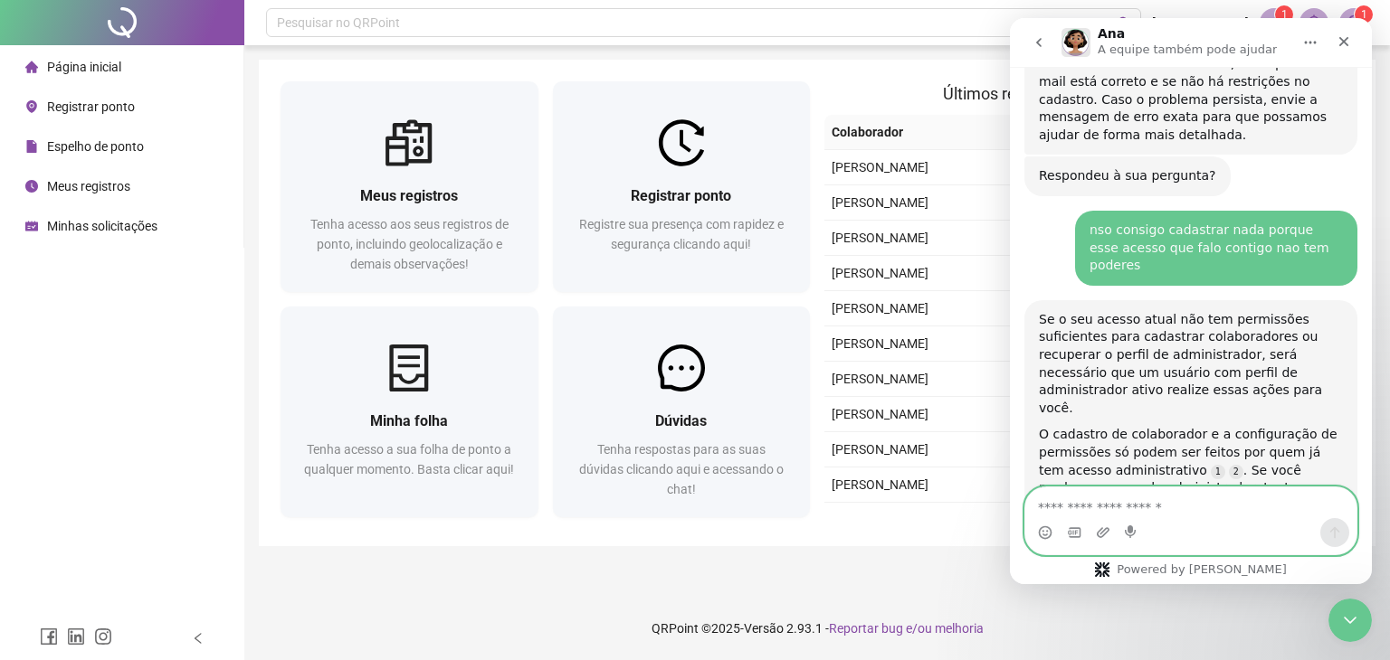
click at [1115, 503] on textarea "Envie uma mensagem..." at bounding box center [1190, 503] width 331 height 31
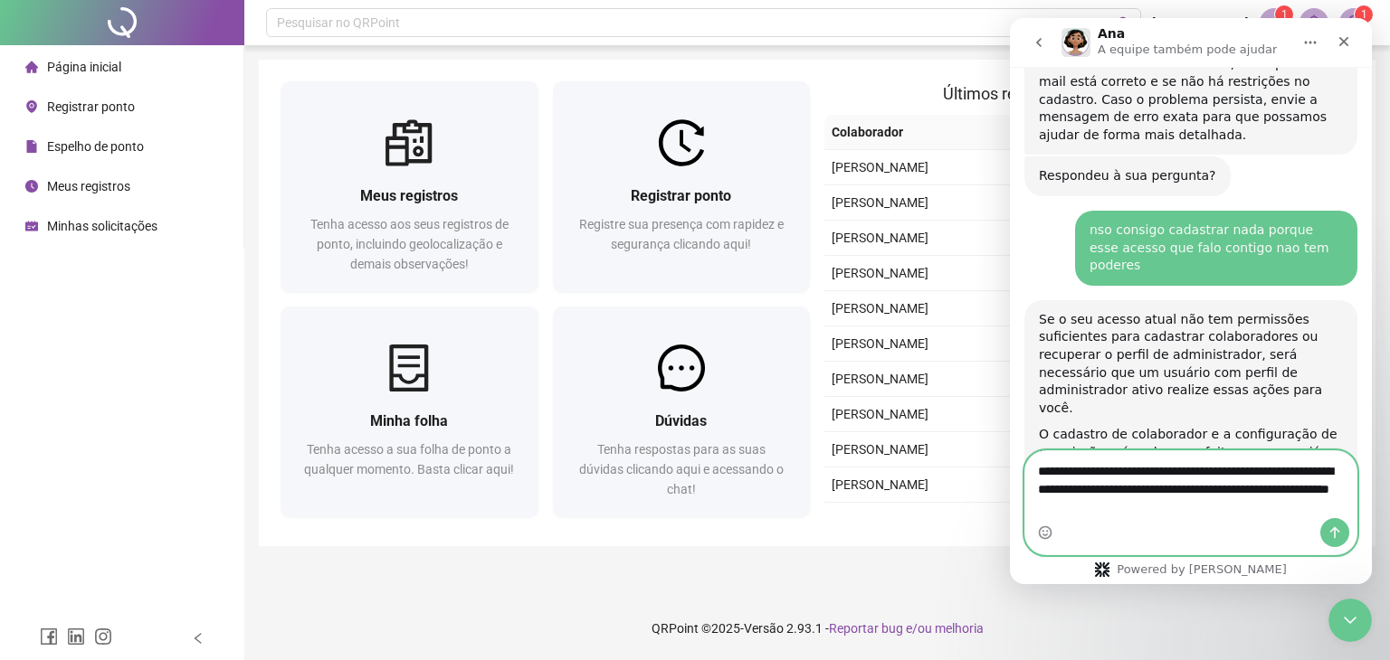
type textarea "**********"
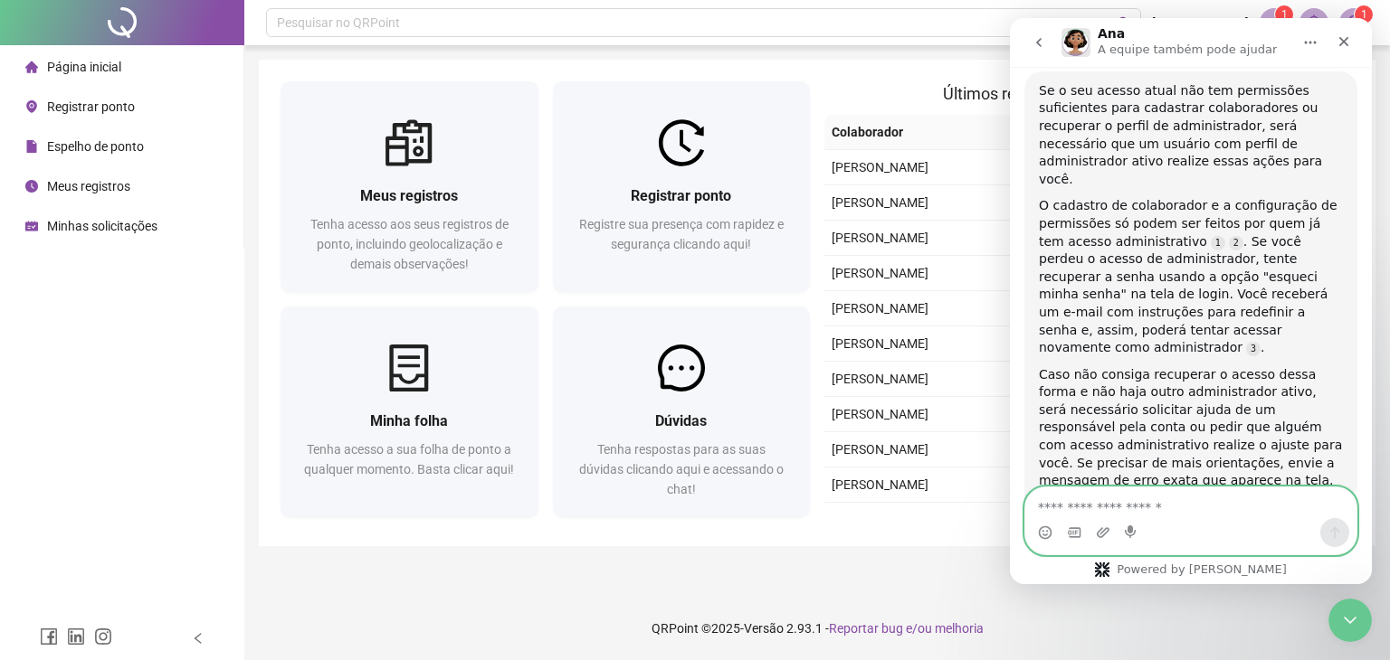
scroll to position [2615, 0]
click at [1172, 508] on textarea "Envie uma mensagem..." at bounding box center [1190, 503] width 331 height 31
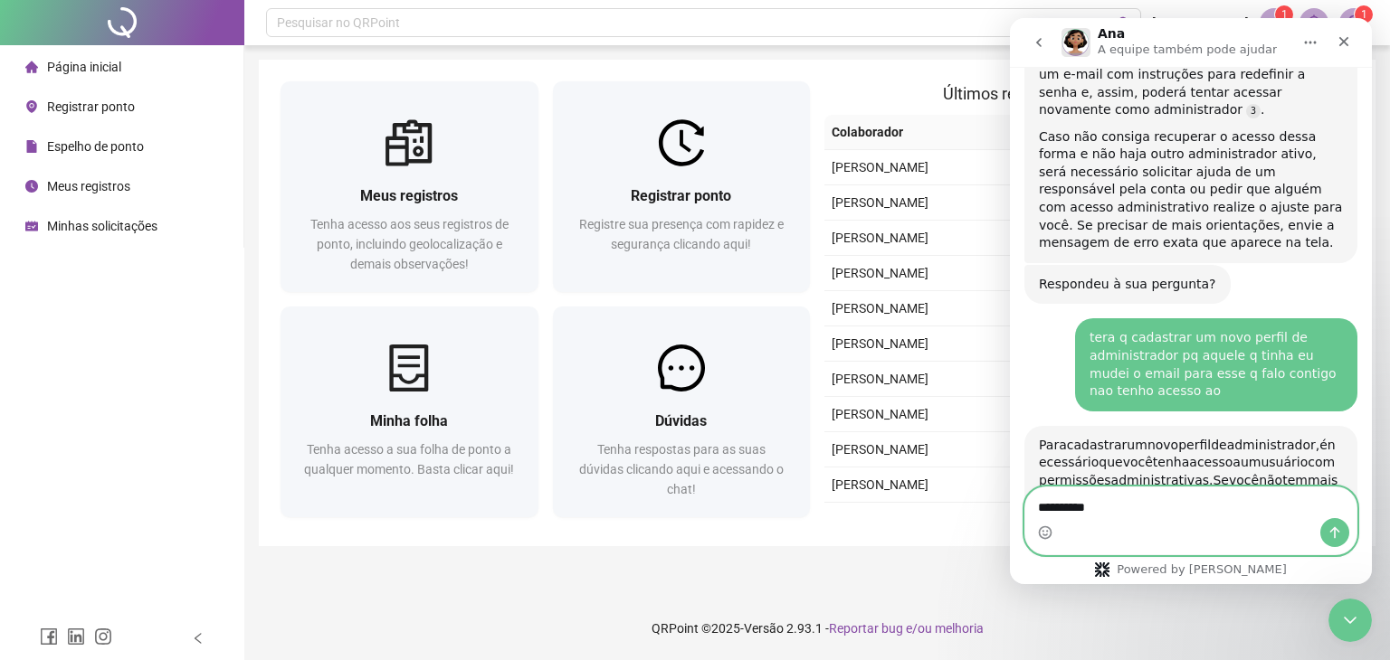
scroll to position [2, 0]
type textarea "**********"
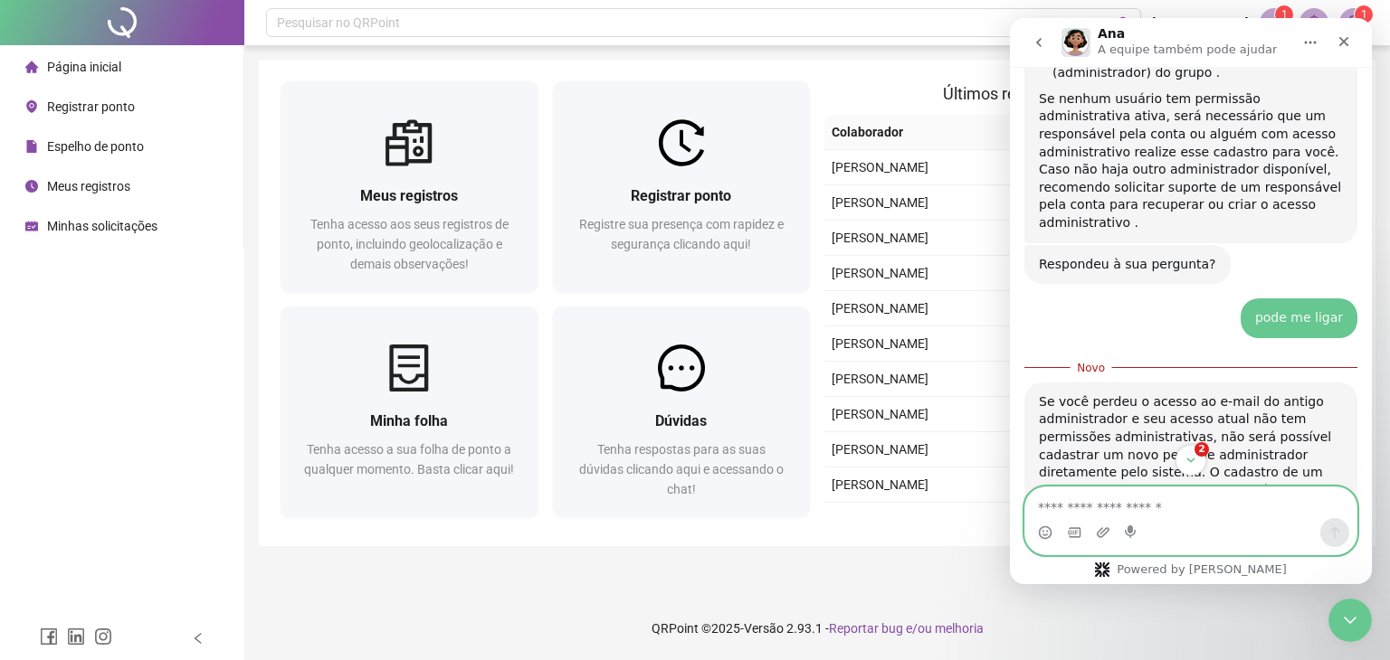
scroll to position [3655, 0]
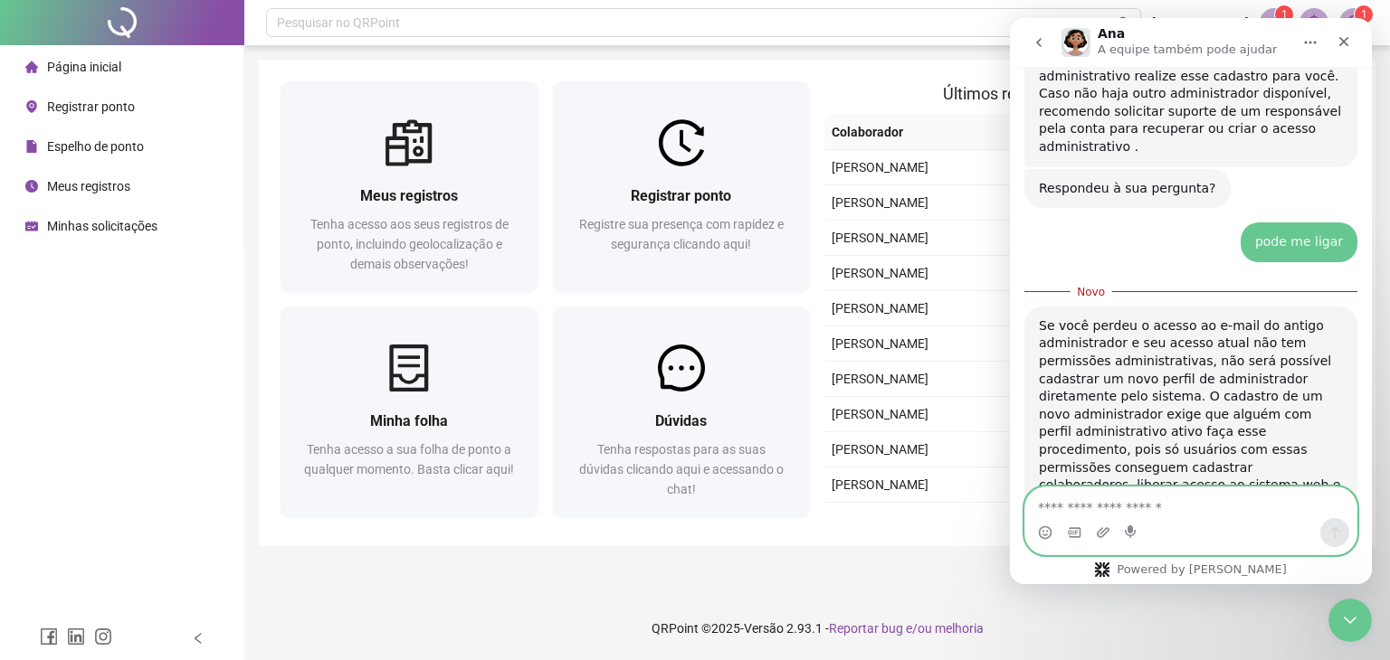
click at [1156, 507] on textarea "Envie uma mensagem..." at bounding box center [1190, 503] width 331 height 31
type textarea "**********"
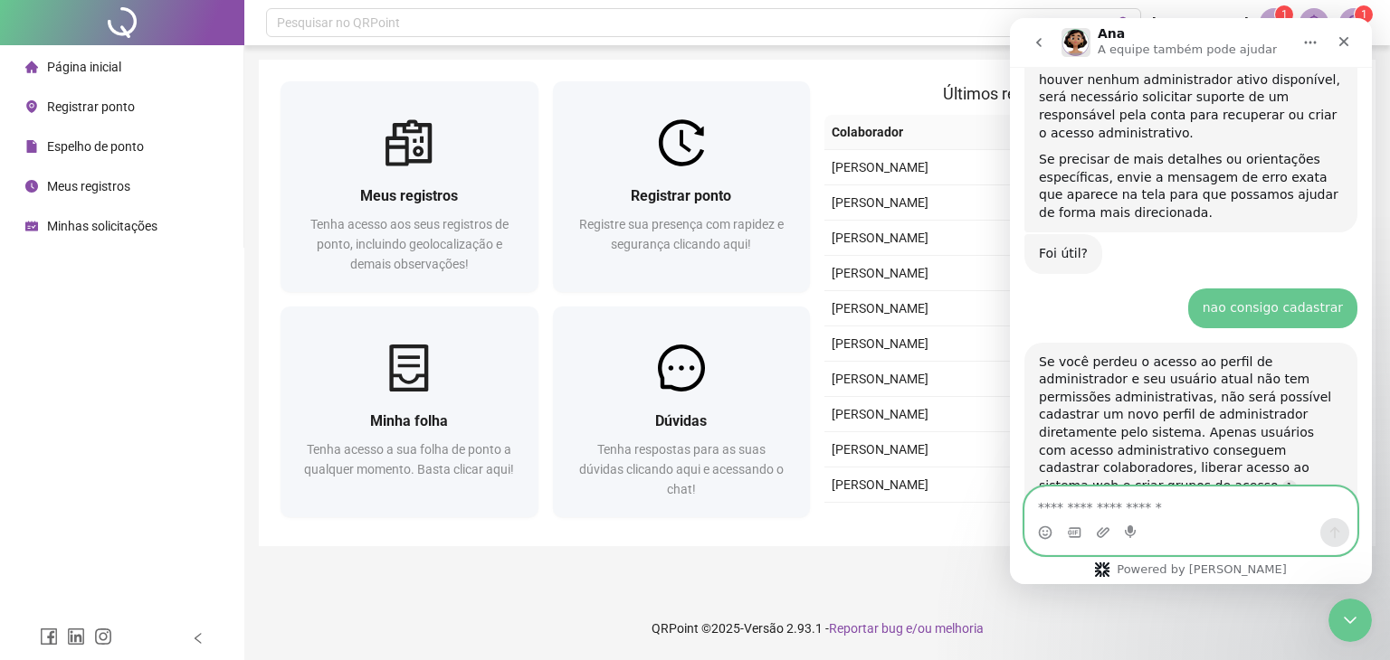
scroll to position [4147, 0]
type textarea "***"
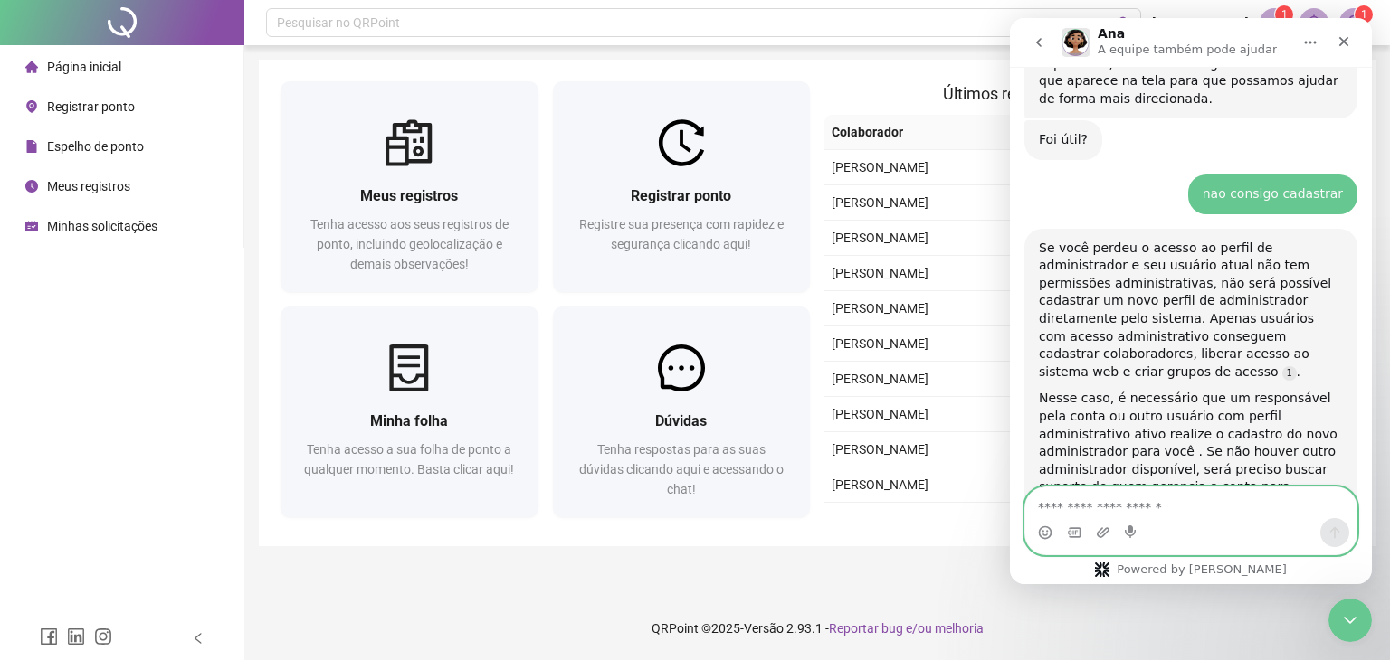
scroll to position [4326, 0]
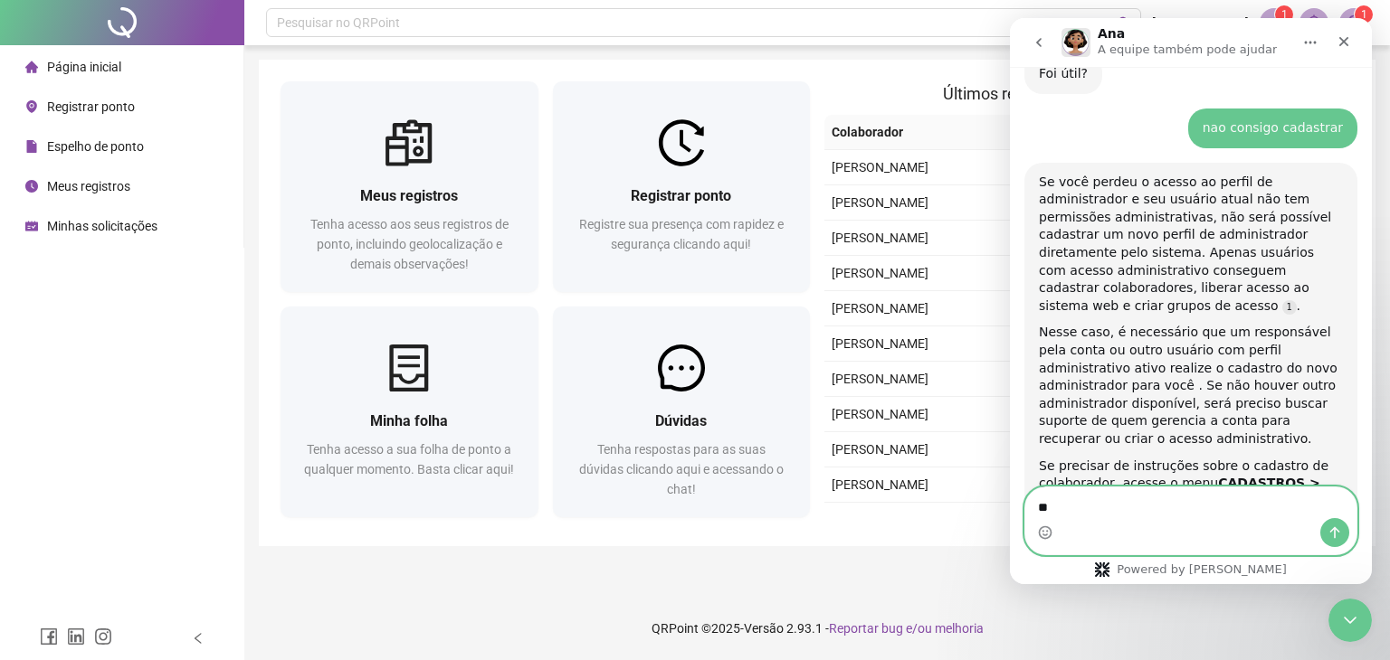
type textarea "***"
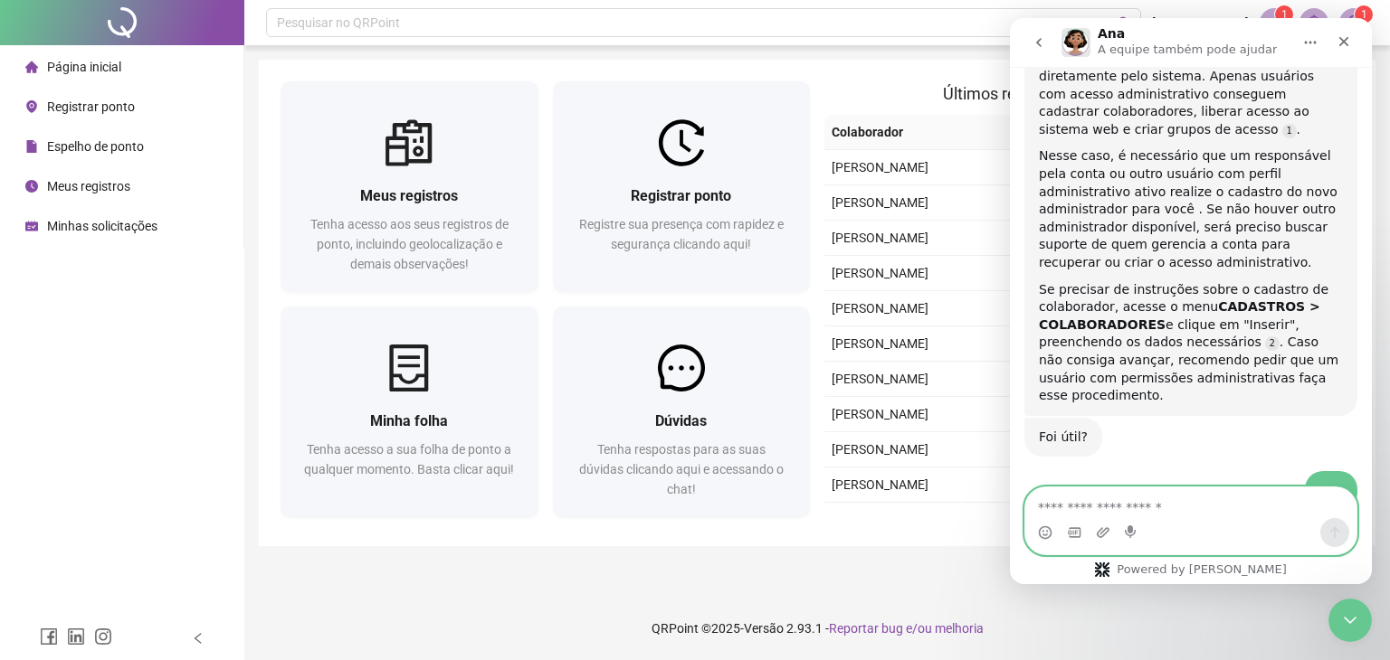
scroll to position [4505, 0]
click at [1150, 511] on textarea "Envie uma mensagem..." at bounding box center [1190, 503] width 331 height 31
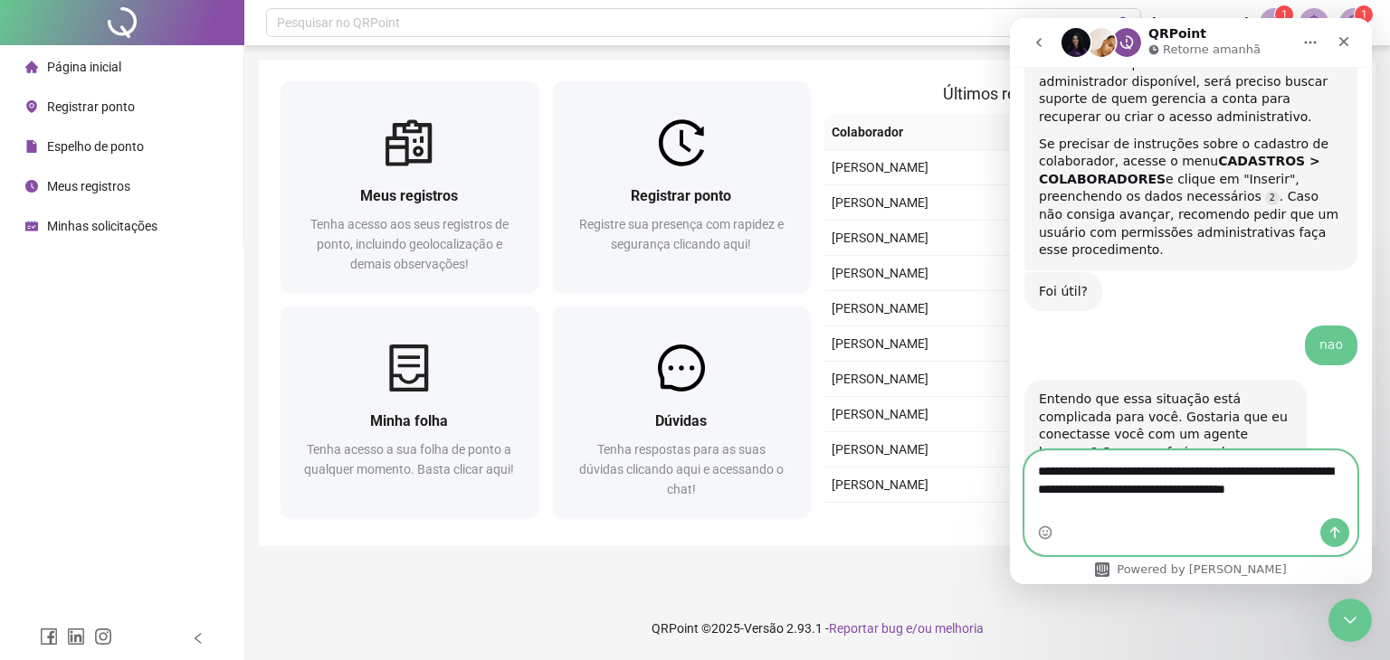
scroll to position [4668, 0]
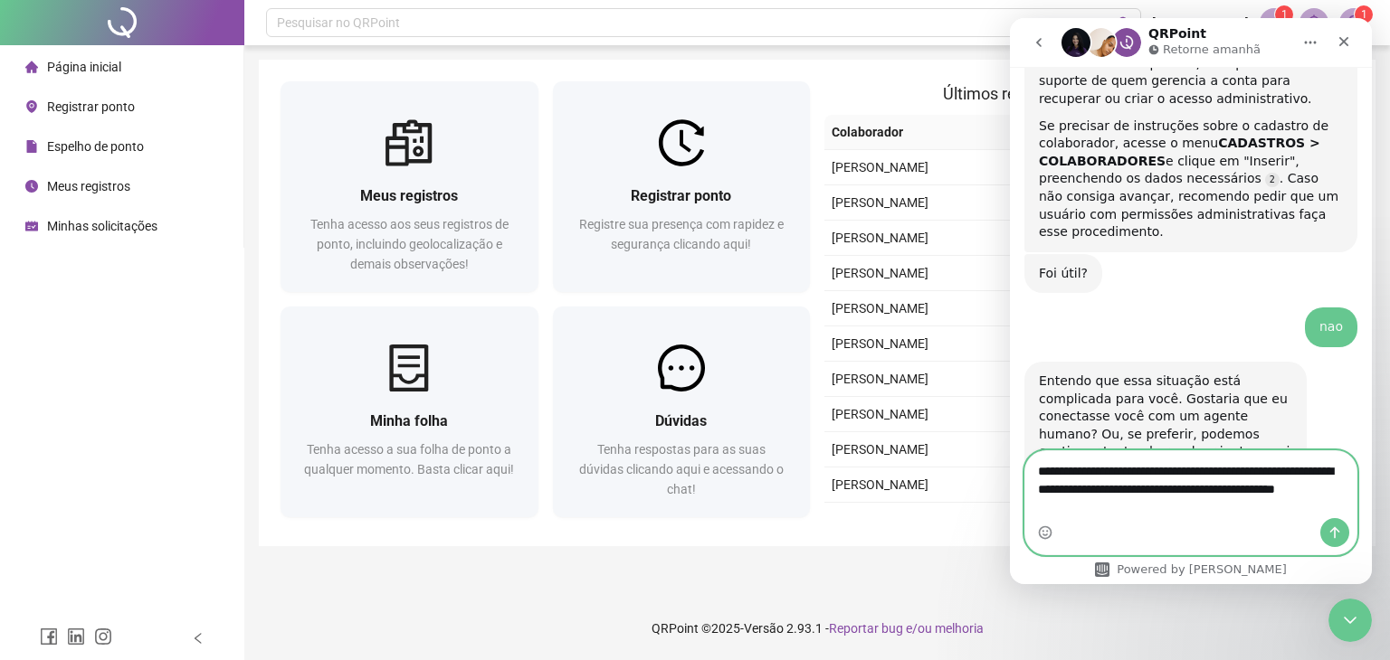
type textarea "**********"
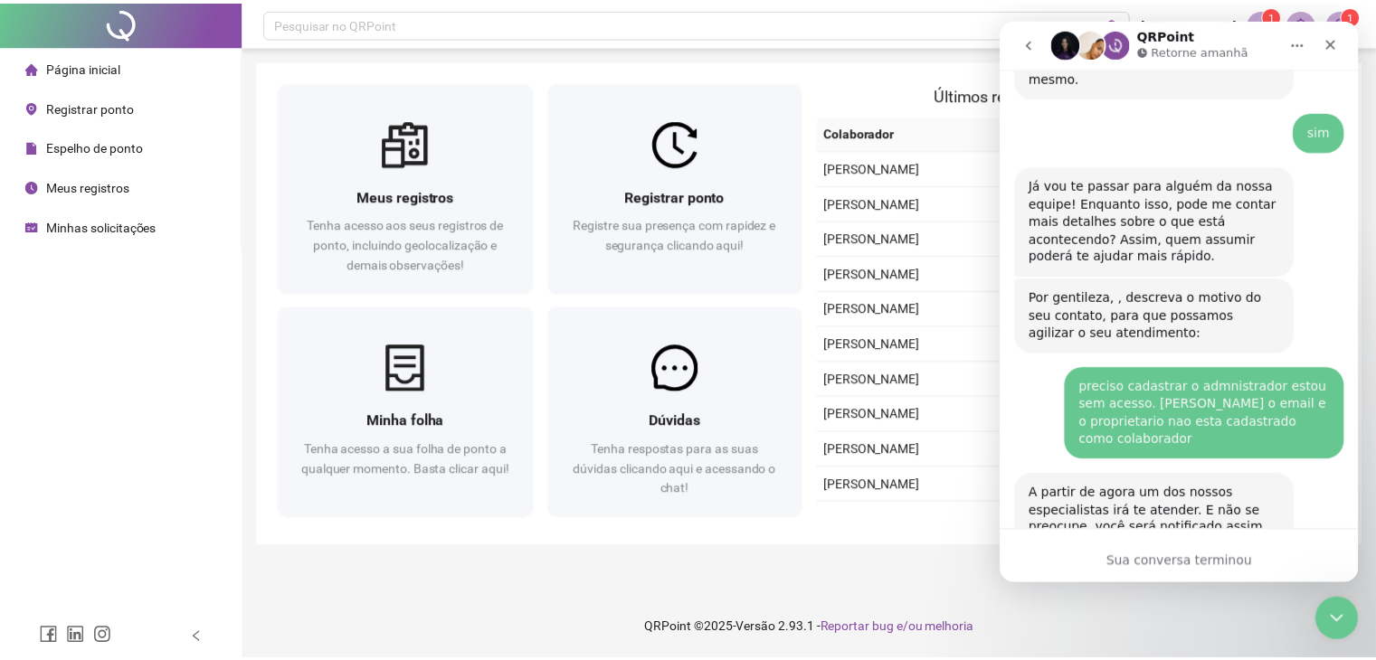
scroll to position [5059, 0]
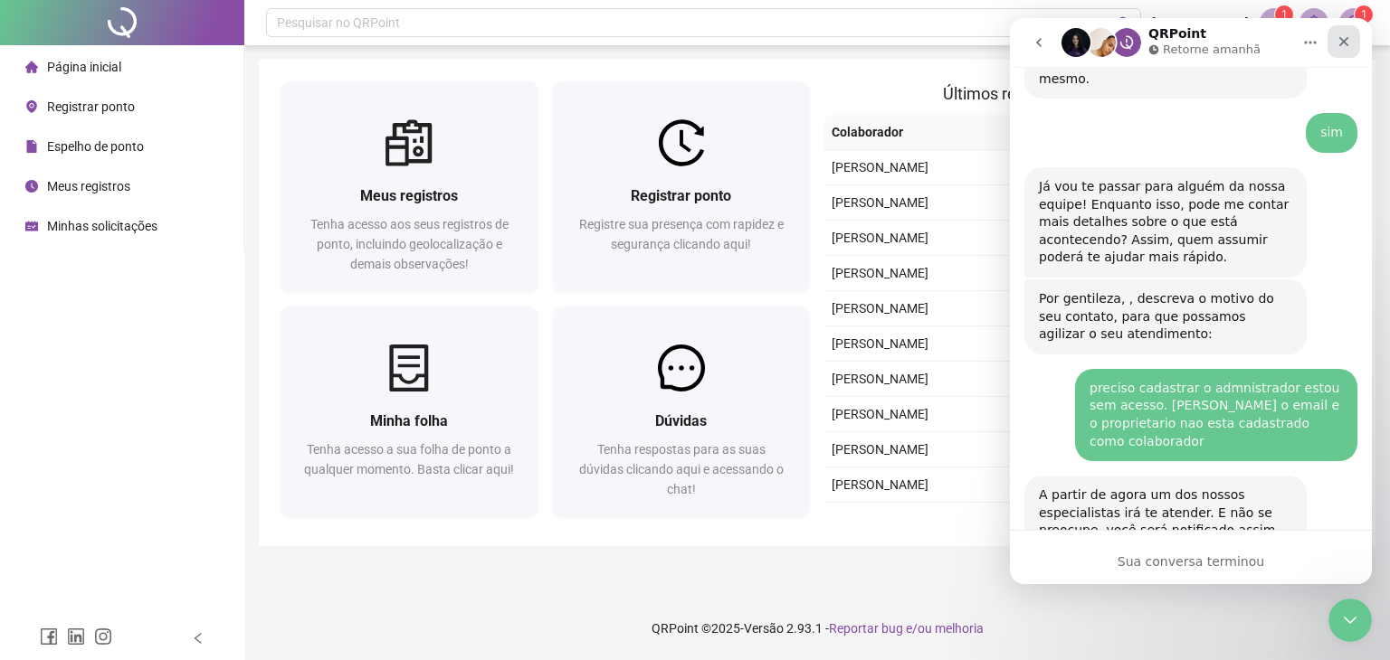
click at [1350, 43] on icon "Fechar" at bounding box center [1343, 41] width 14 height 14
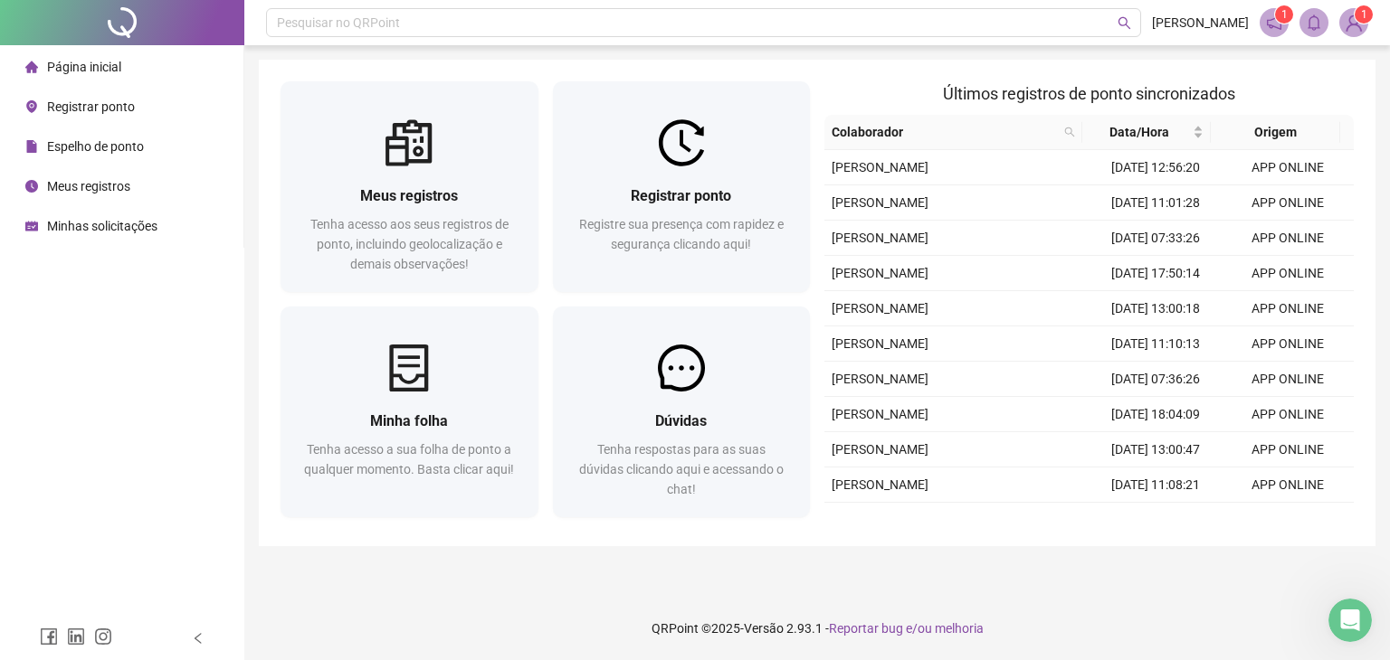
click at [1343, 18] on img at bounding box center [1353, 22] width 27 height 27
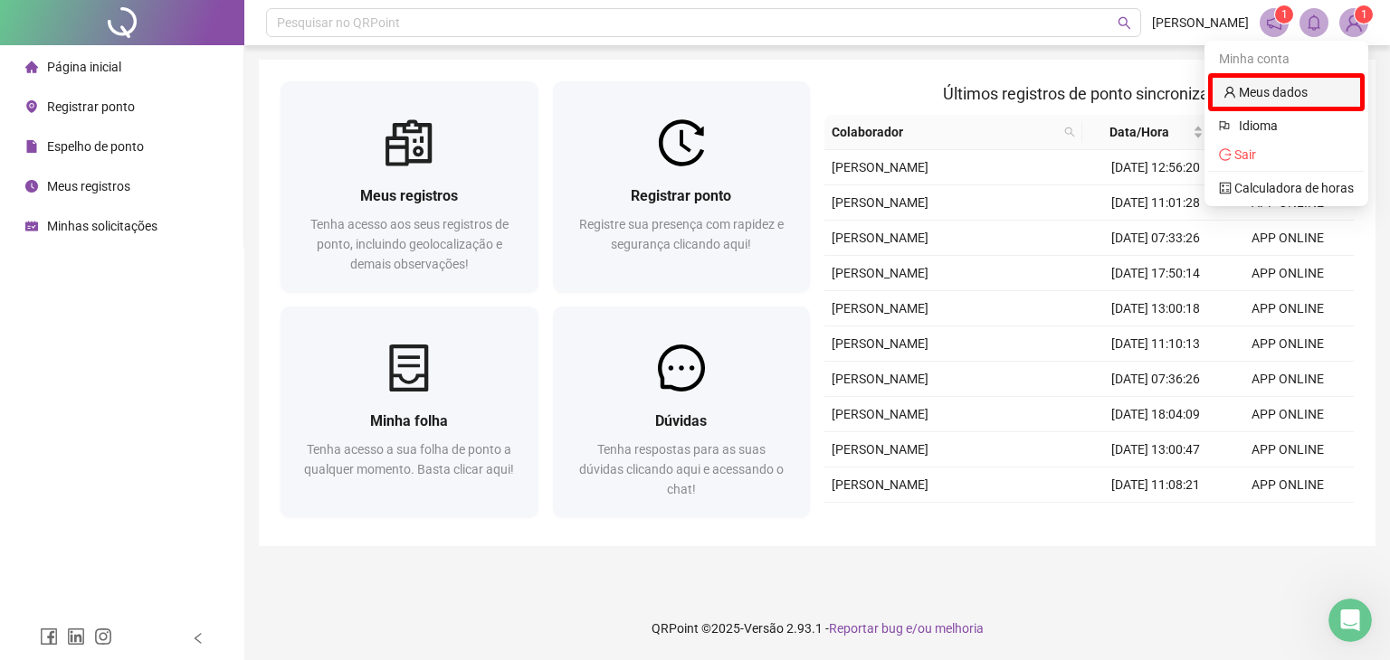
click at [1288, 89] on link "Meus dados" at bounding box center [1265, 92] width 84 height 14
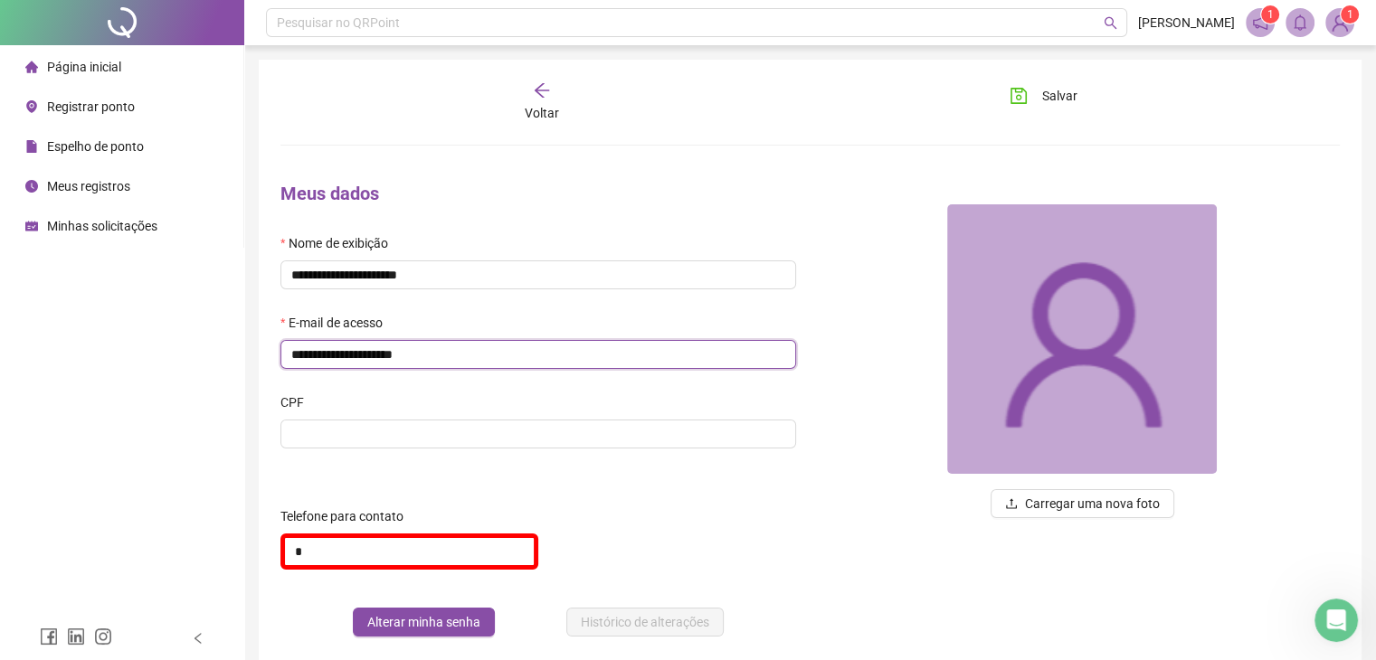
click at [431, 366] on input "**********" at bounding box center [538, 354] width 516 height 29
drag, startPoint x: 444, startPoint y: 360, endPoint x: 251, endPoint y: 359, distance: 193.6
click at [251, 359] on div "**********" at bounding box center [810, 375] width 1132 height 751
type input "**********"
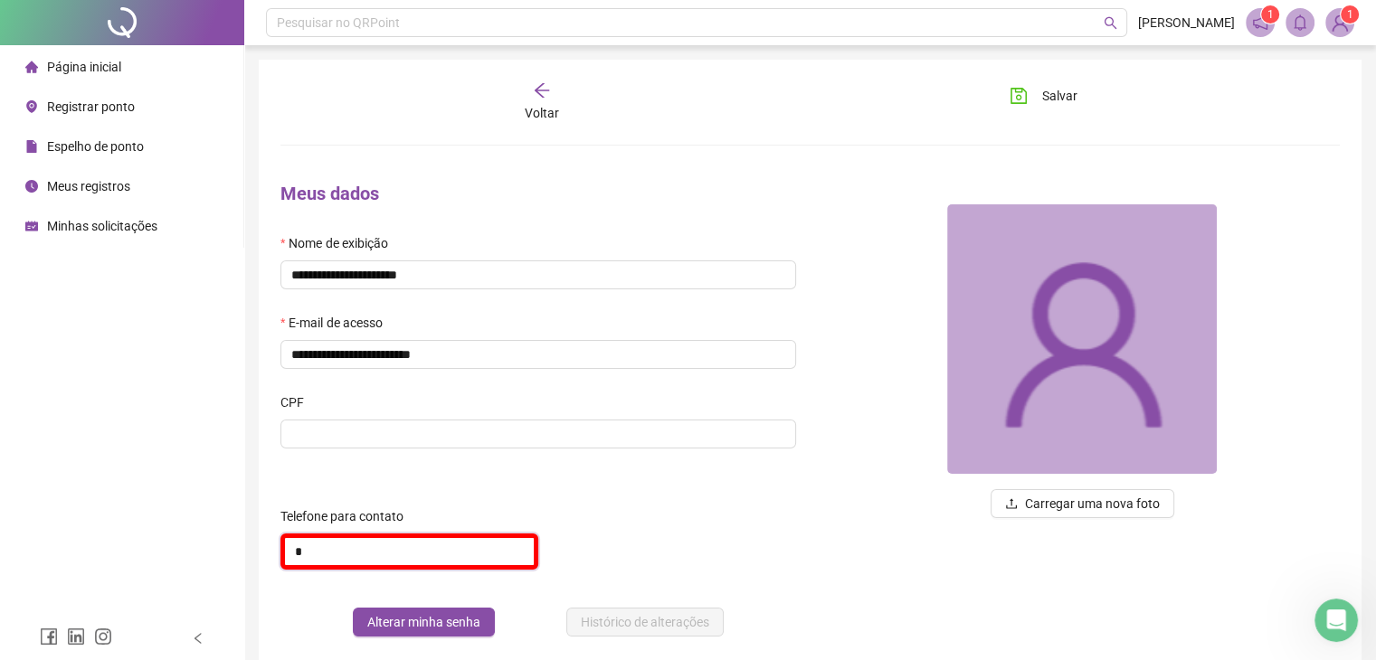
click at [394, 546] on input "*" at bounding box center [409, 552] width 258 height 36
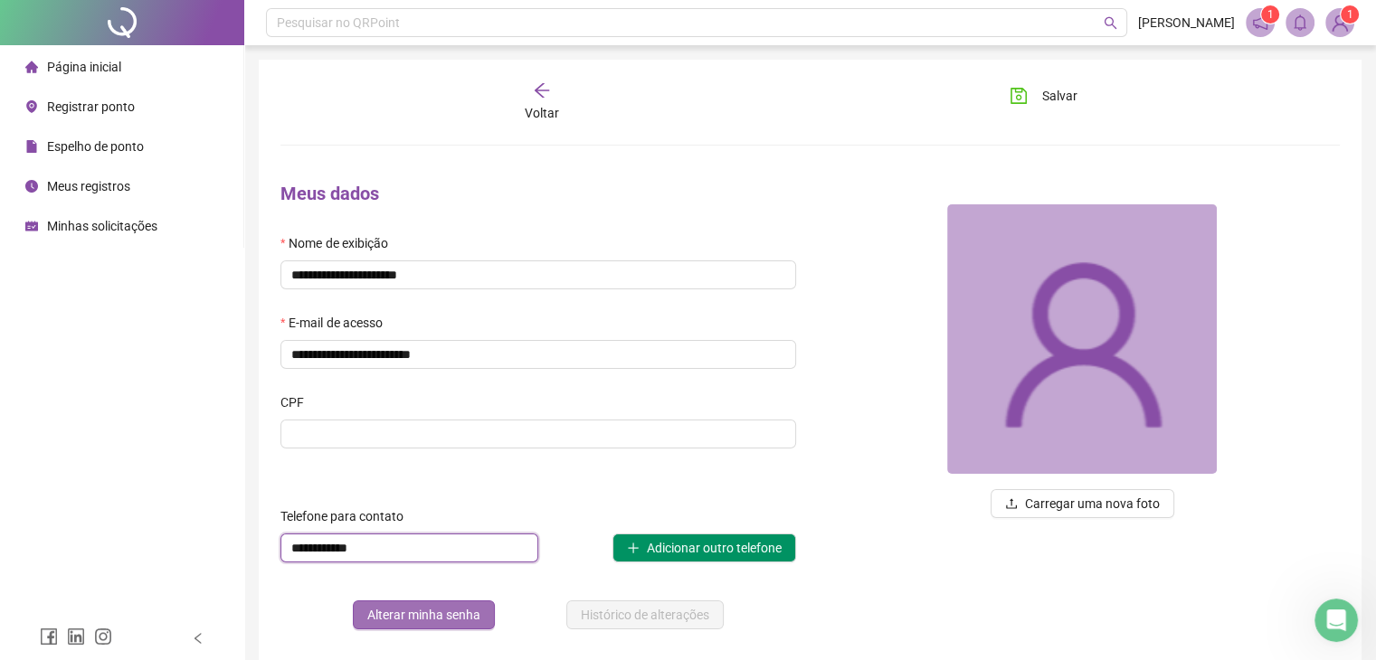
type input "**********"
click at [473, 614] on span "Alterar minha senha" at bounding box center [423, 615] width 113 height 20
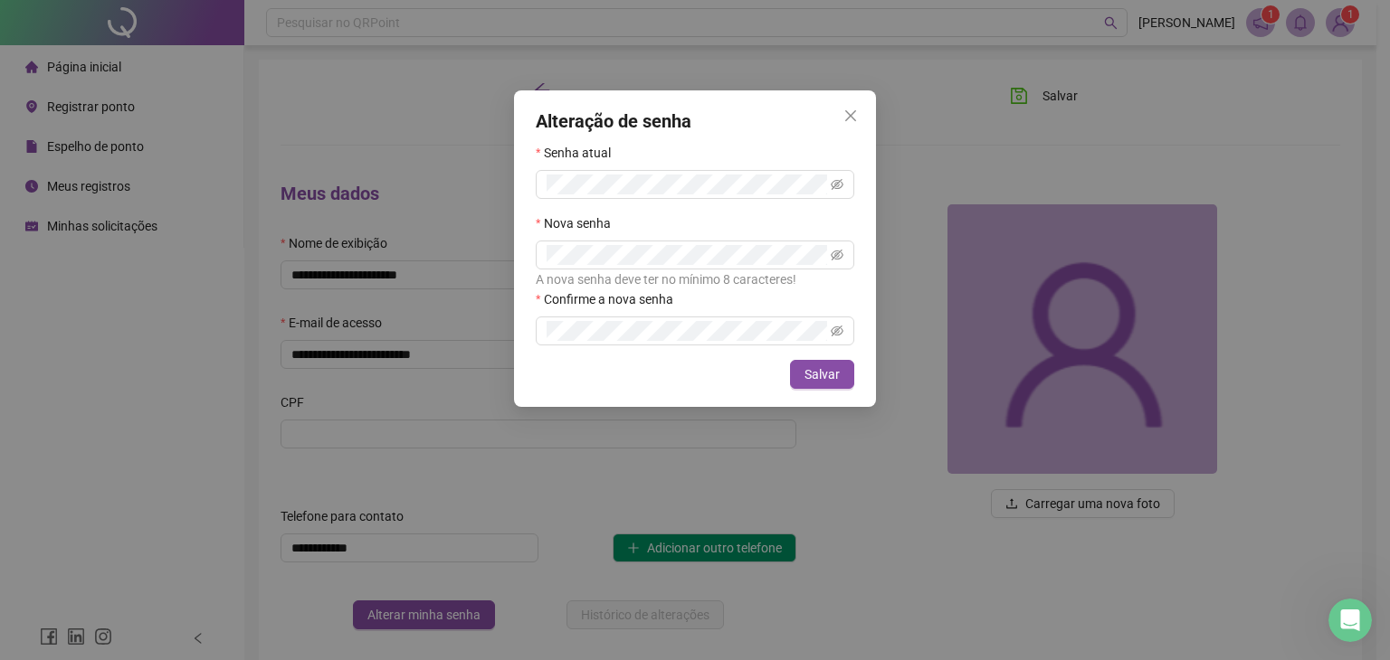
click at [587, 381] on div "Cancelar Salvar" at bounding box center [695, 374] width 318 height 29
click at [814, 384] on span "Salvar" at bounding box center [821, 375] width 35 height 20
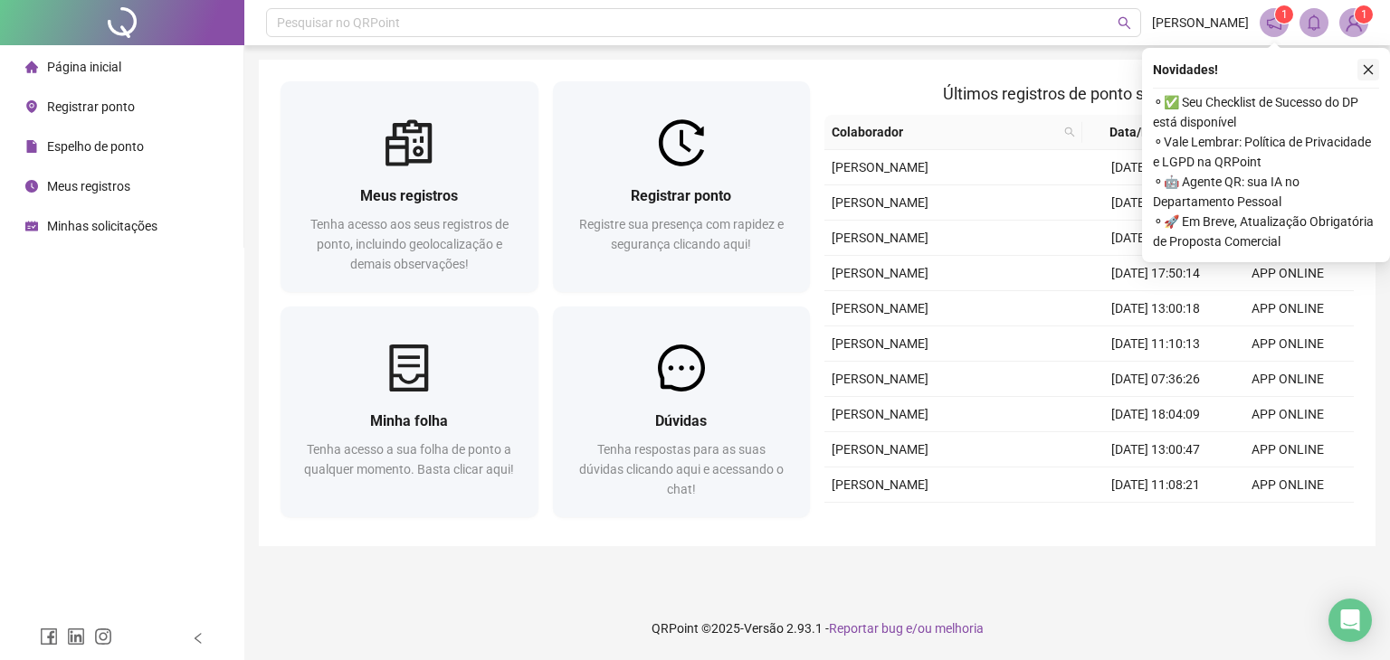
click at [1365, 62] on button "button" at bounding box center [1368, 70] width 22 height 22
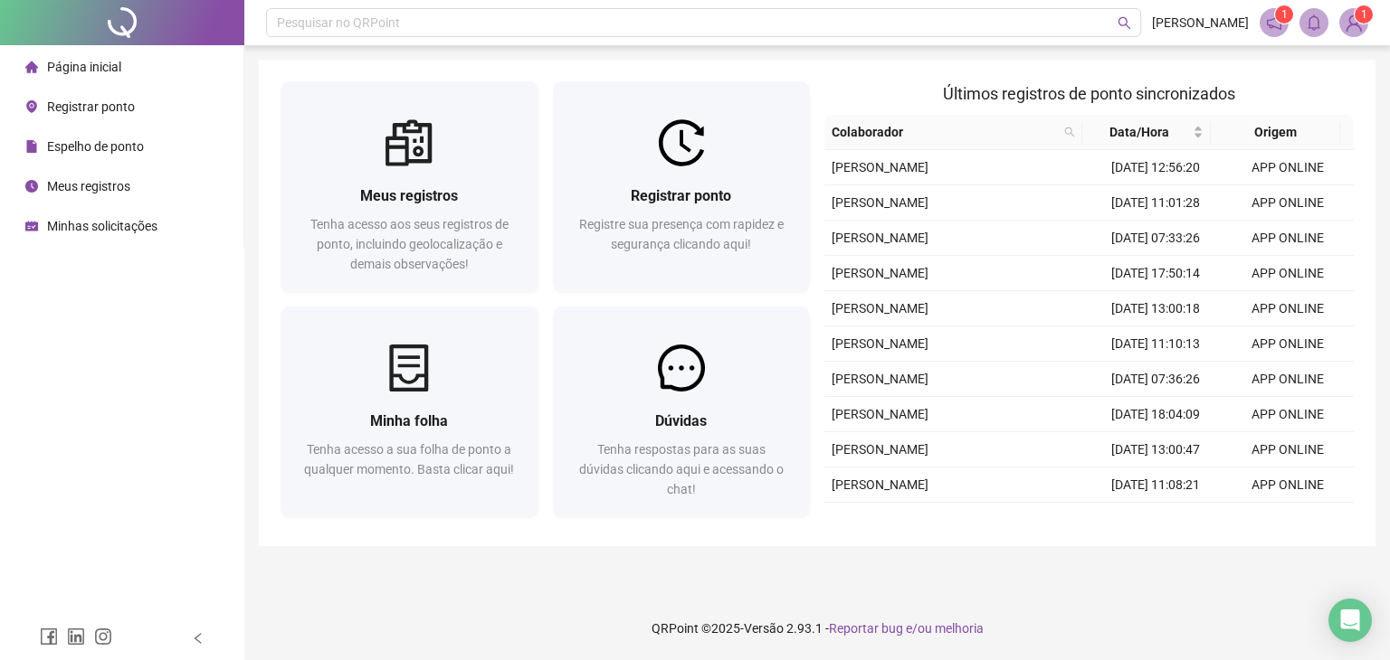
click at [1355, 24] on img at bounding box center [1353, 22] width 27 height 27
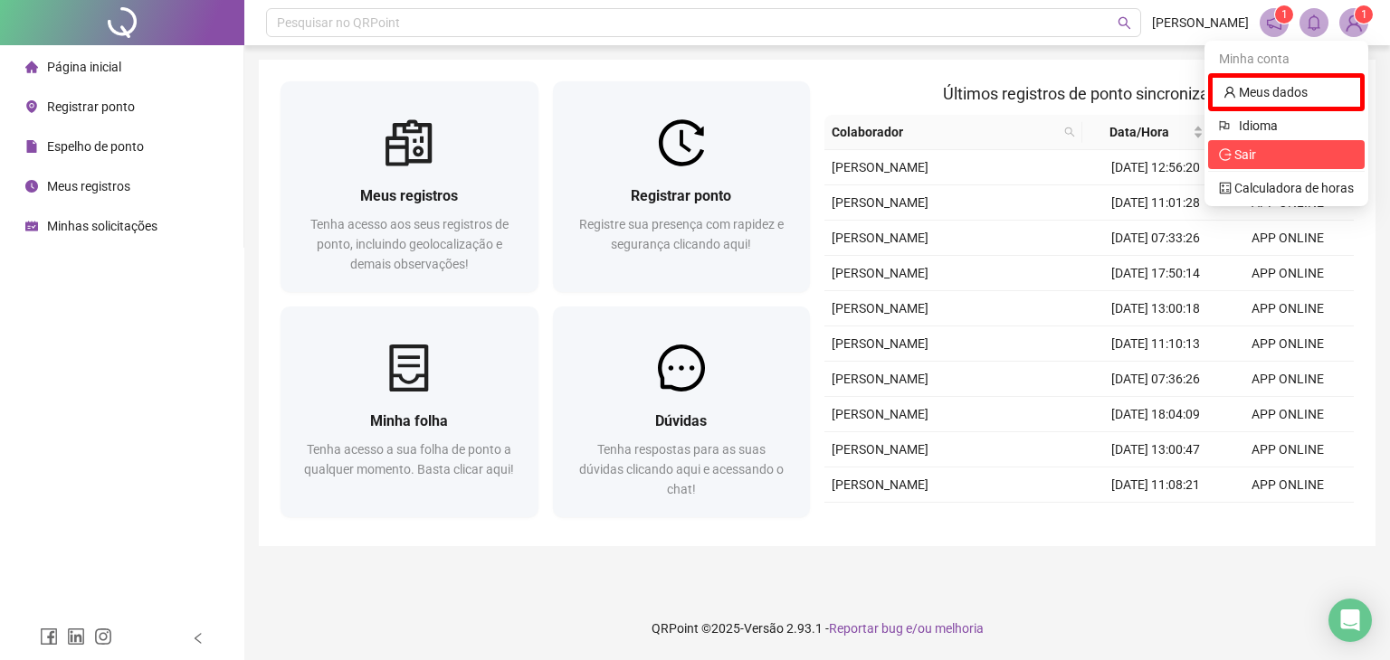
click at [1271, 147] on span "Sair" at bounding box center [1286, 155] width 135 height 20
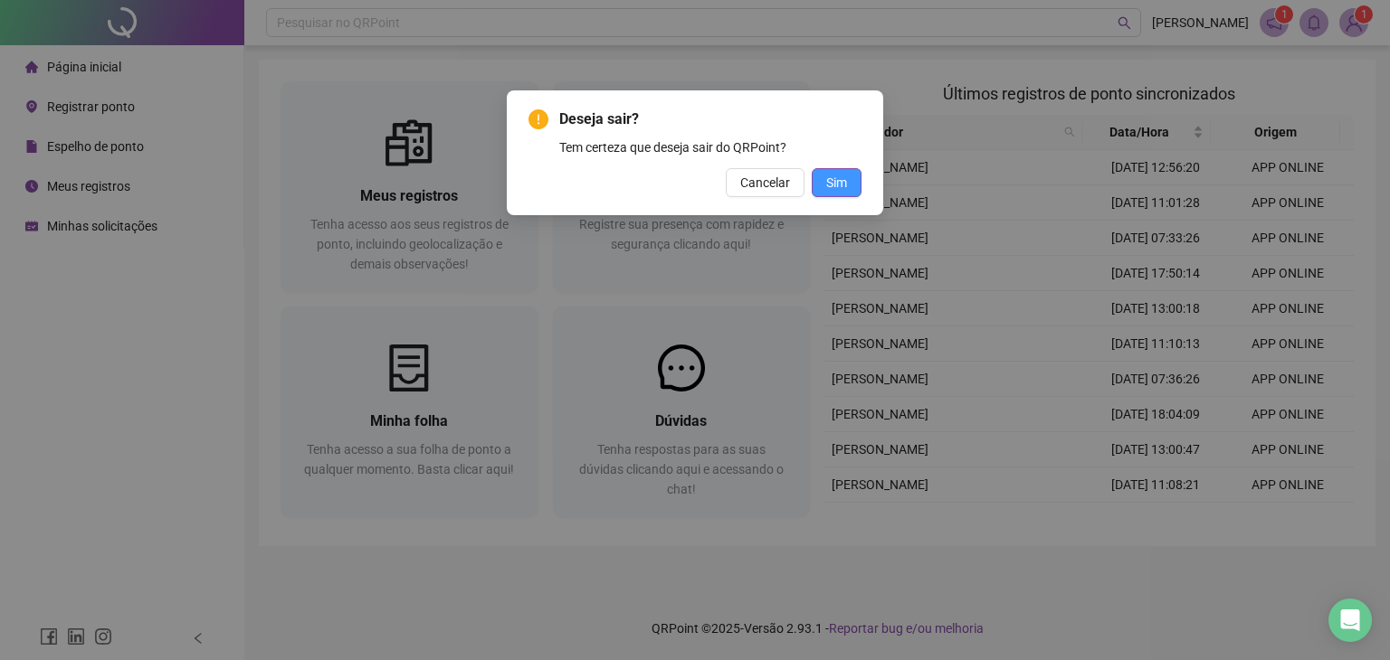
click at [840, 184] on span "Sim" at bounding box center [836, 183] width 21 height 20
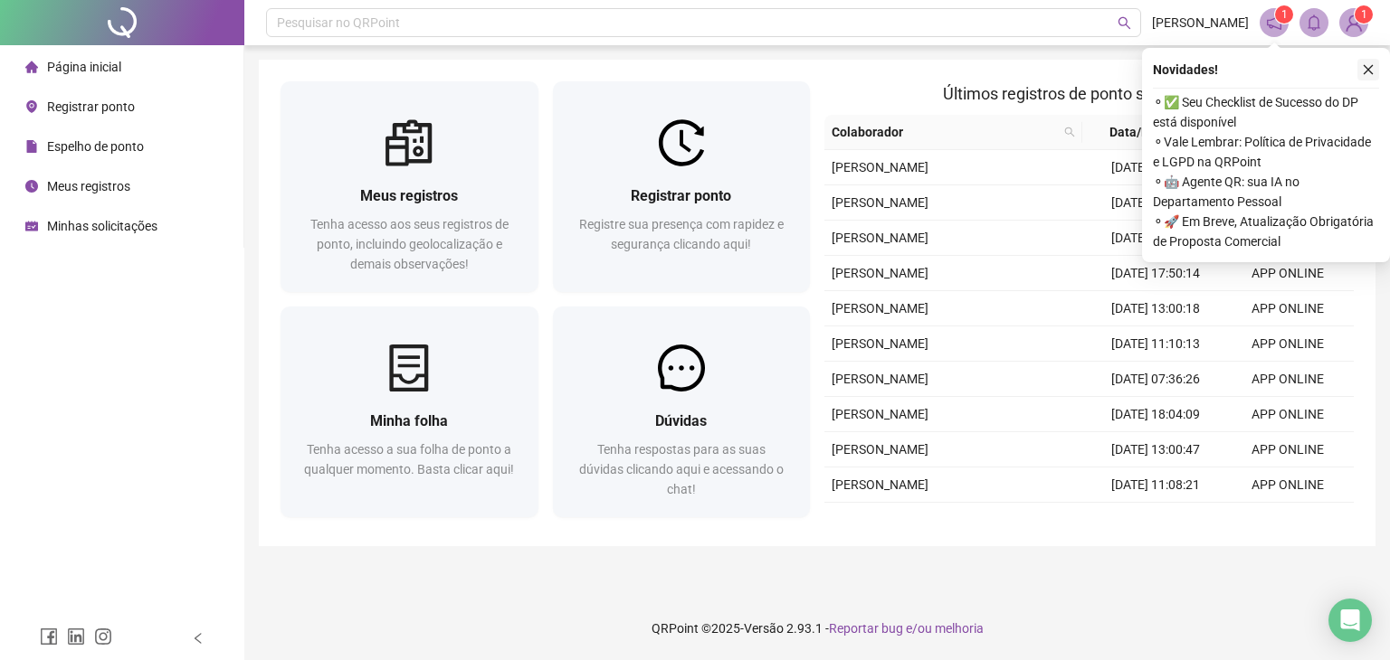
click at [1368, 66] on icon "close" at bounding box center [1368, 69] width 13 height 13
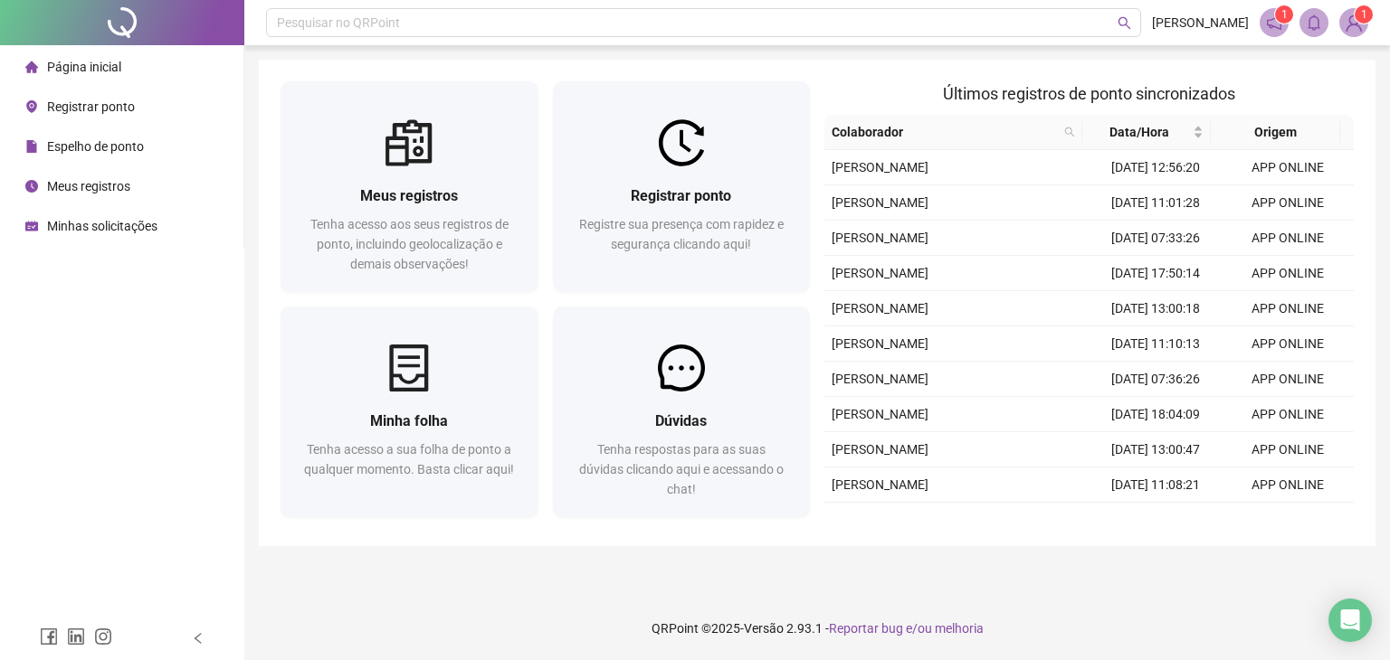
click at [1353, 26] on img at bounding box center [1353, 22] width 27 height 27
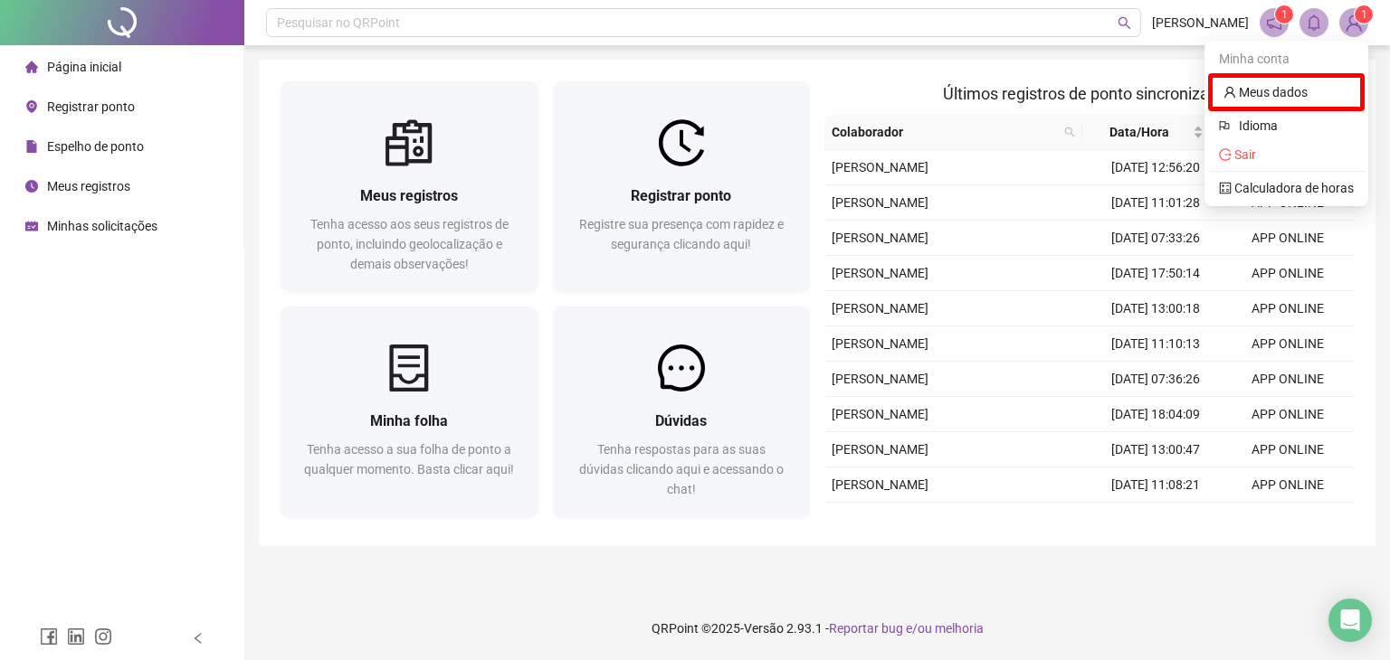
click at [1268, 23] on icon "notification" at bounding box center [1274, 22] width 16 height 16
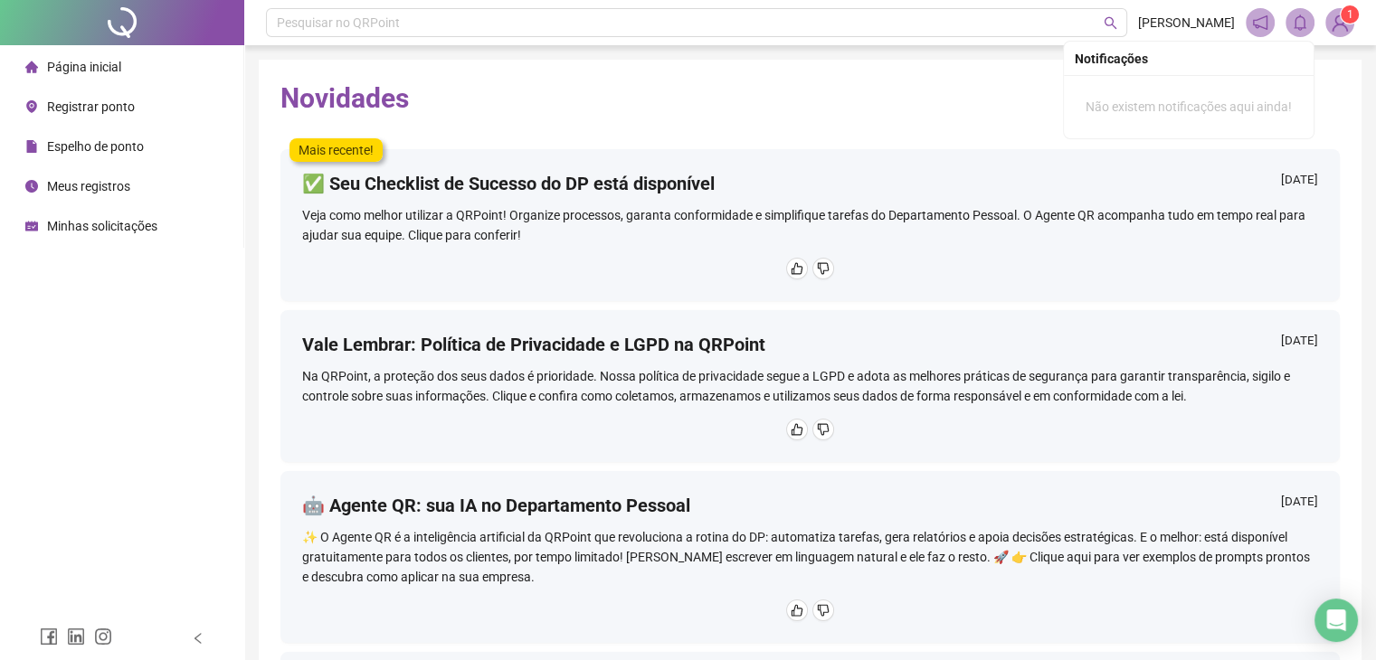
click at [1303, 26] on icon "bell" at bounding box center [1300, 22] width 16 height 16
